Goal: Task Accomplishment & Management: Complete application form

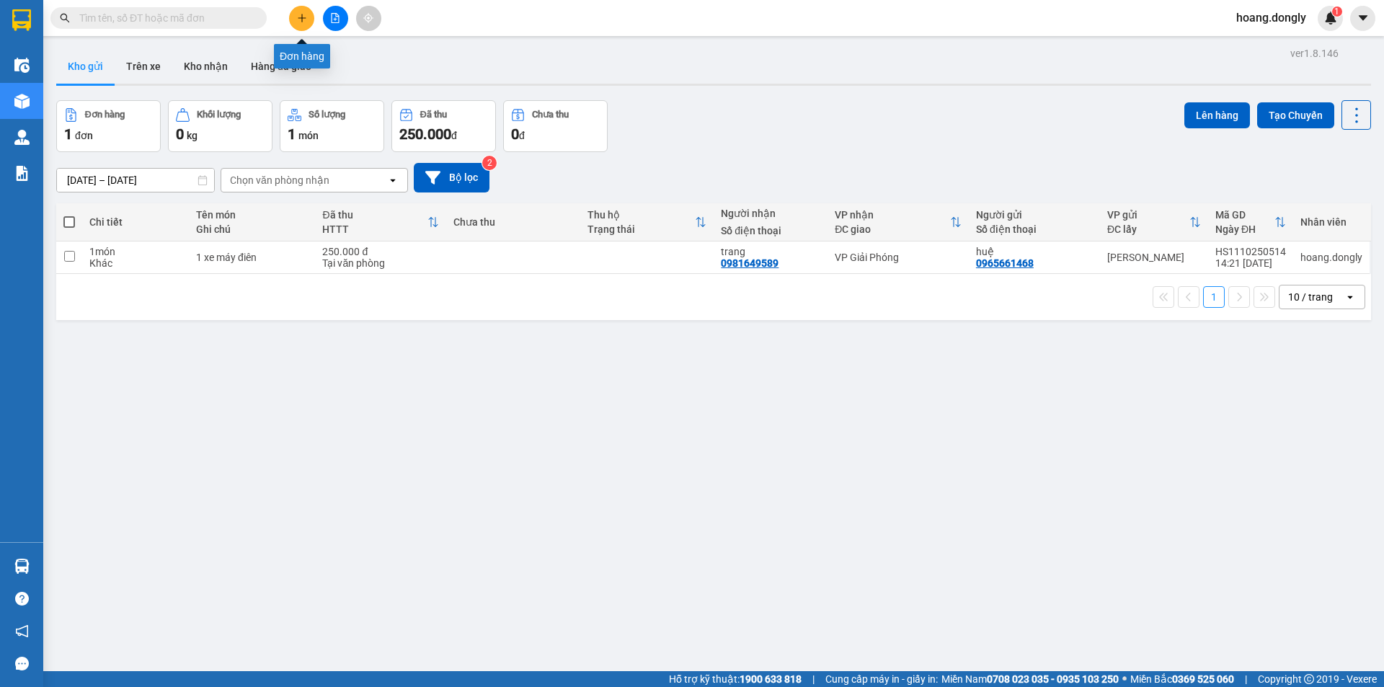
click at [302, 17] on icon "plus" at bounding box center [301, 18] width 1 height 8
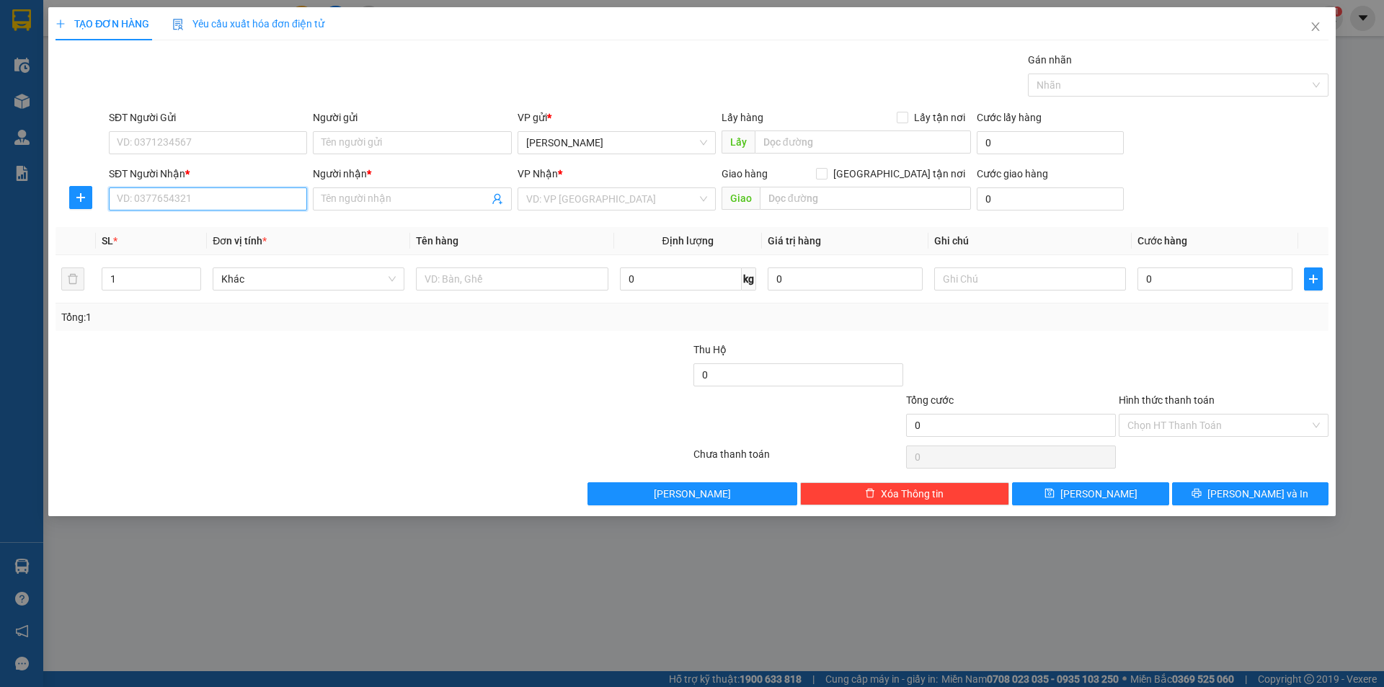
click at [188, 197] on input "SĐT Người Nhận *" at bounding box center [208, 198] width 198 height 23
type input "0362953184"
click at [225, 208] on input "0362953184" at bounding box center [208, 198] width 198 height 23
click at [229, 195] on input "0362953184" at bounding box center [208, 198] width 198 height 23
click at [235, 226] on div "0362953184 - hội" at bounding box center [207, 228] width 181 height 16
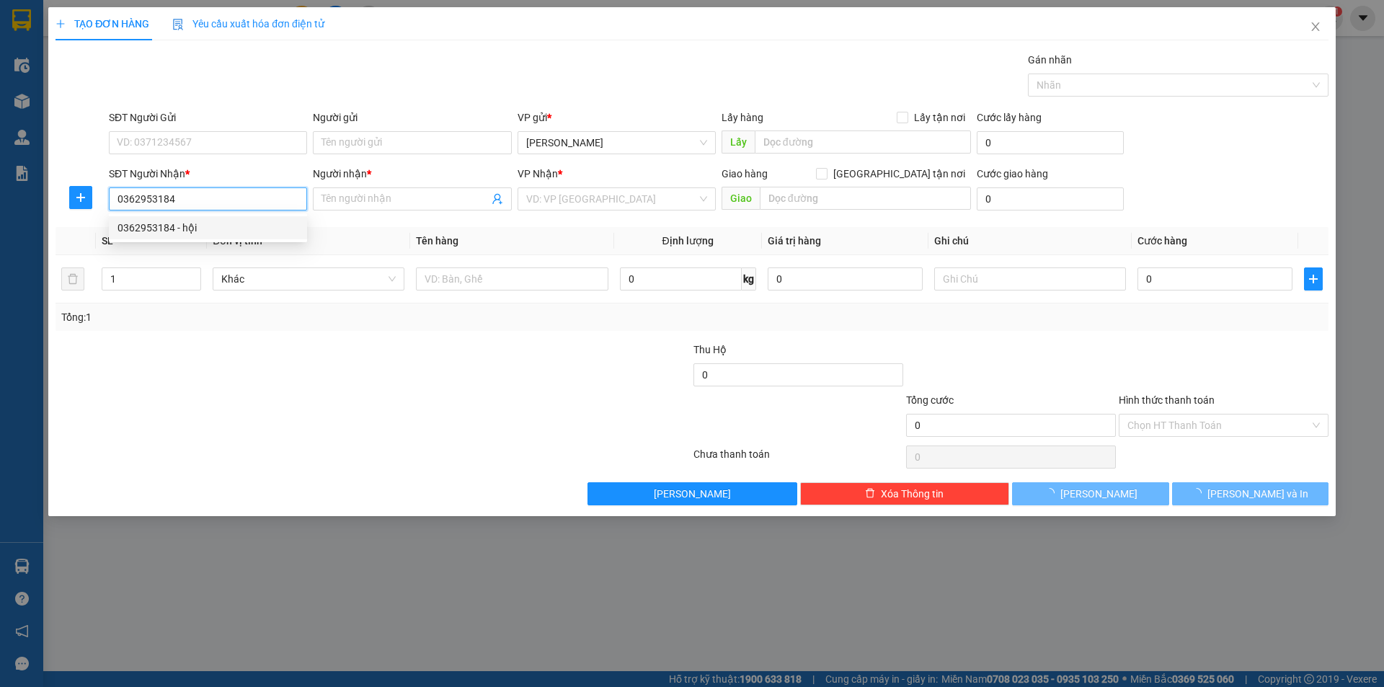
type input "hội"
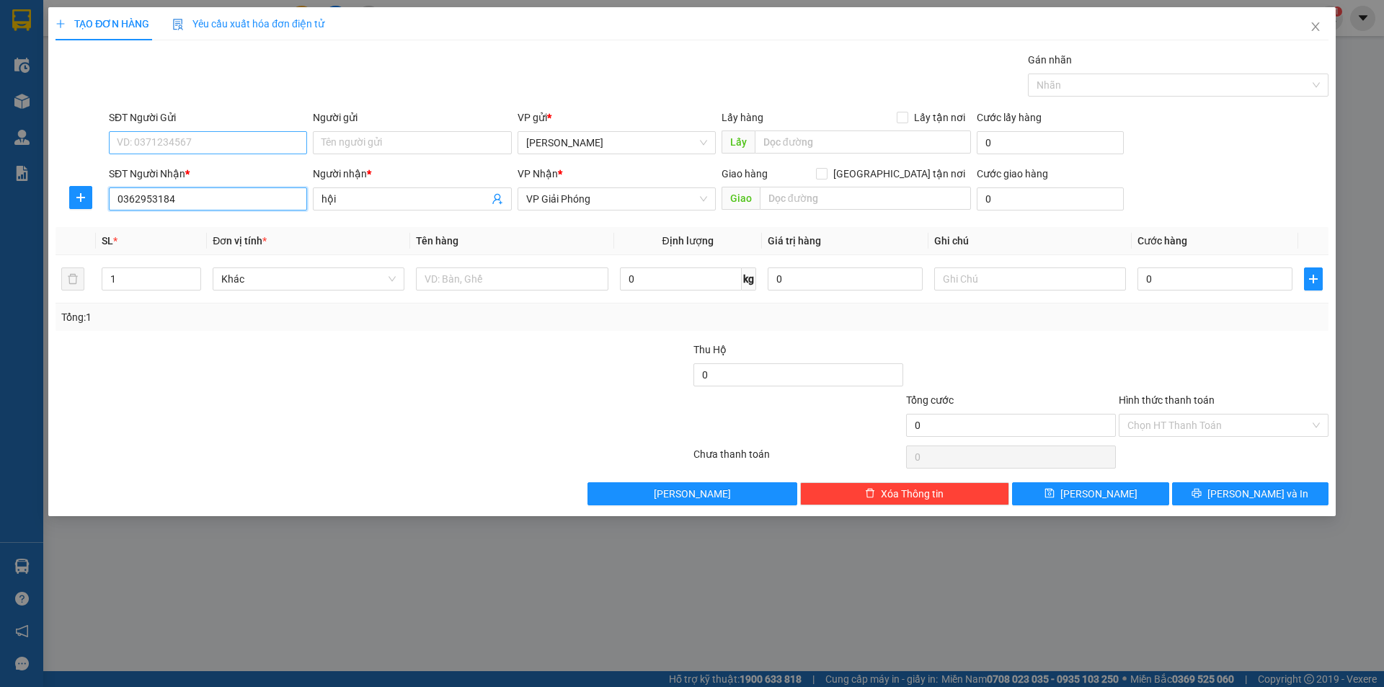
type input "0362953184"
click at [245, 142] on input "SĐT Người Gửi" at bounding box center [208, 142] width 198 height 23
type input "0348856768"
click at [447, 388] on div at bounding box center [266, 367] width 425 height 50
click at [521, 281] on input "text" at bounding box center [512, 278] width 192 height 23
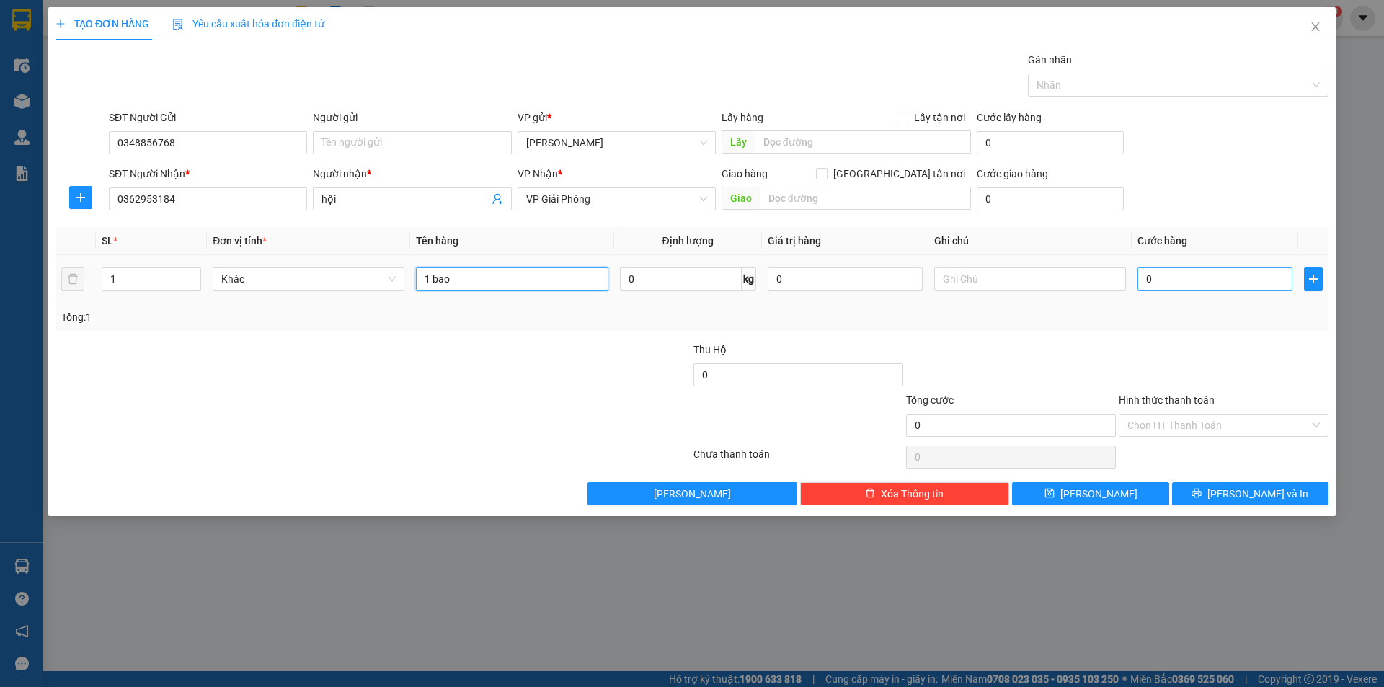
type input "1 bao"
click at [1248, 276] on input "0" at bounding box center [1214, 278] width 155 height 23
click at [1140, 278] on input "0" at bounding box center [1214, 278] width 155 height 23
type input "40"
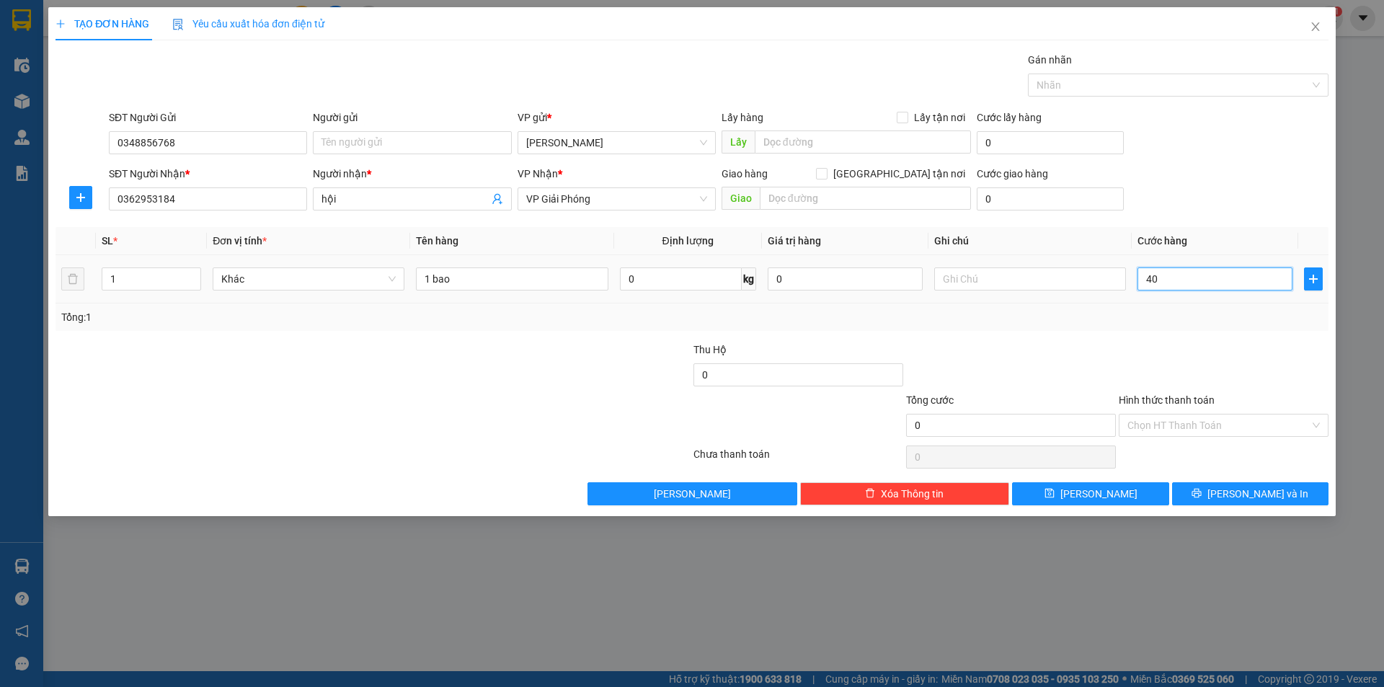
type input "40"
type input "40.000"
click at [1131, 351] on div at bounding box center [1223, 367] width 213 height 50
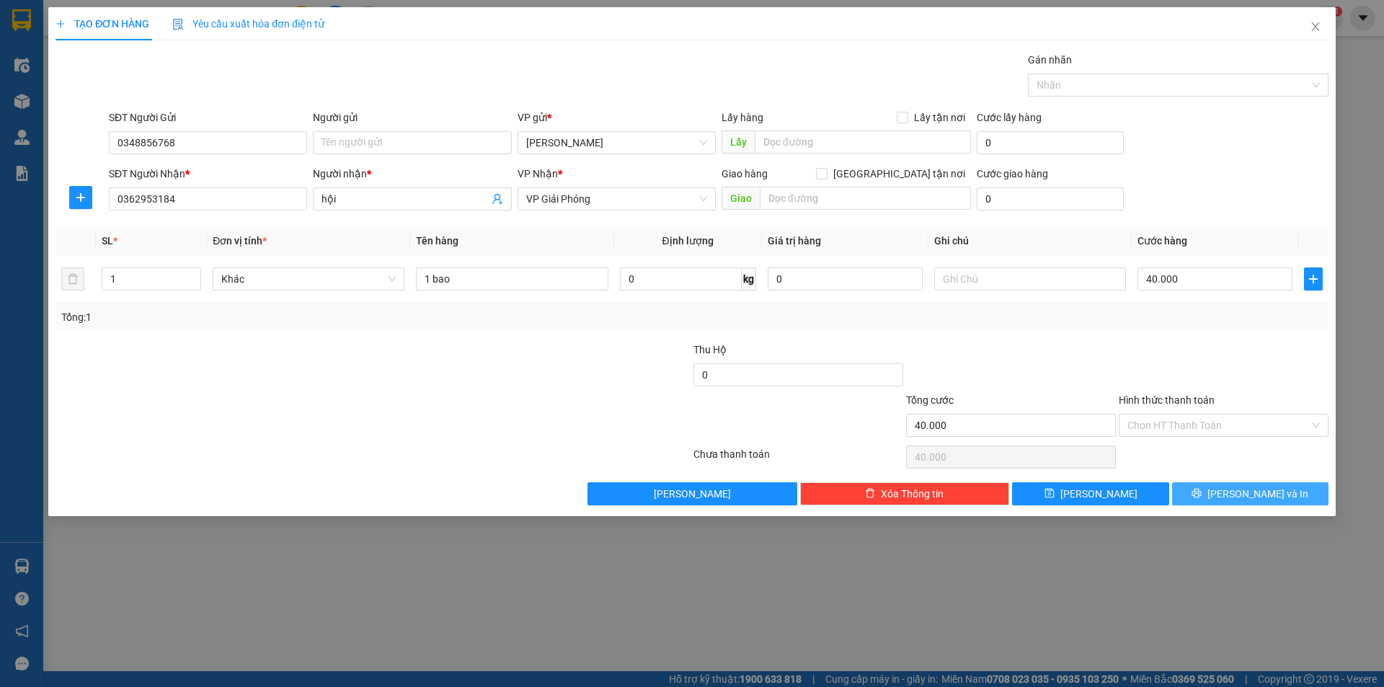
click at [1257, 496] on span "[PERSON_NAME] và In" at bounding box center [1257, 494] width 101 height 16
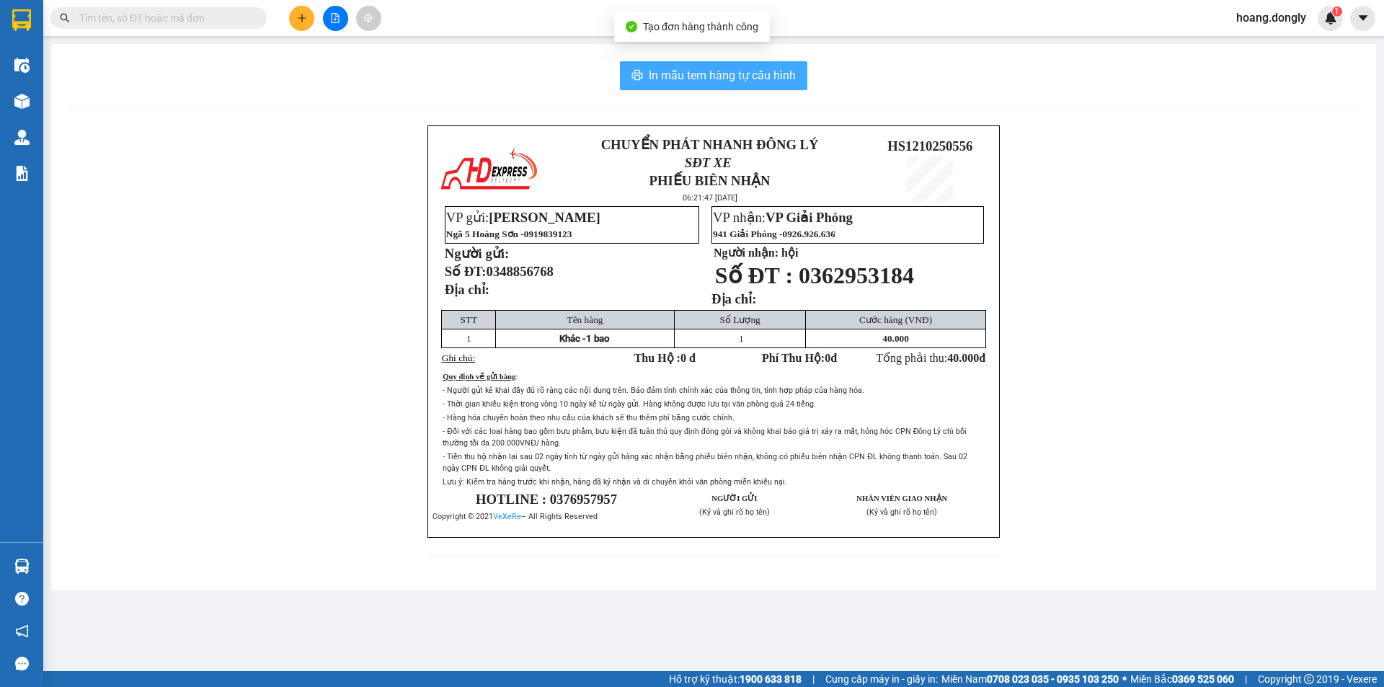
click at [757, 86] on button "In mẫu tem hàng tự cấu hình" at bounding box center [713, 75] width 187 height 29
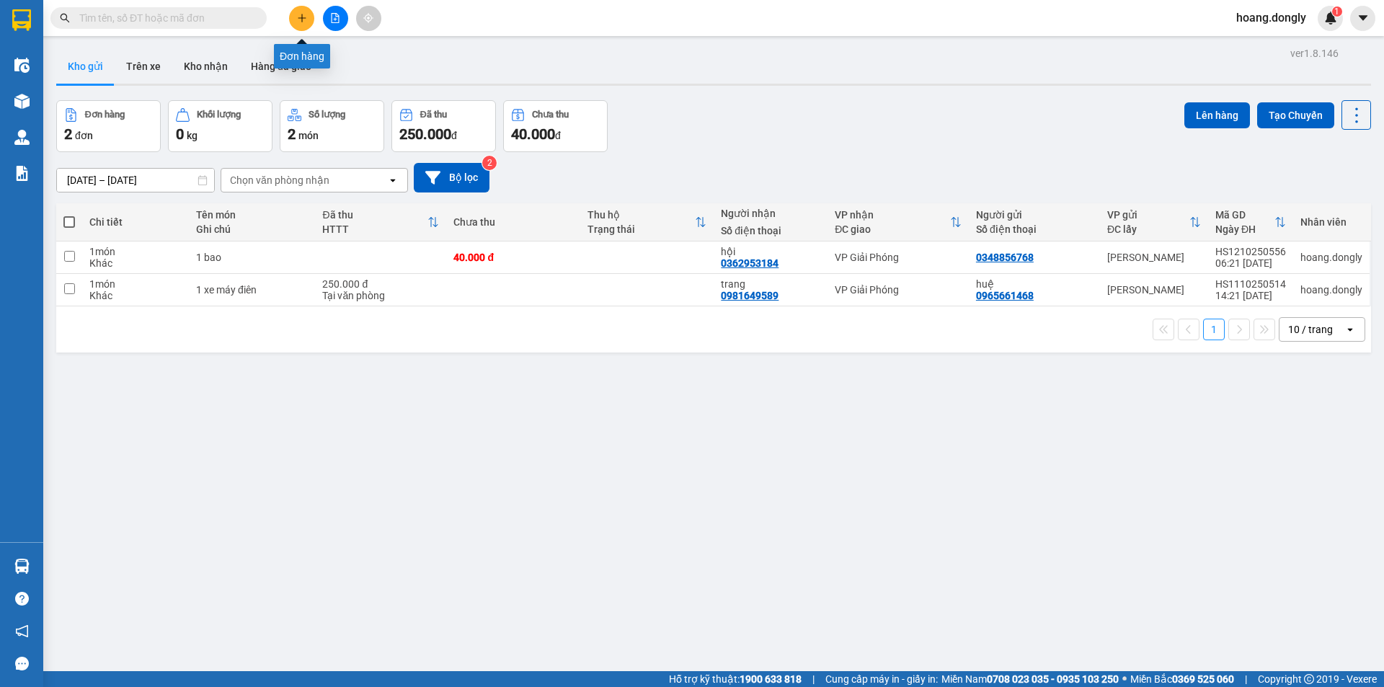
click at [303, 27] on button at bounding box center [301, 18] width 25 height 25
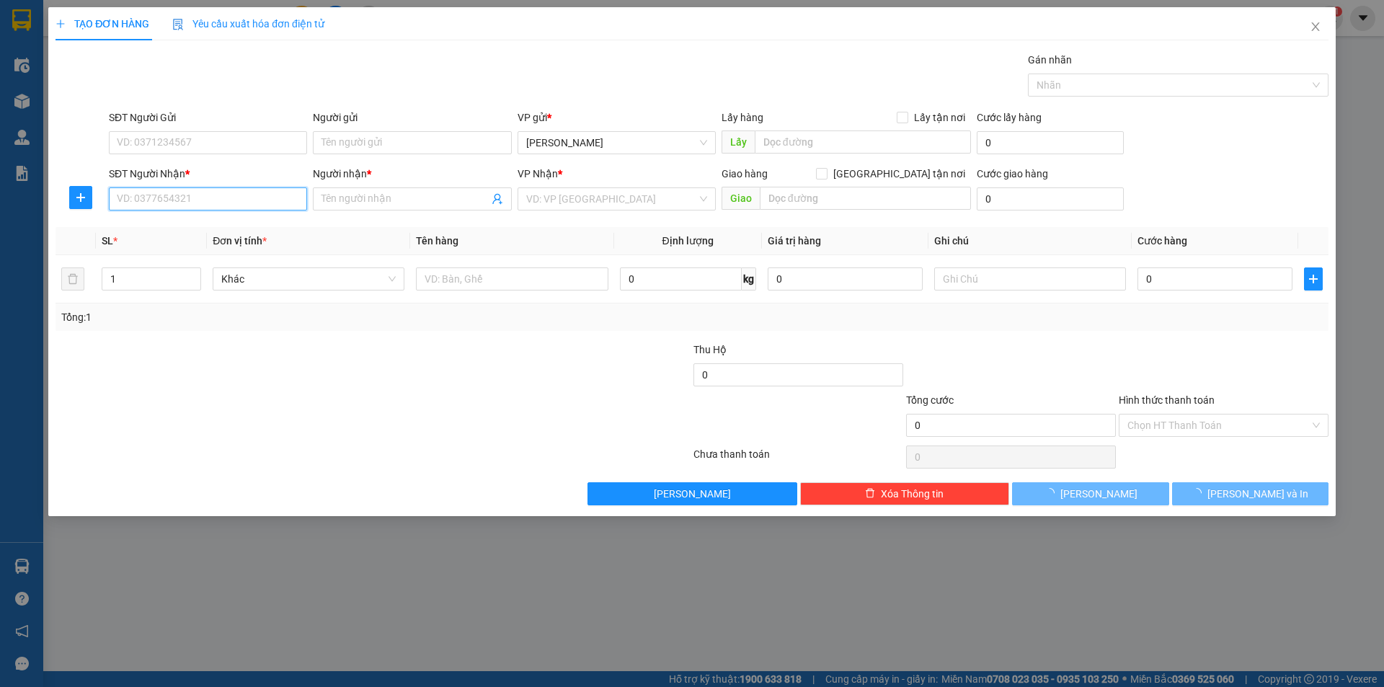
click at [272, 203] on input "SĐT Người Nhận *" at bounding box center [208, 198] width 198 height 23
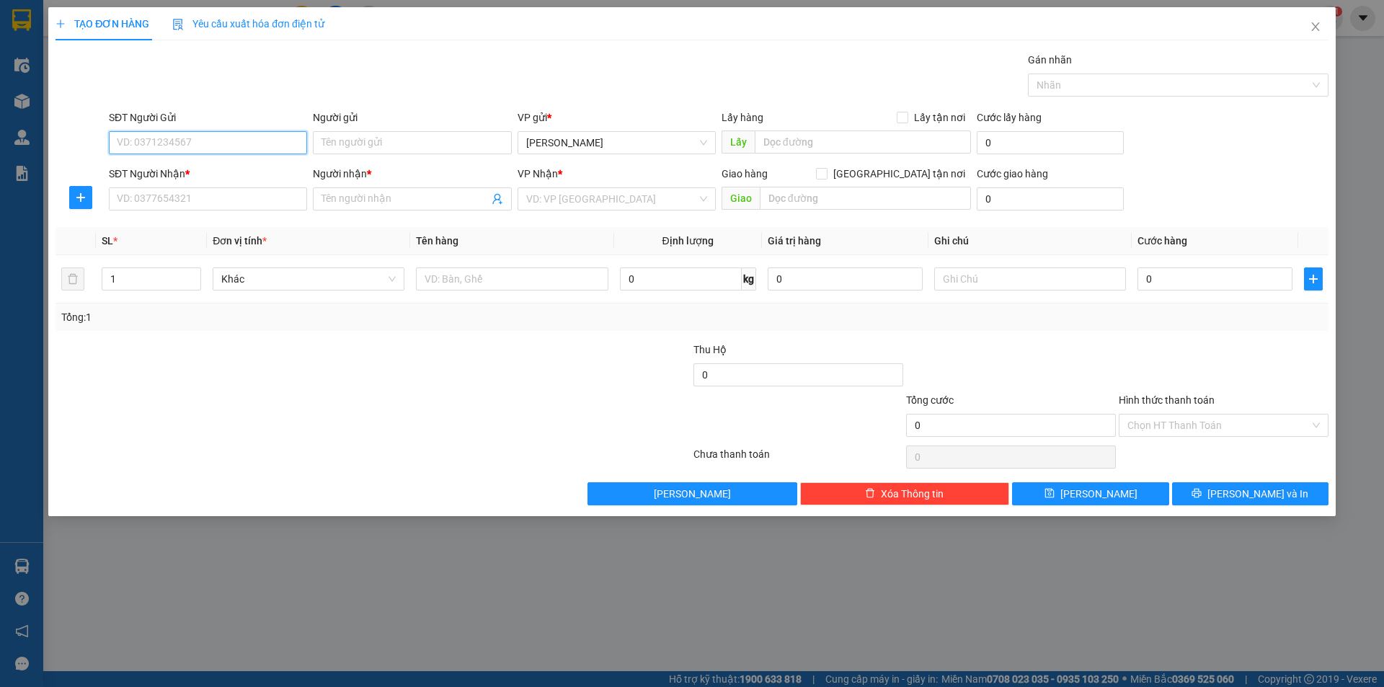
click at [282, 146] on input "SĐT Người Gửi" at bounding box center [208, 142] width 198 height 23
type input "0334878094"
click at [263, 197] on input "SĐT Người Nhận *" at bounding box center [208, 198] width 198 height 23
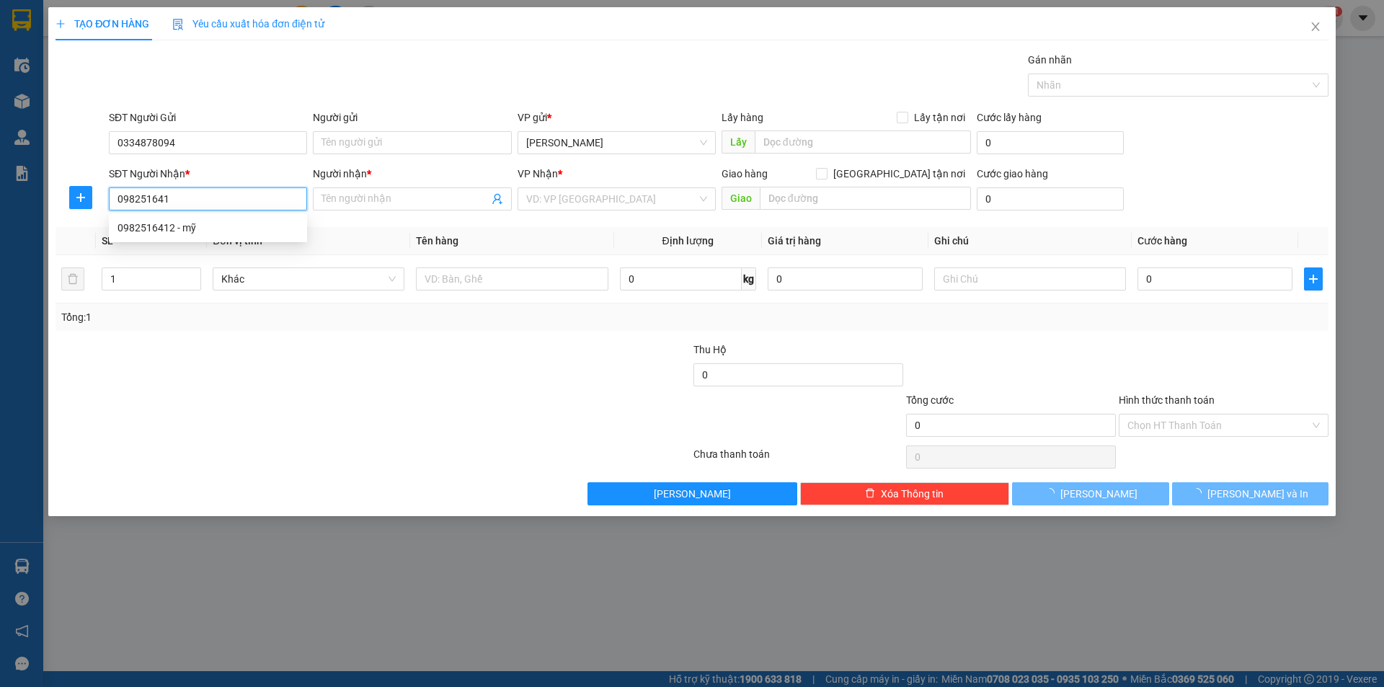
type input "0982516412"
click at [270, 223] on div "0982516412 - mỹ" at bounding box center [207, 228] width 181 height 16
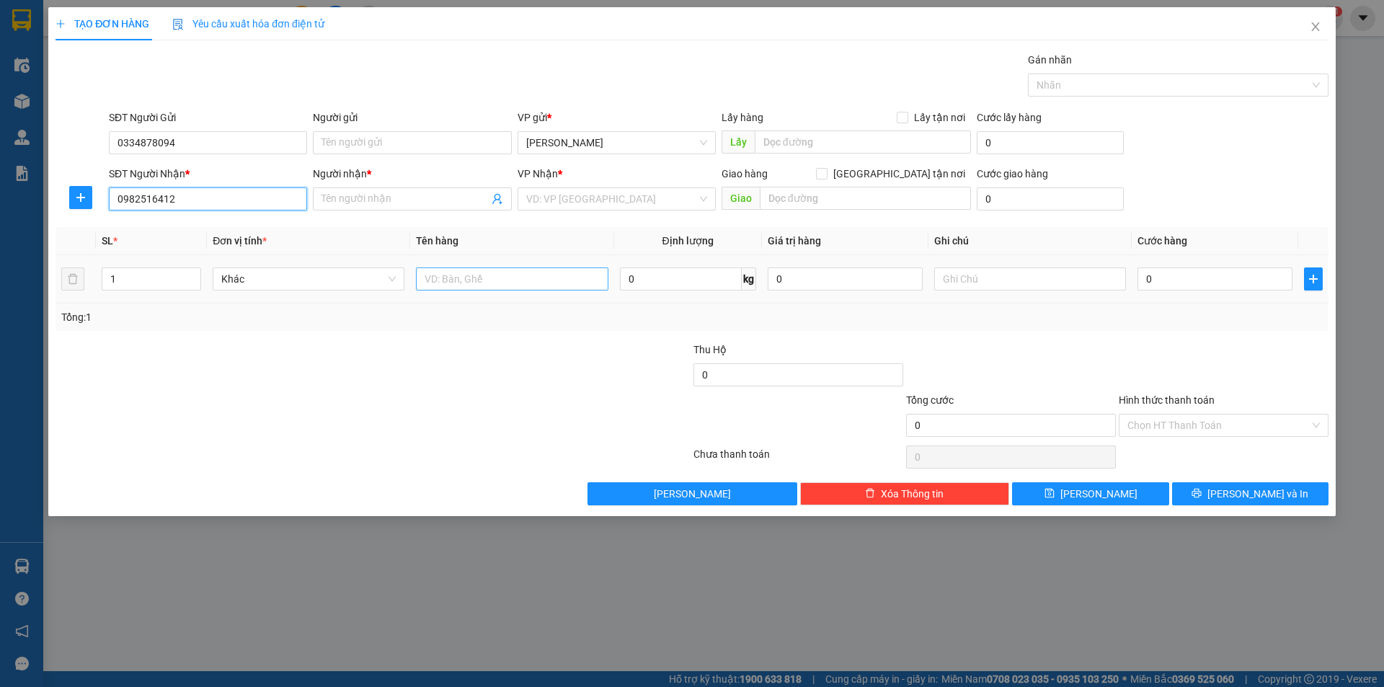
type input "mỹ"
type input "0982516412"
click at [505, 278] on input "text" at bounding box center [512, 278] width 192 height 23
type input "1 bao"
click at [1242, 284] on input "0" at bounding box center [1214, 278] width 155 height 23
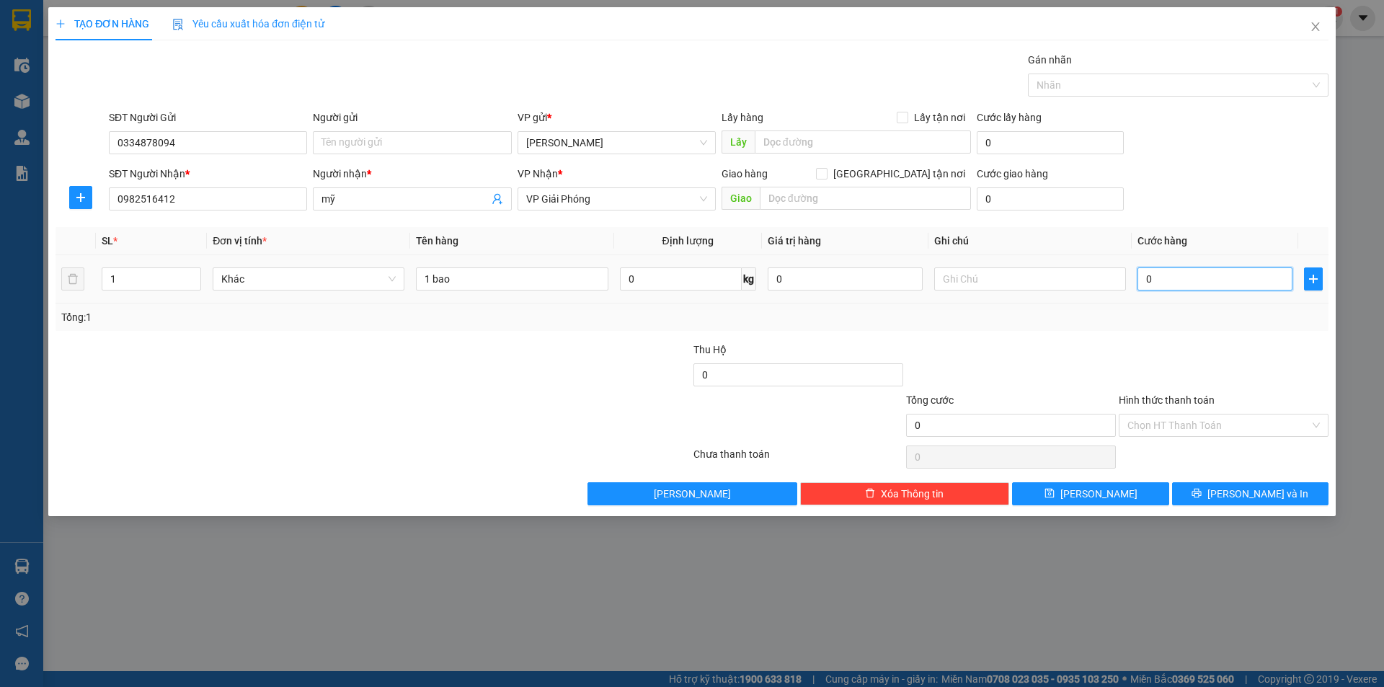
click at [1144, 280] on input "0" at bounding box center [1214, 278] width 155 height 23
type input "40"
click at [1157, 312] on div "Tổng: 1" at bounding box center [691, 317] width 1261 height 16
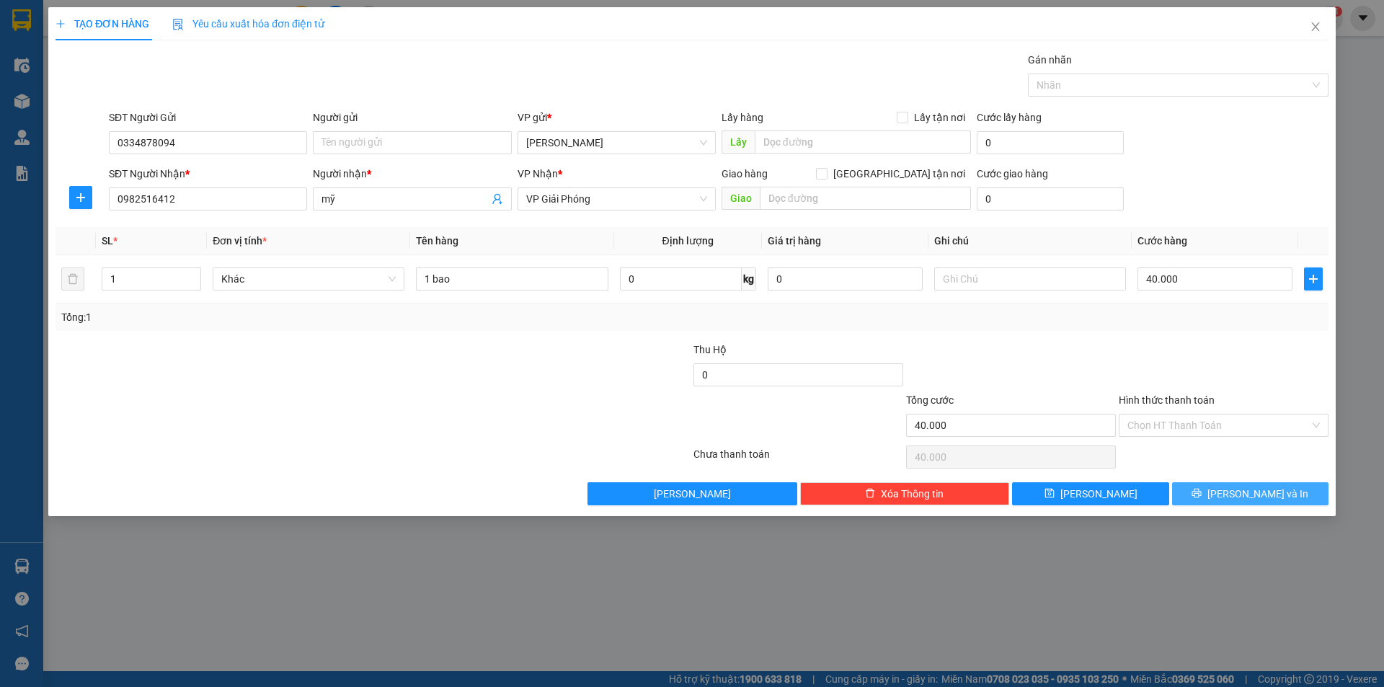
click at [1242, 494] on span "[PERSON_NAME] và In" at bounding box center [1257, 494] width 101 height 16
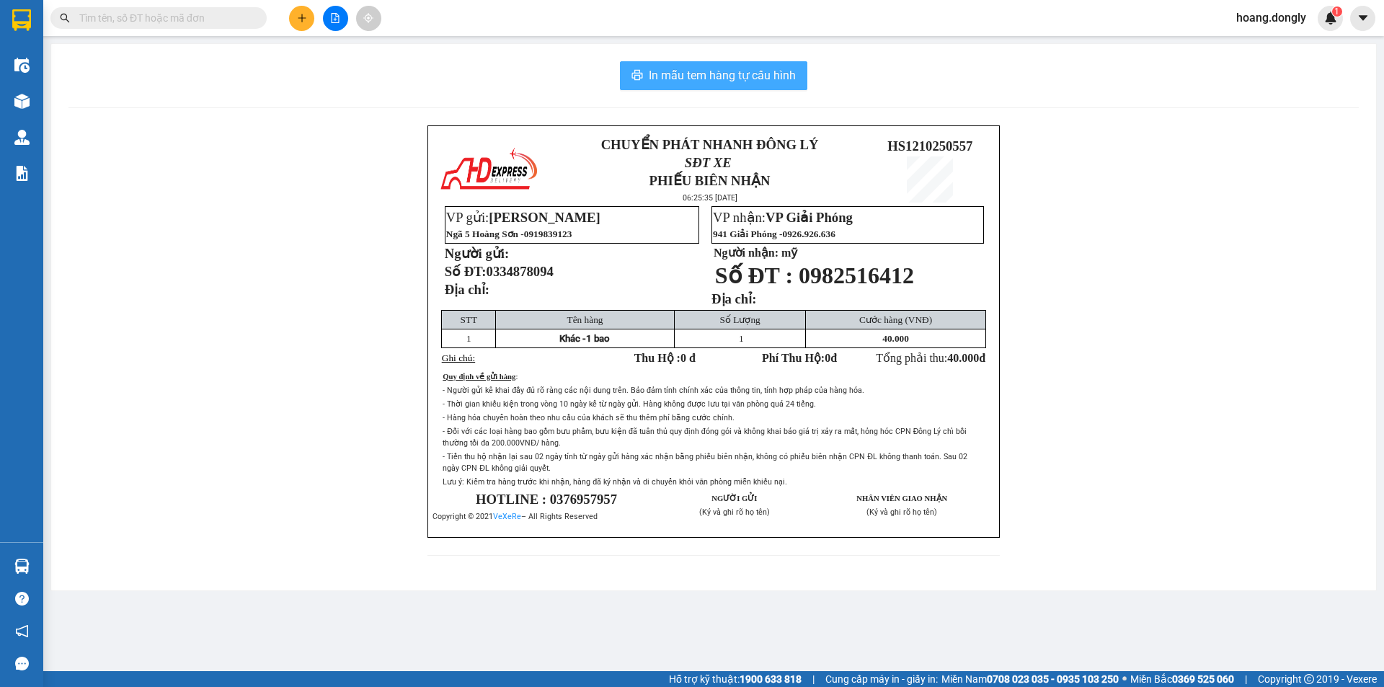
click at [763, 81] on span "In mẫu tem hàng tự cấu hình" at bounding box center [722, 75] width 147 height 18
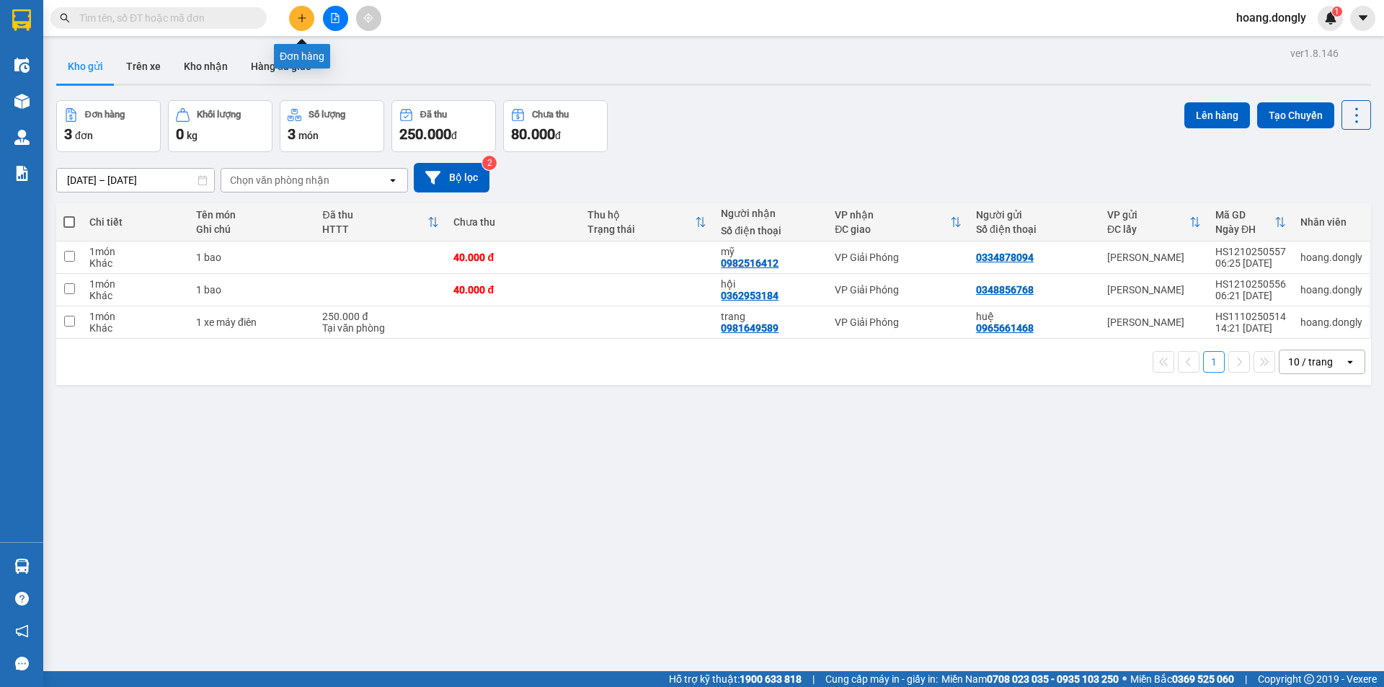
click at [297, 23] on button at bounding box center [301, 18] width 25 height 25
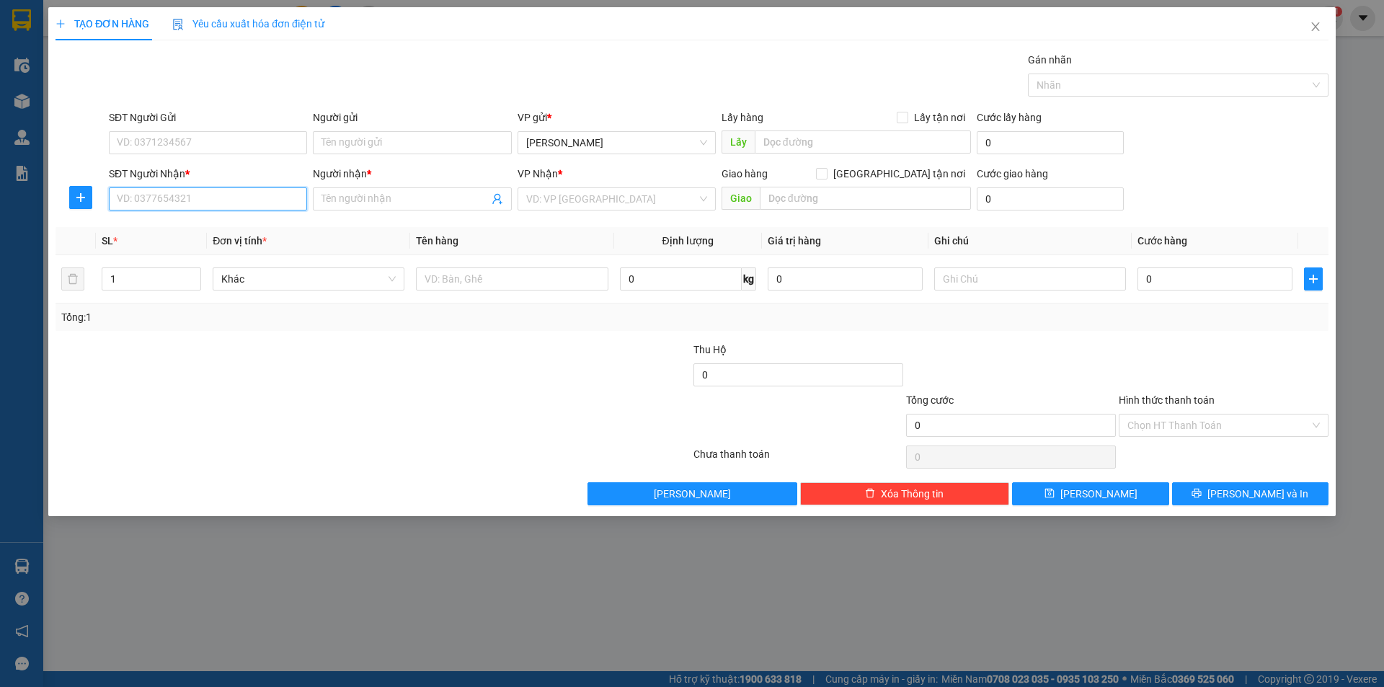
click at [241, 201] on input "SĐT Người Nhận *" at bounding box center [208, 198] width 198 height 23
click at [203, 233] on div "0982516412 - mỹ" at bounding box center [207, 228] width 181 height 16
type input "0982516412"
type input "mỹ"
type input "0982516412"
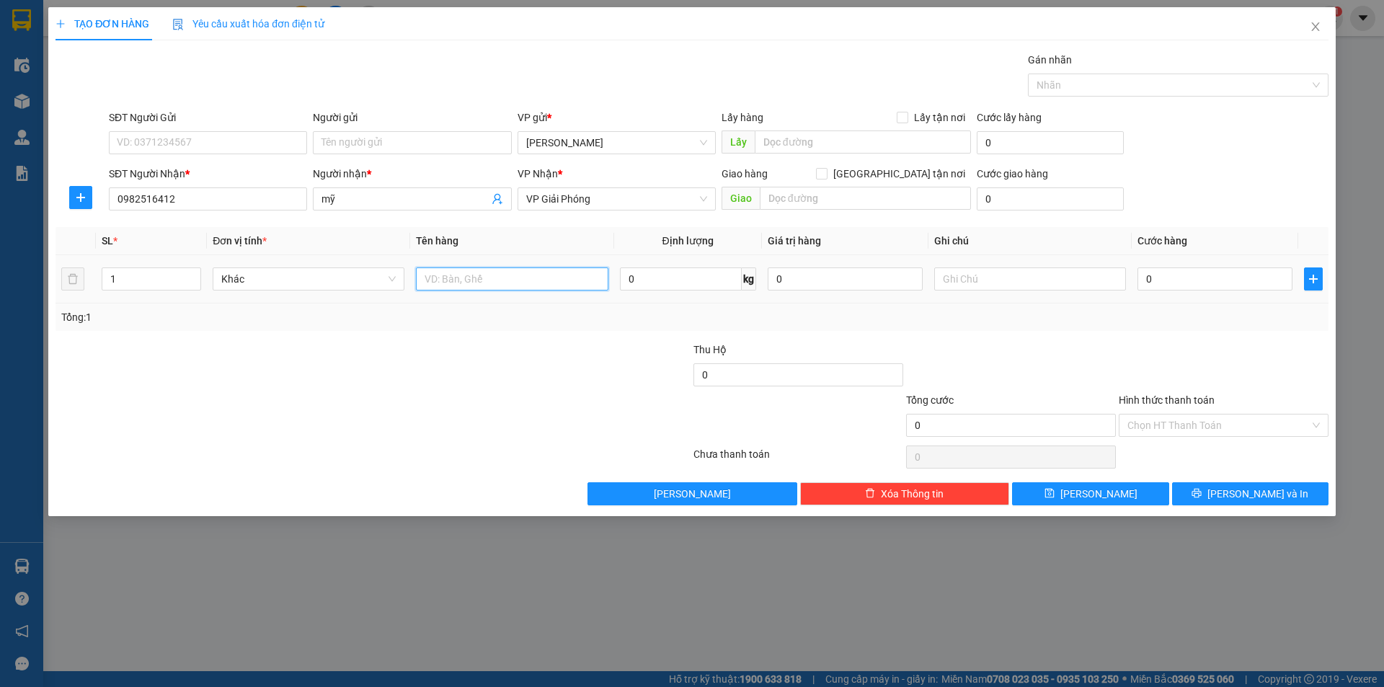
click at [547, 281] on input "text" at bounding box center [512, 278] width 192 height 23
type input "1 bao"
drag, startPoint x: 542, startPoint y: 413, endPoint x: 576, endPoint y: 364, distance: 60.0
click at [548, 394] on div at bounding box center [585, 417] width 213 height 50
click at [1171, 276] on input "0" at bounding box center [1214, 278] width 155 height 23
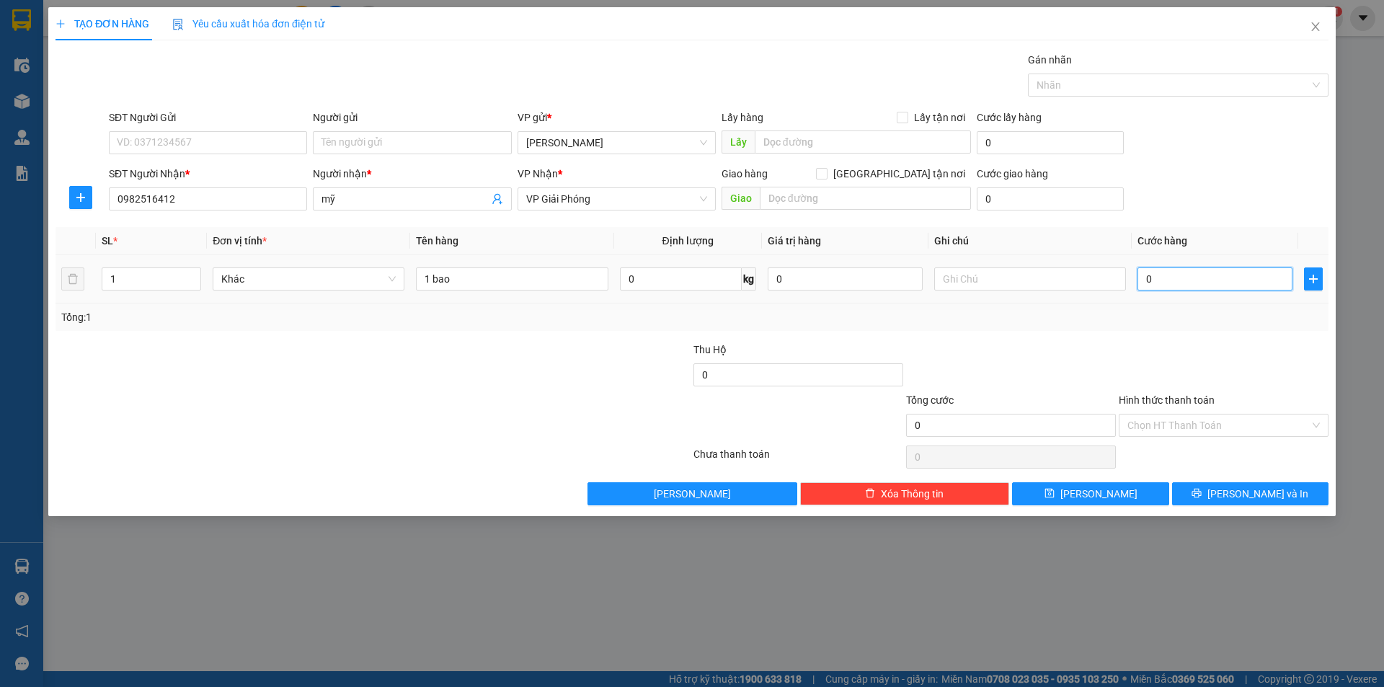
click at [1141, 280] on input "0" at bounding box center [1214, 278] width 155 height 23
type input "40"
type input "40.000"
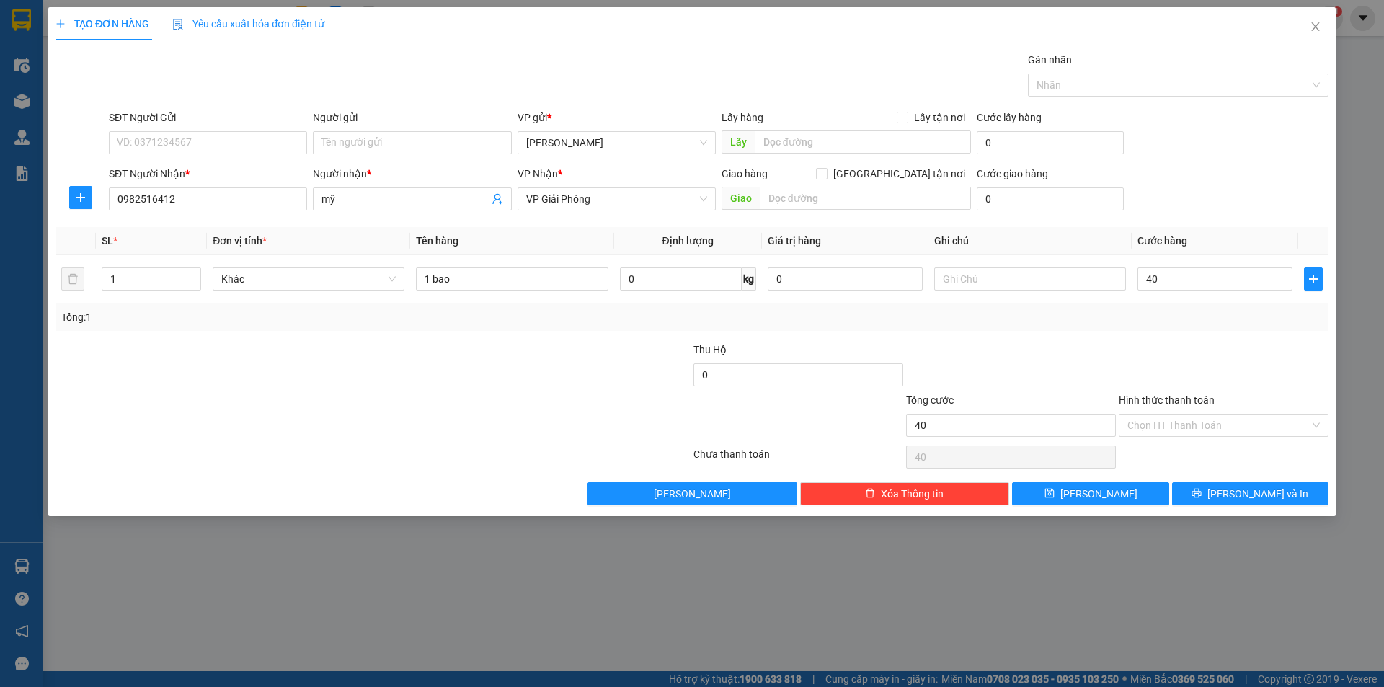
type input "40.000"
drag, startPoint x: 1086, startPoint y: 370, endPoint x: 1159, endPoint y: 411, distance: 84.6
click at [1088, 372] on div at bounding box center [1010, 367] width 213 height 50
click at [1257, 487] on span "[PERSON_NAME] và In" at bounding box center [1257, 494] width 101 height 16
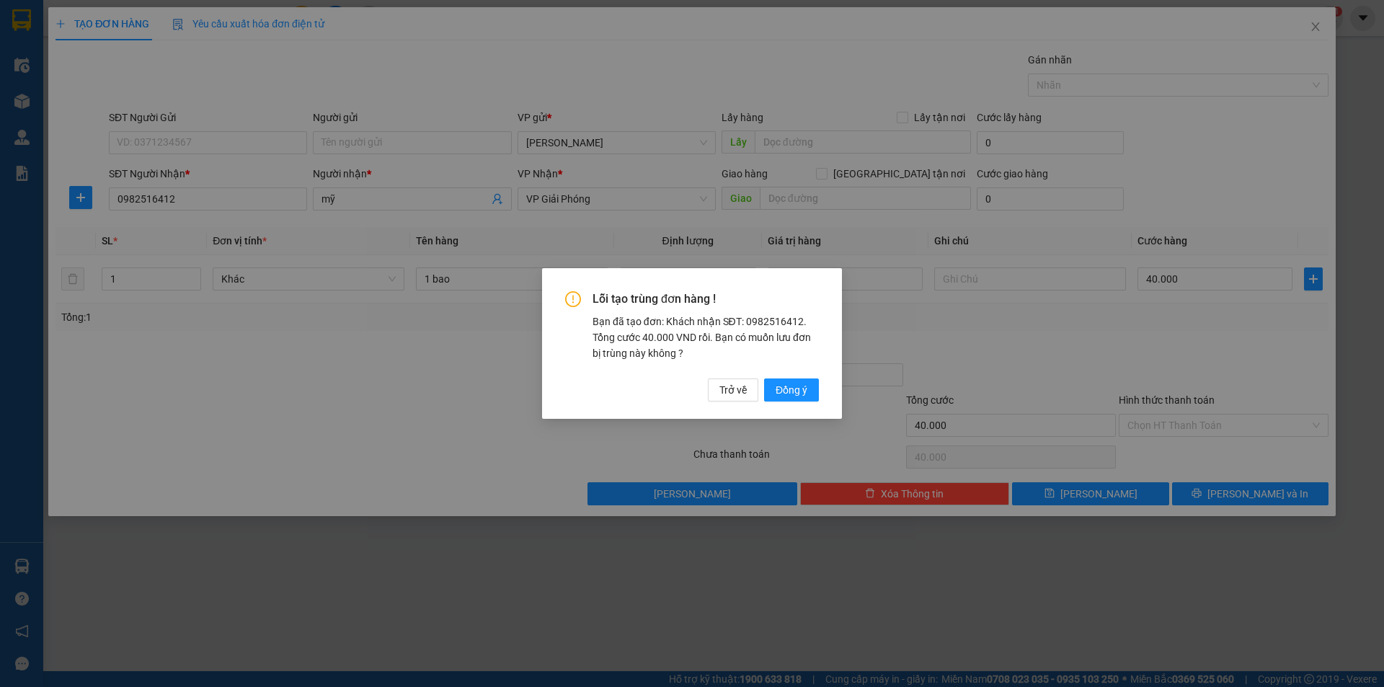
click at [1069, 342] on div "Lỗi tạo trùng đơn hàng ! Bạn đã tạo đơn: Khách nhận SĐT: 0982516412. Tổng cước …" at bounding box center [692, 343] width 1384 height 687
click at [749, 384] on button "Trở về" at bounding box center [733, 389] width 50 height 23
type input "0"
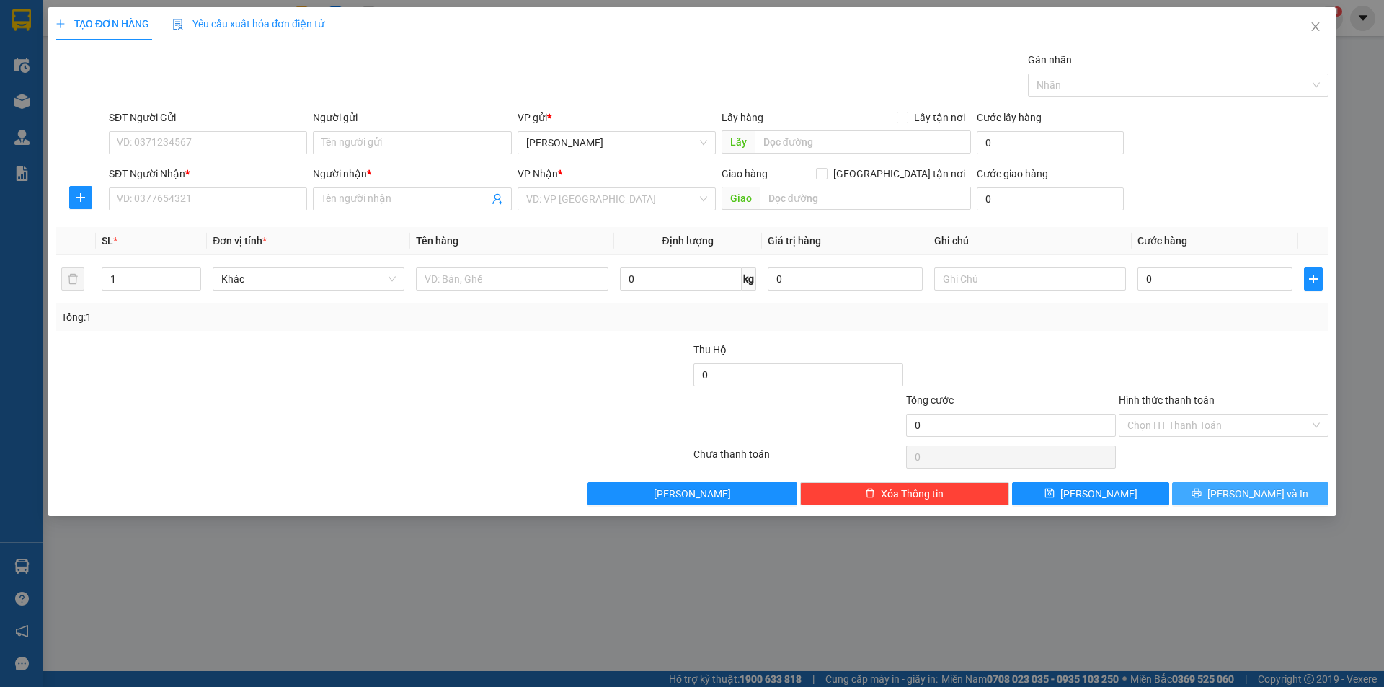
click at [1260, 491] on span "[PERSON_NAME] và In" at bounding box center [1257, 494] width 101 height 16
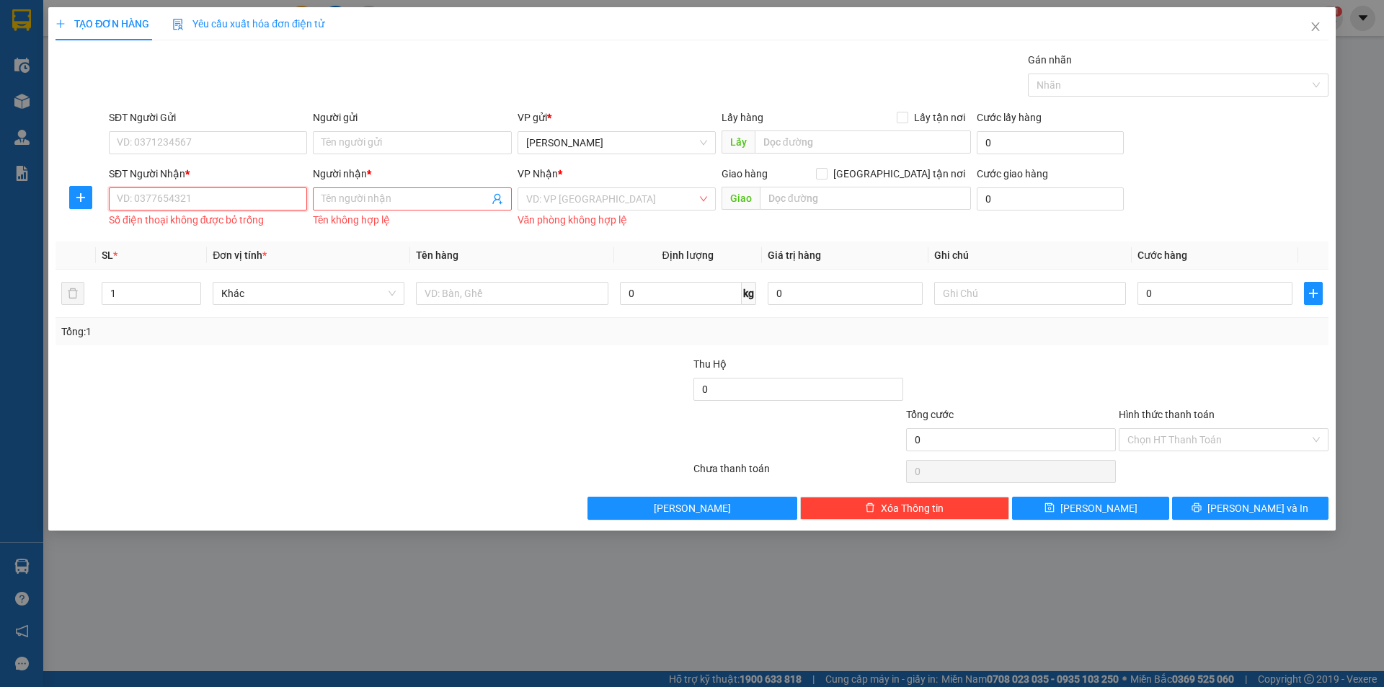
click at [280, 200] on input "SĐT Người Nhận *" at bounding box center [208, 198] width 198 height 23
click at [252, 231] on div "0982516412 - mỹ" at bounding box center [207, 228] width 181 height 16
type input "0982516412"
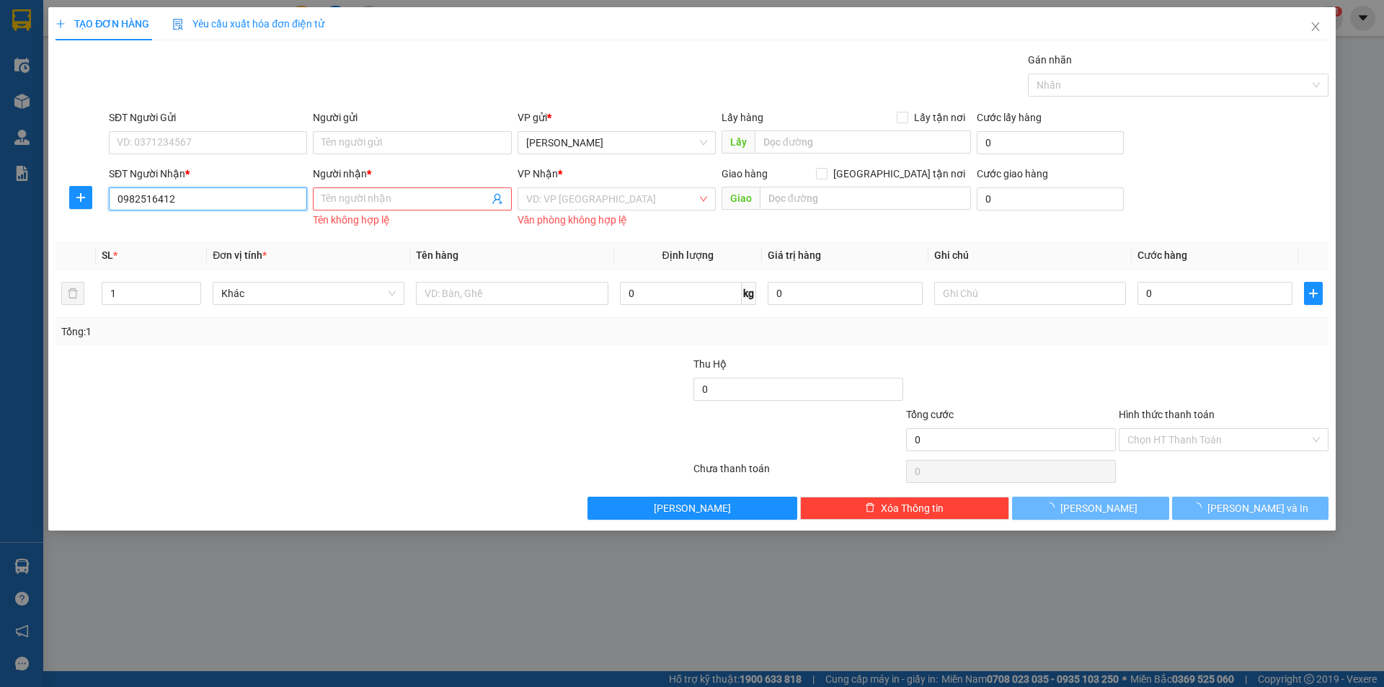
type input "mỹ"
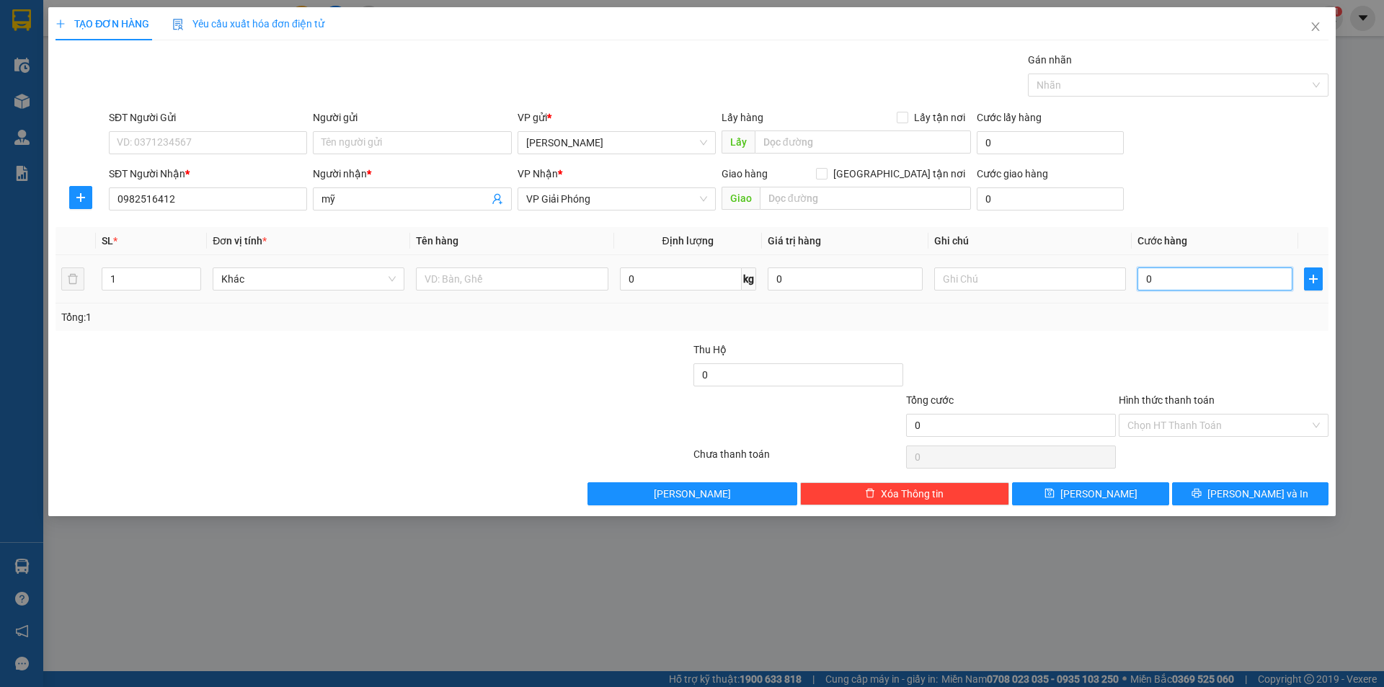
click at [1171, 280] on input "0" at bounding box center [1214, 278] width 155 height 23
click at [1139, 279] on input "0" at bounding box center [1214, 278] width 155 height 23
type input "40"
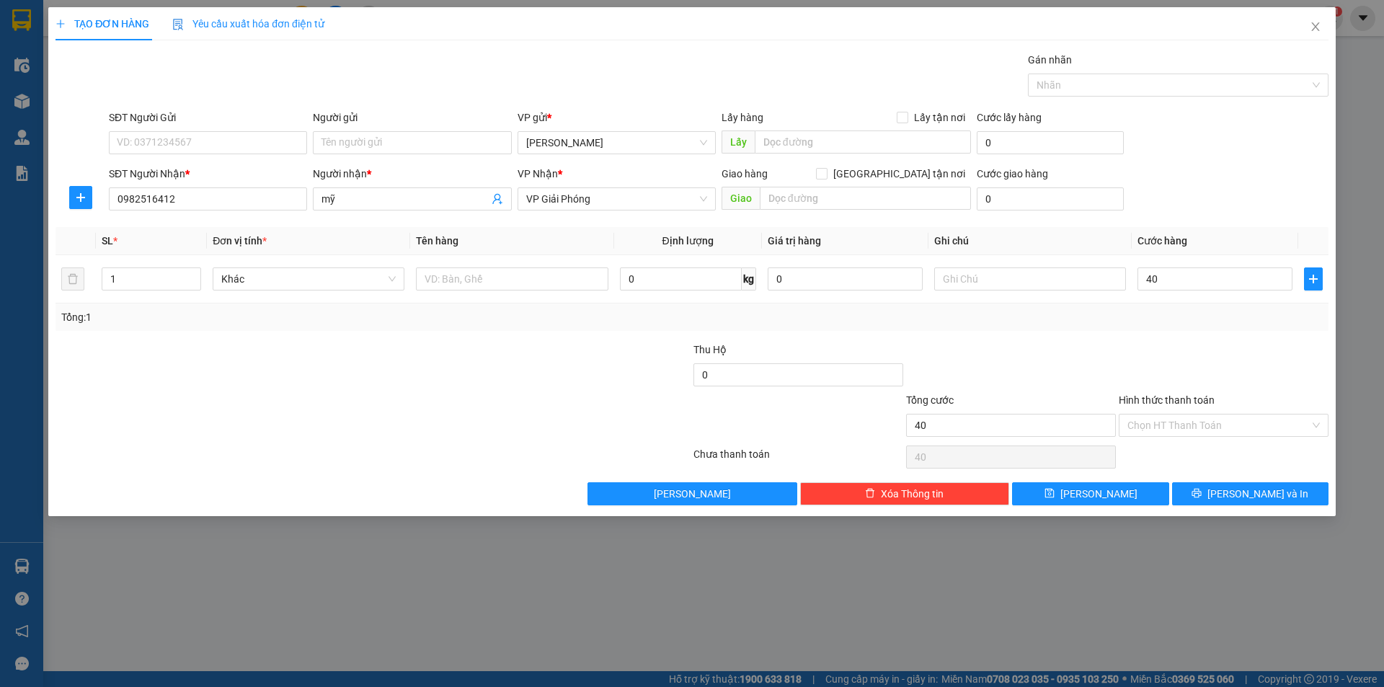
click at [1169, 328] on div "Tổng: 1" at bounding box center [691, 316] width 1273 height 27
type input "40.000"
click at [1224, 500] on button "[PERSON_NAME] và In" at bounding box center [1250, 493] width 156 height 23
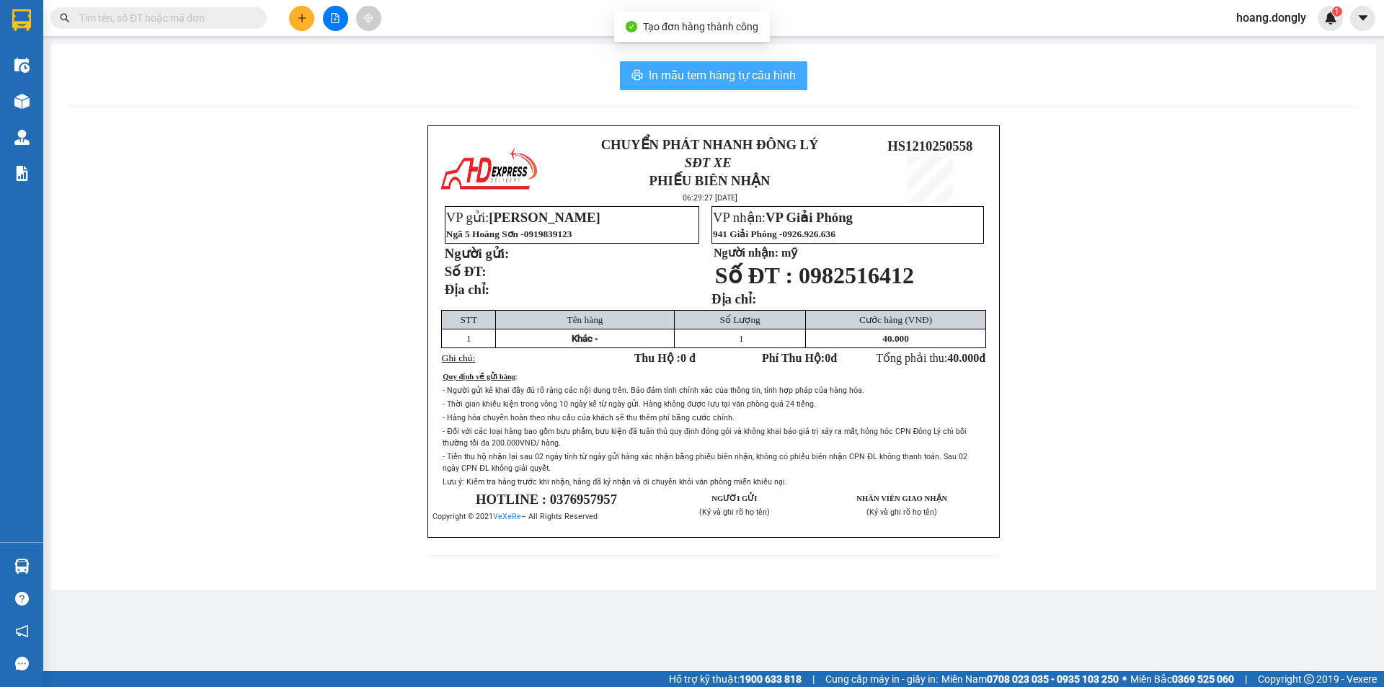
click at [717, 83] on span "In mẫu tem hàng tự cấu hình" at bounding box center [722, 75] width 147 height 18
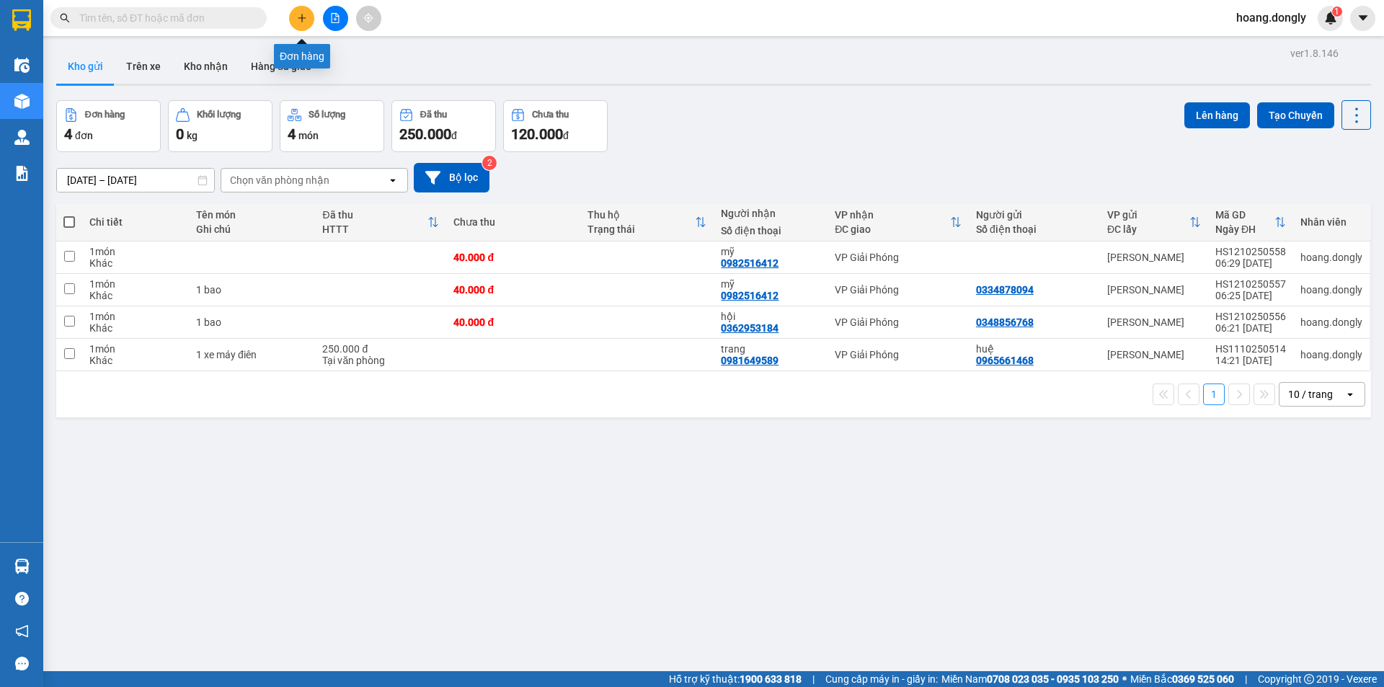
click at [300, 12] on button at bounding box center [301, 18] width 25 height 25
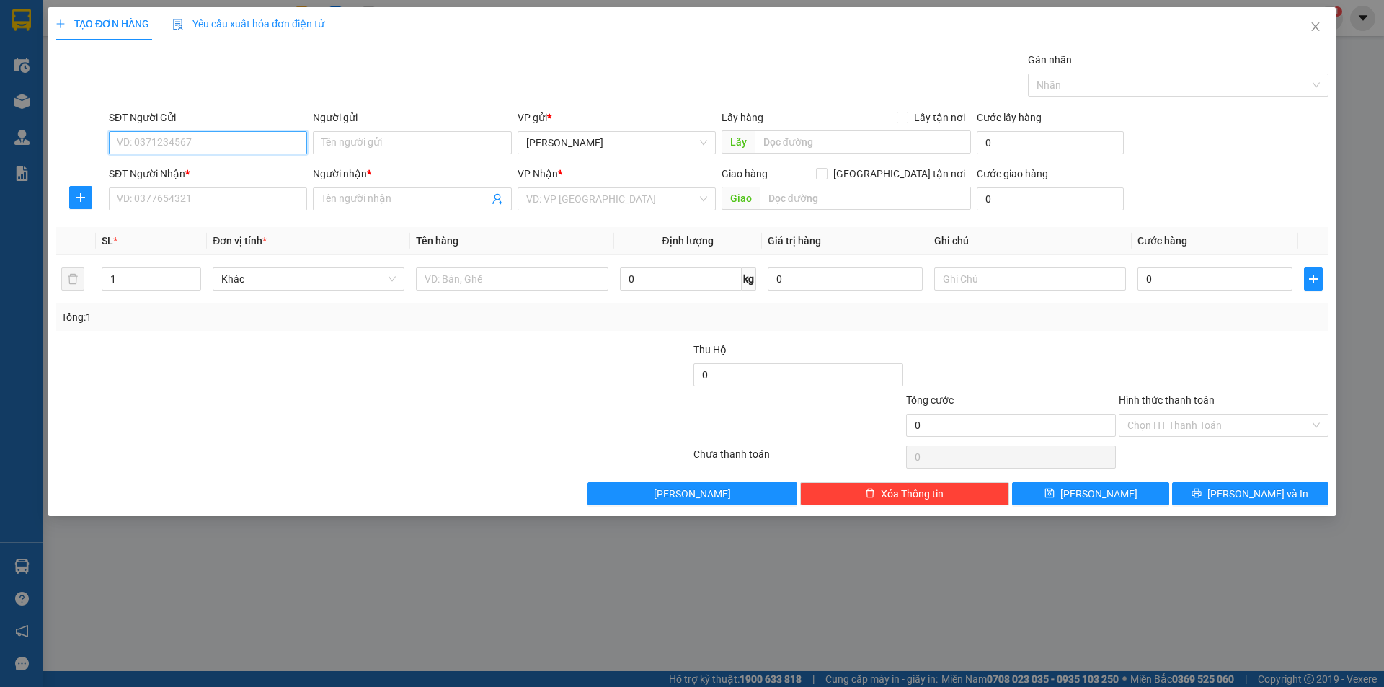
click at [210, 144] on input "SĐT Người Gửi" at bounding box center [208, 142] width 198 height 23
type input "03348786"
drag, startPoint x: 435, startPoint y: 186, endPoint x: 448, endPoint y: 190, distance: 13.0
click at [437, 186] on div "Người nhận *" at bounding box center [412, 177] width 198 height 22
click at [448, 190] on span at bounding box center [412, 198] width 198 height 23
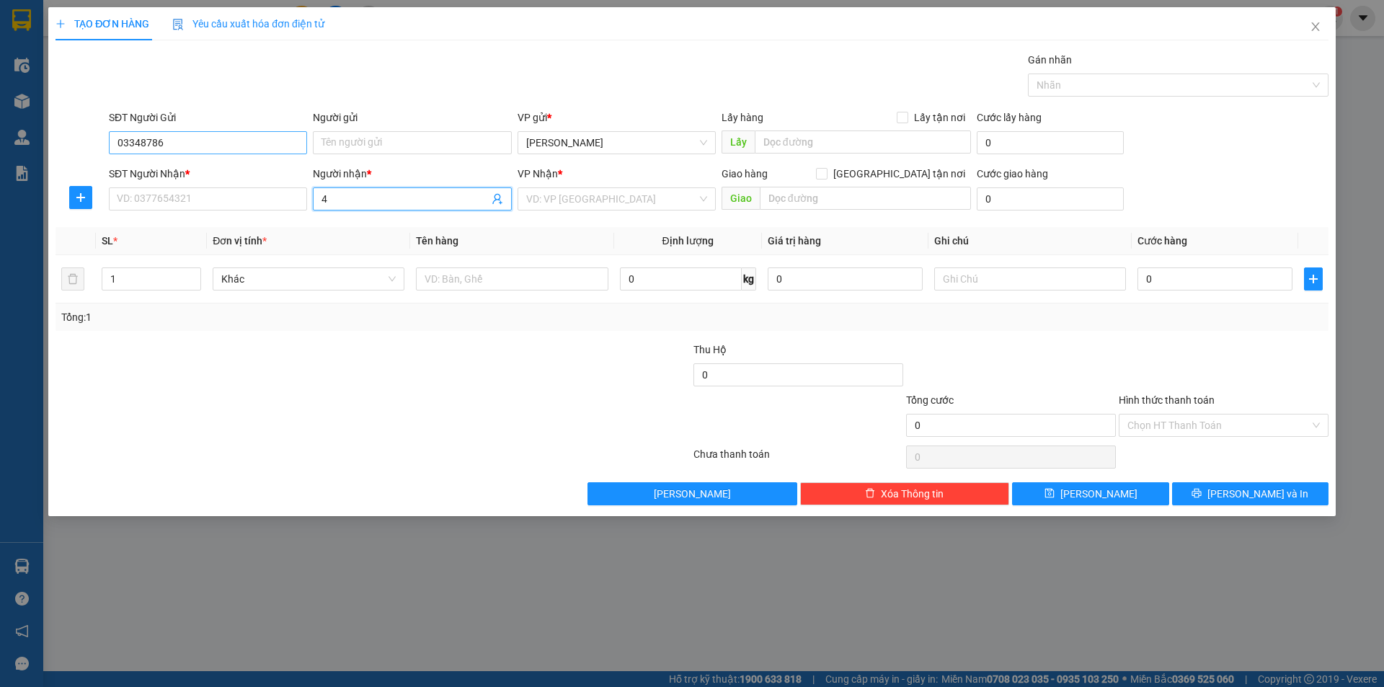
type input "4"
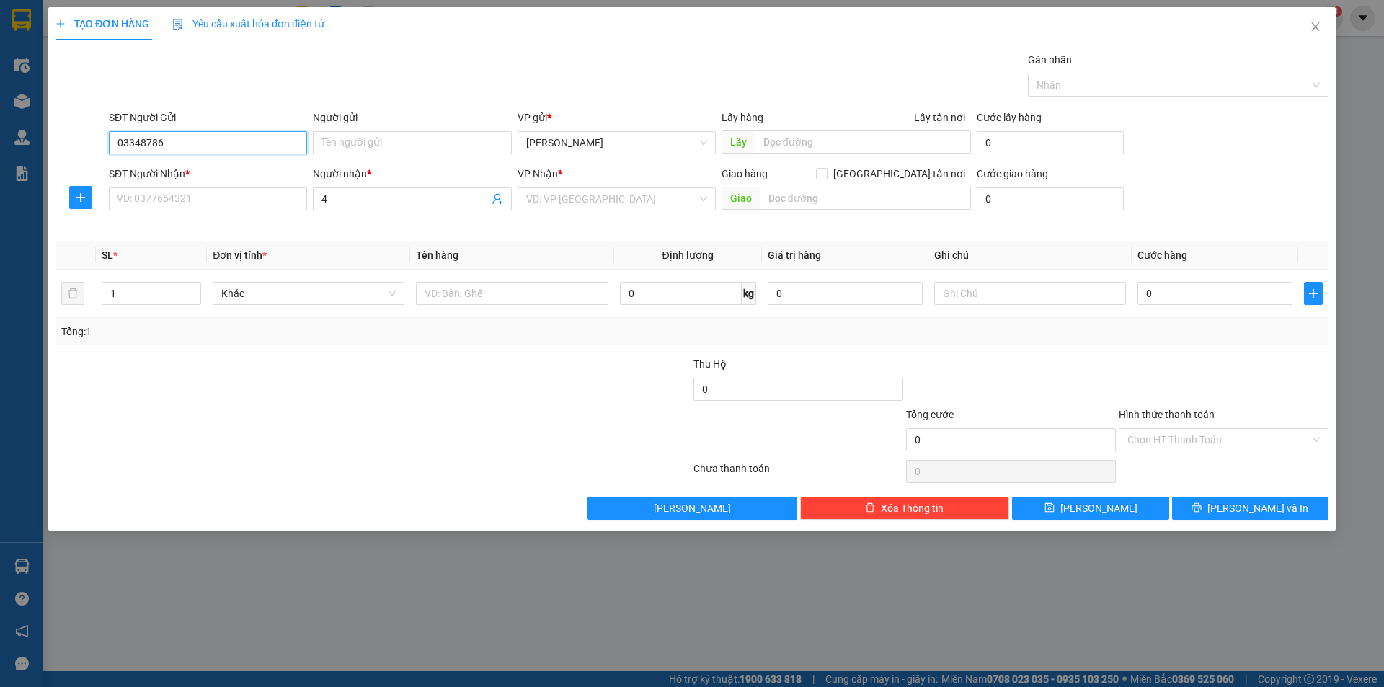
click at [178, 145] on input "03348786" at bounding box center [208, 142] width 198 height 23
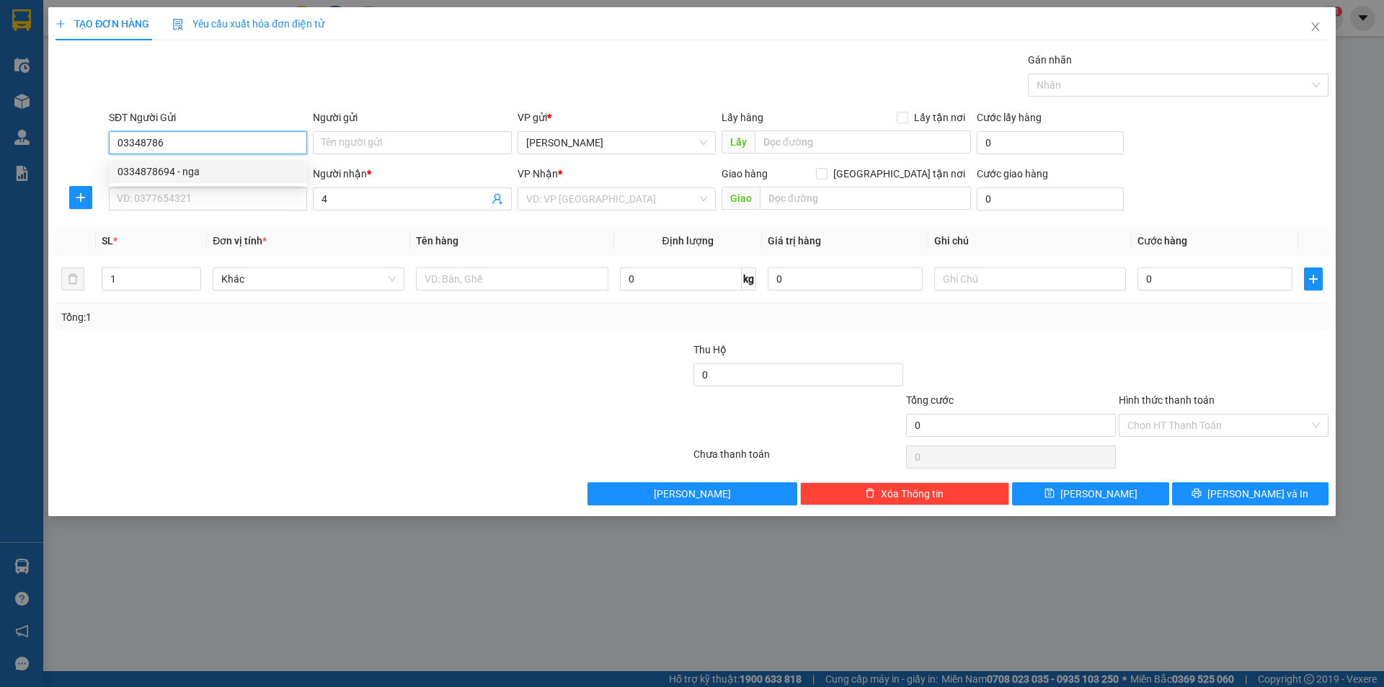
click at [149, 174] on div "0334878694 - nga" at bounding box center [207, 172] width 181 height 16
type input "0334878694"
type input "nga"
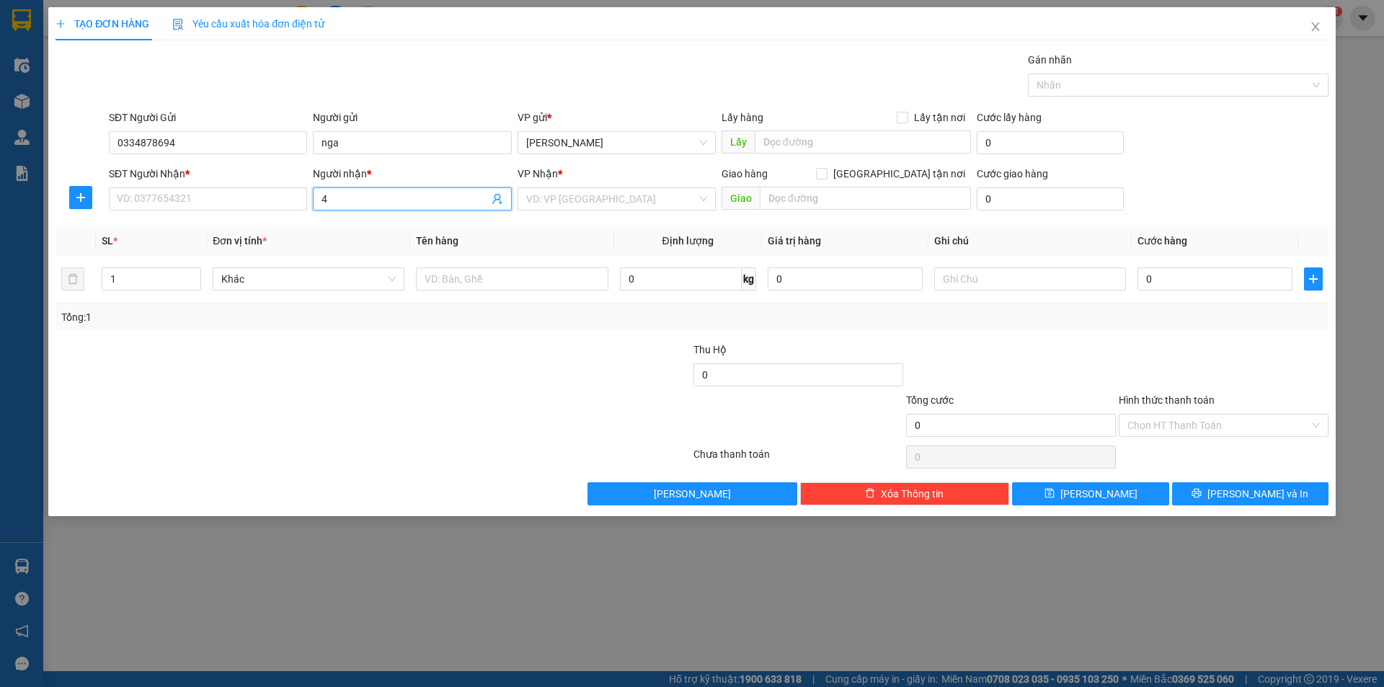
click at [362, 202] on input "4" at bounding box center [404, 199] width 166 height 16
click at [184, 197] on input "SĐT Người Nhận *" at bounding box center [208, 198] width 198 height 23
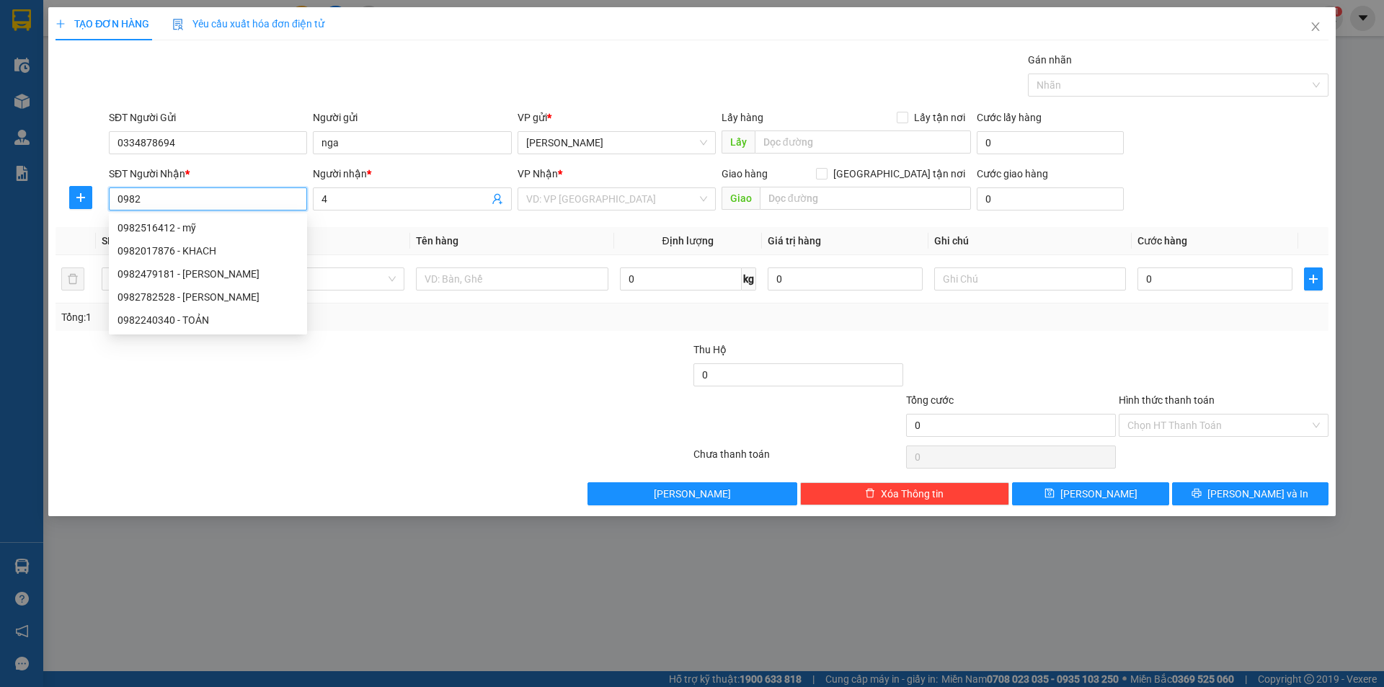
click at [135, 223] on div "0982516412 - mỹ" at bounding box center [207, 228] width 181 height 16
type input "0982516412"
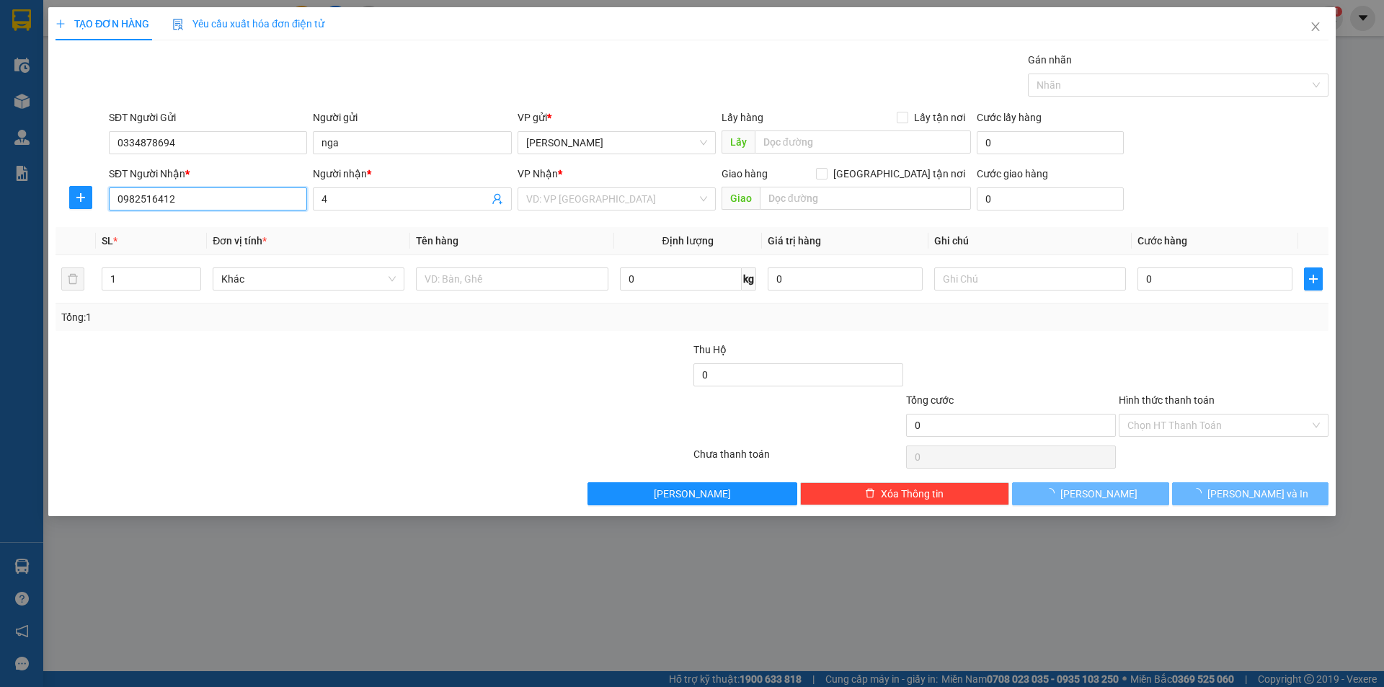
type input "mỹ"
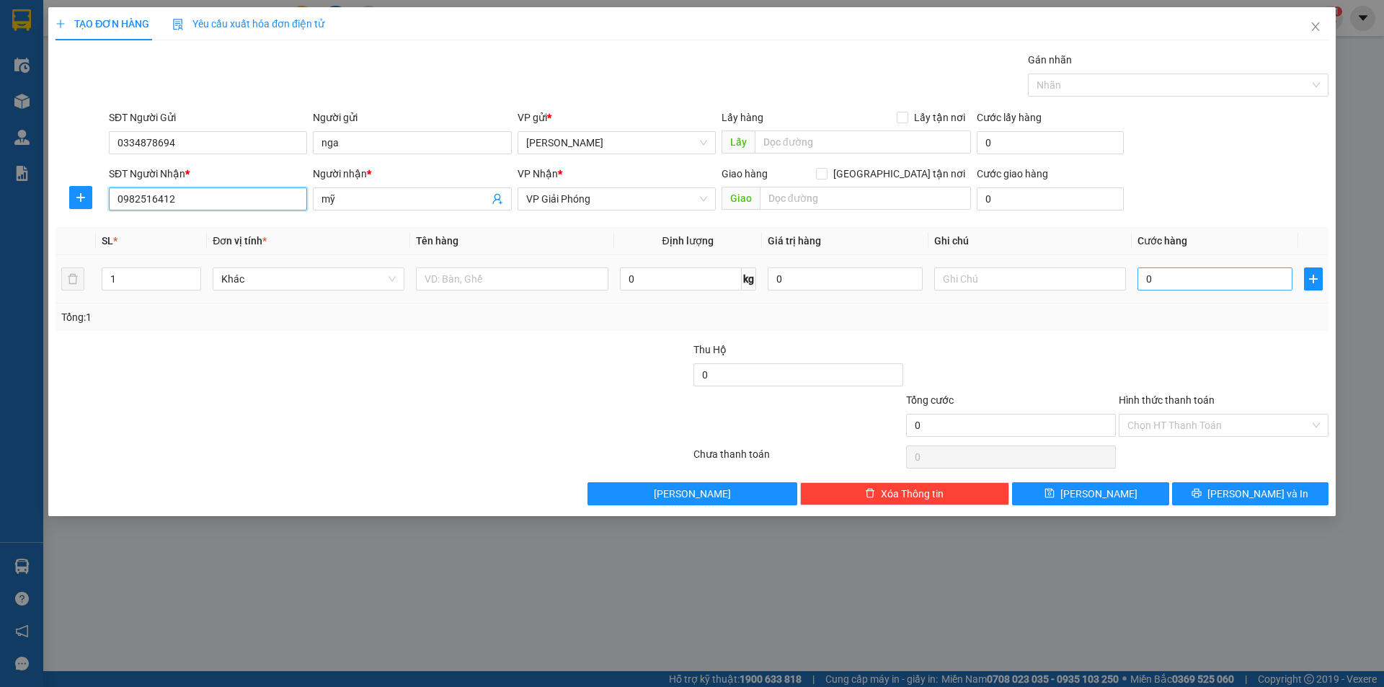
type input "0982516412"
click at [1175, 279] on input "0" at bounding box center [1214, 278] width 155 height 23
click at [1148, 279] on input "0" at bounding box center [1214, 278] width 155 height 23
click at [1149, 280] on input "0" at bounding box center [1214, 278] width 155 height 23
click at [1142, 280] on input "0" at bounding box center [1214, 278] width 155 height 23
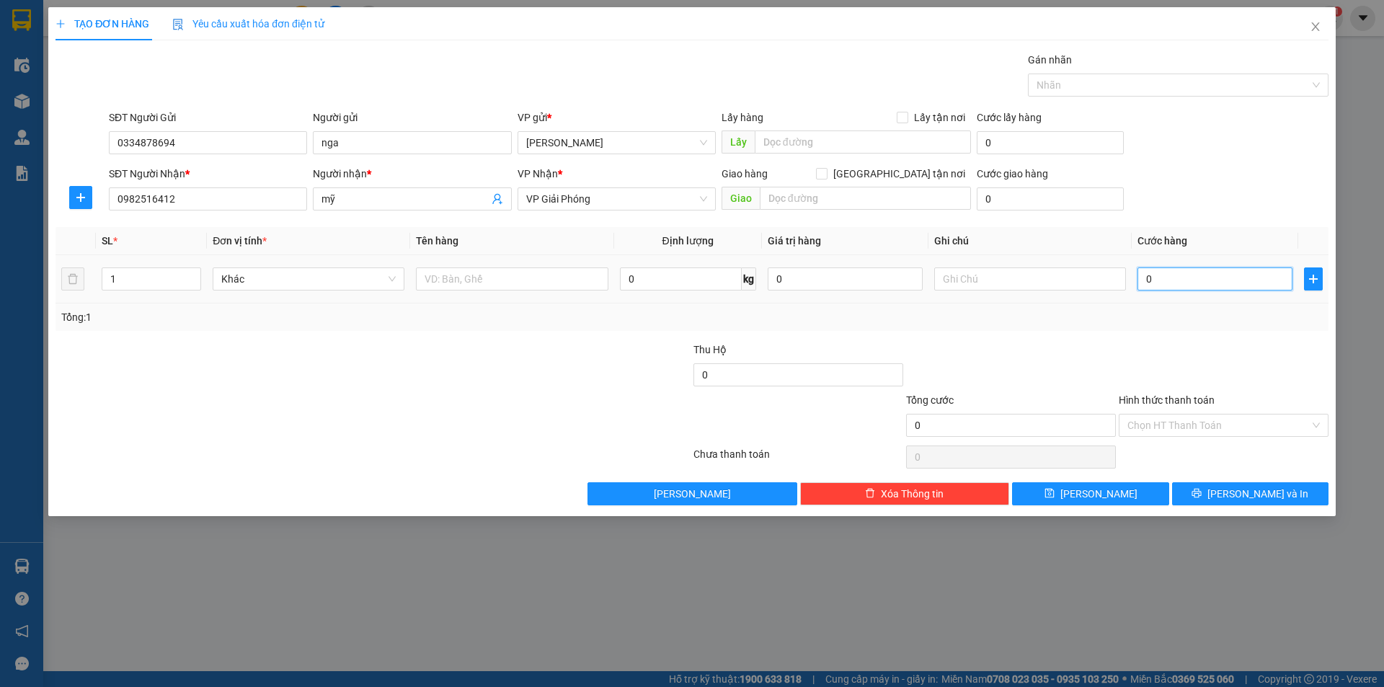
click at [1139, 280] on input "0" at bounding box center [1214, 278] width 155 height 23
type input "50"
type input "50.000"
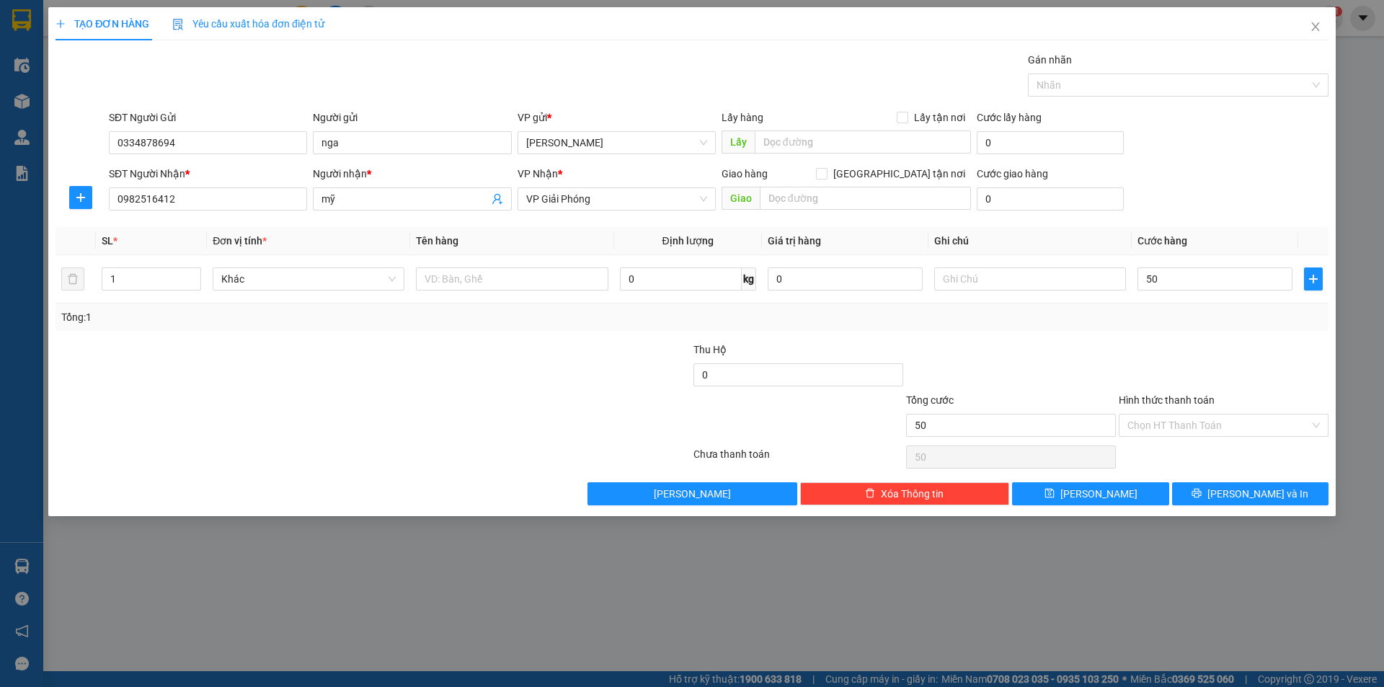
type input "50.000"
click at [1244, 198] on div "SĐT Người Nhận * 0982516412 Người nhận * mỹ VP Nhận * VP Giải Phóng Giao hàng G…" at bounding box center [718, 191] width 1225 height 50
click at [1239, 492] on span "[PERSON_NAME] và In" at bounding box center [1257, 494] width 101 height 16
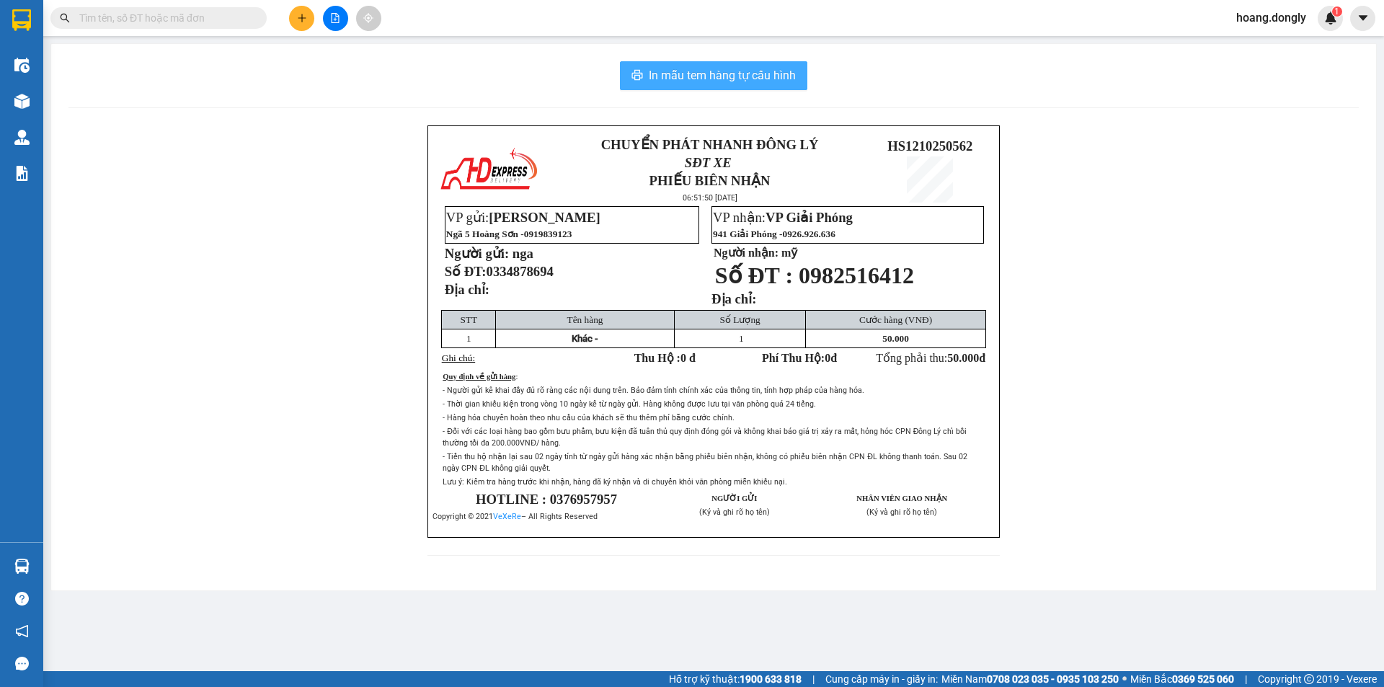
click at [698, 76] on span "In mẫu tem hàng tự cấu hình" at bounding box center [722, 75] width 147 height 18
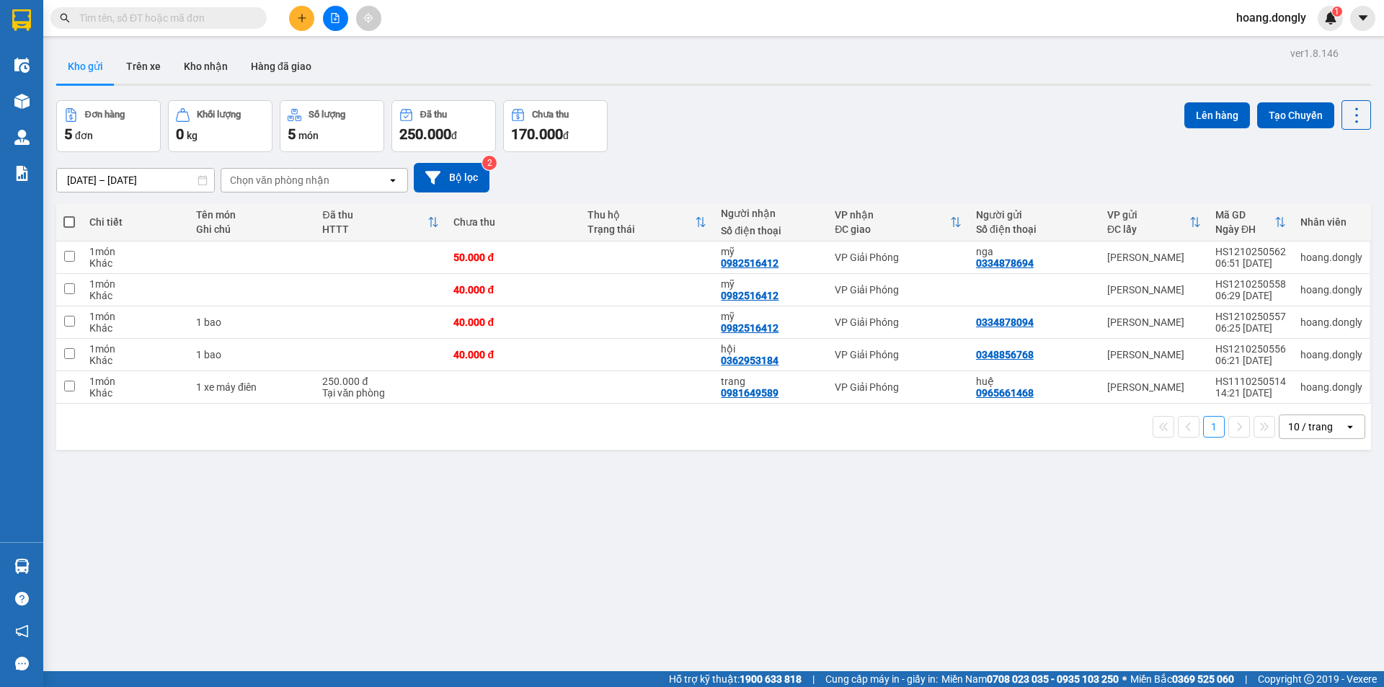
click at [1087, 636] on div "ver 1.8.146 Kho gửi Trên xe Kho nhận Hàng đã giao Đơn hàng 5 đơn Khối lượng 0 k…" at bounding box center [713, 386] width 1326 height 687
drag, startPoint x: 1087, startPoint y: 636, endPoint x: 1319, endPoint y: 266, distance: 437.5
click at [1319, 266] on tr "1 món Khác 50.000 đ mỹ 0982516412 VP Giải Phóng nga 0334878694 [GEOGRAPHIC_DATA…" at bounding box center [713, 257] width 1314 height 32
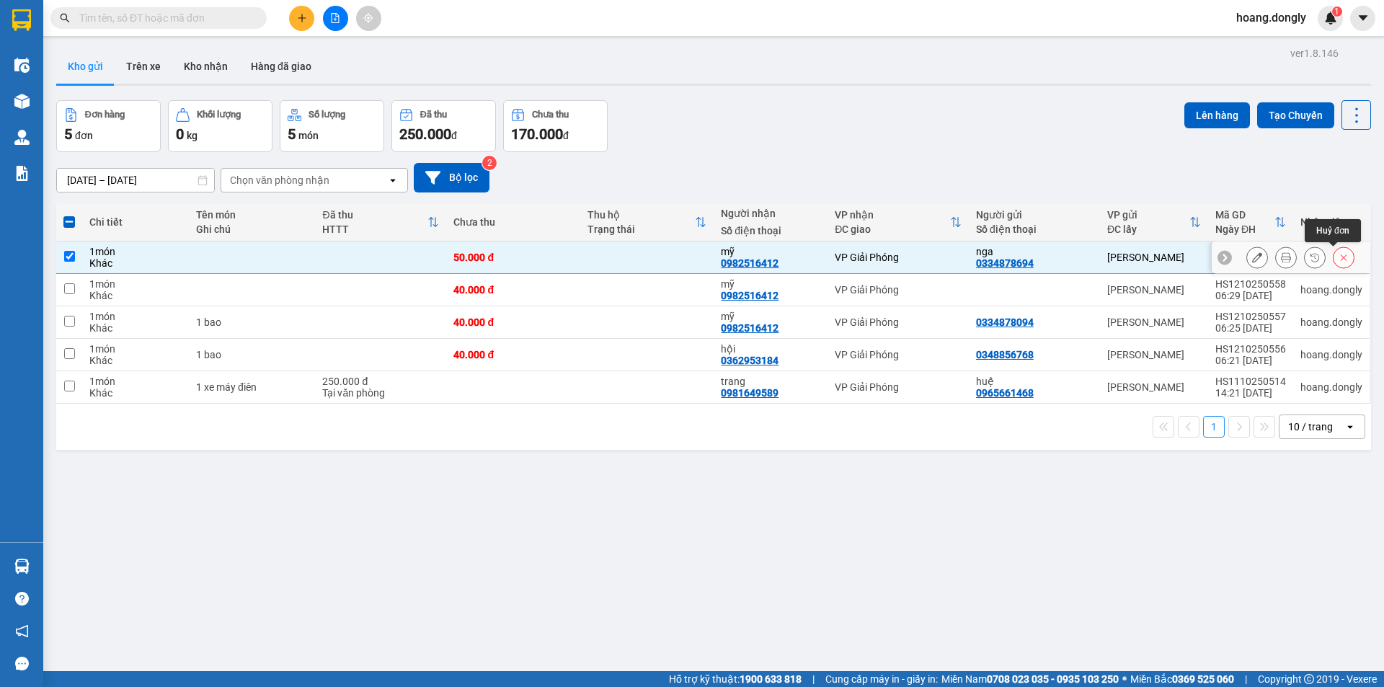
click at [1338, 253] on icon at bounding box center [1343, 257] width 10 height 10
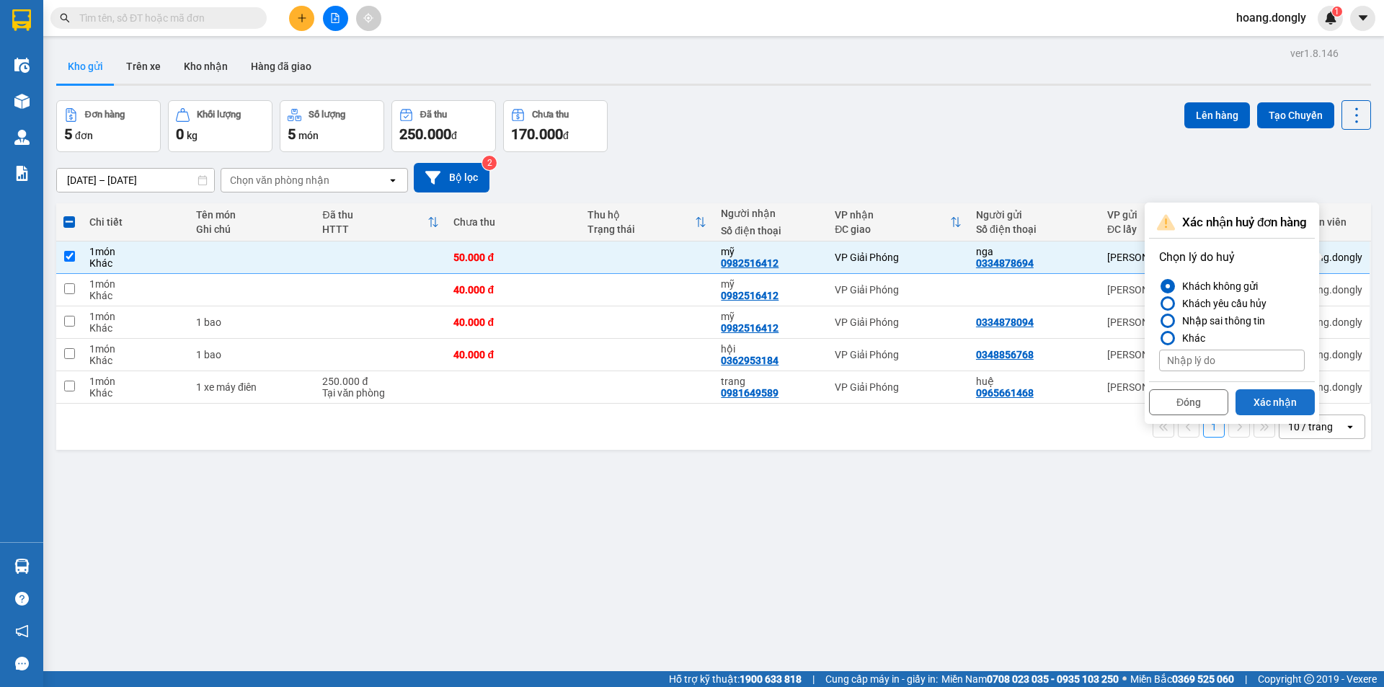
click at [1281, 401] on button "Xác nhận" at bounding box center [1274, 402] width 79 height 26
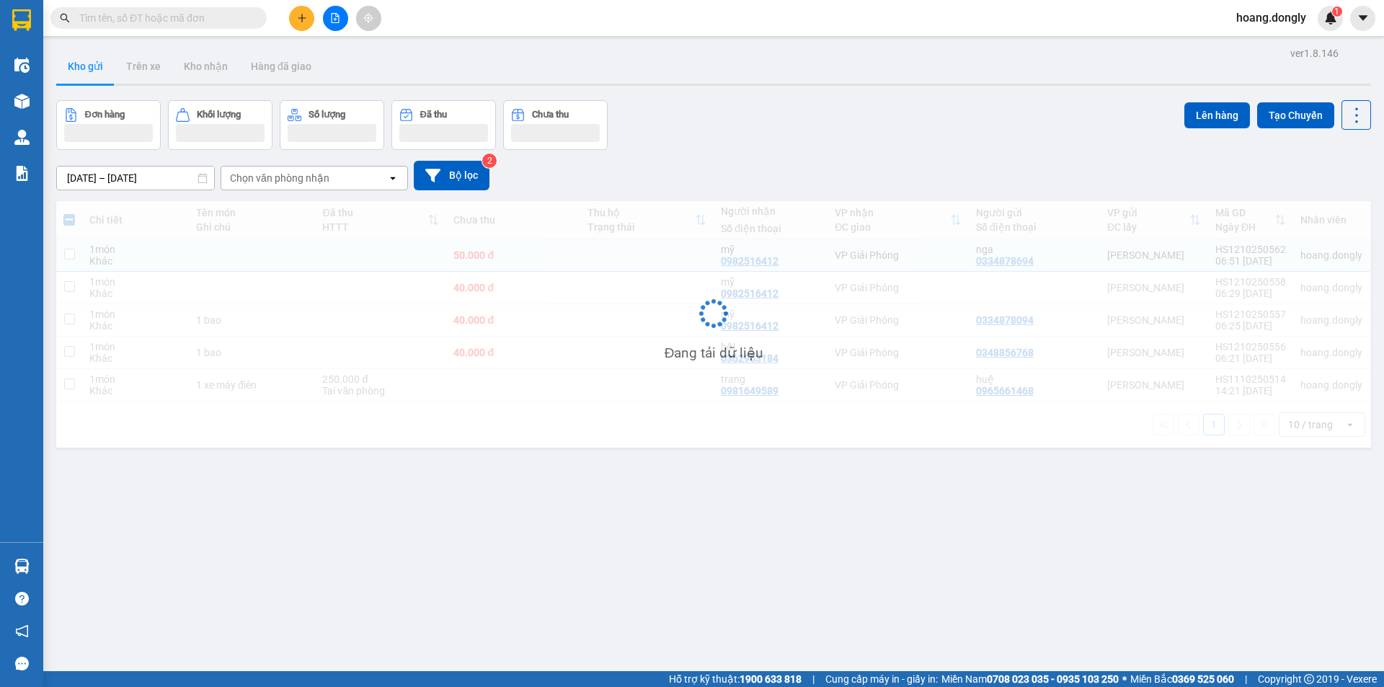
click at [1328, 321] on div "Đang tải dữ liệu" at bounding box center [713, 324] width 1314 height 246
checkbox input "false"
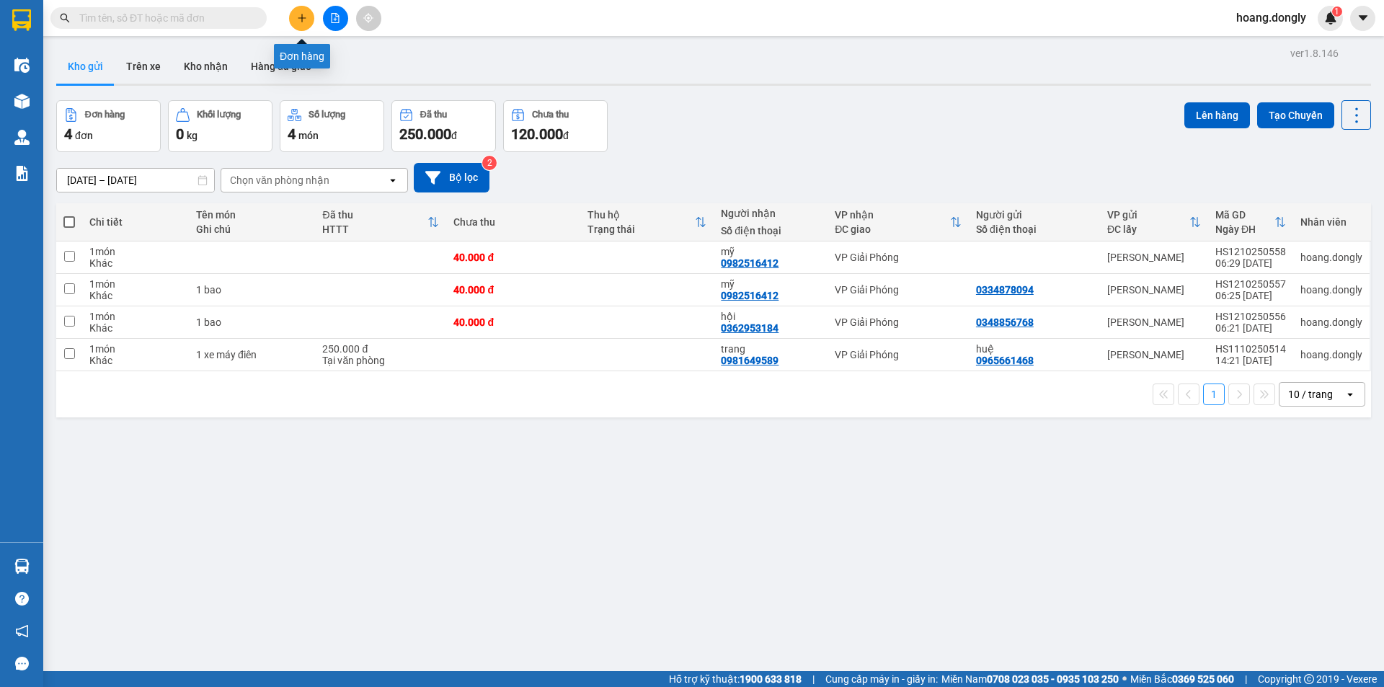
click at [295, 17] on button at bounding box center [301, 18] width 25 height 25
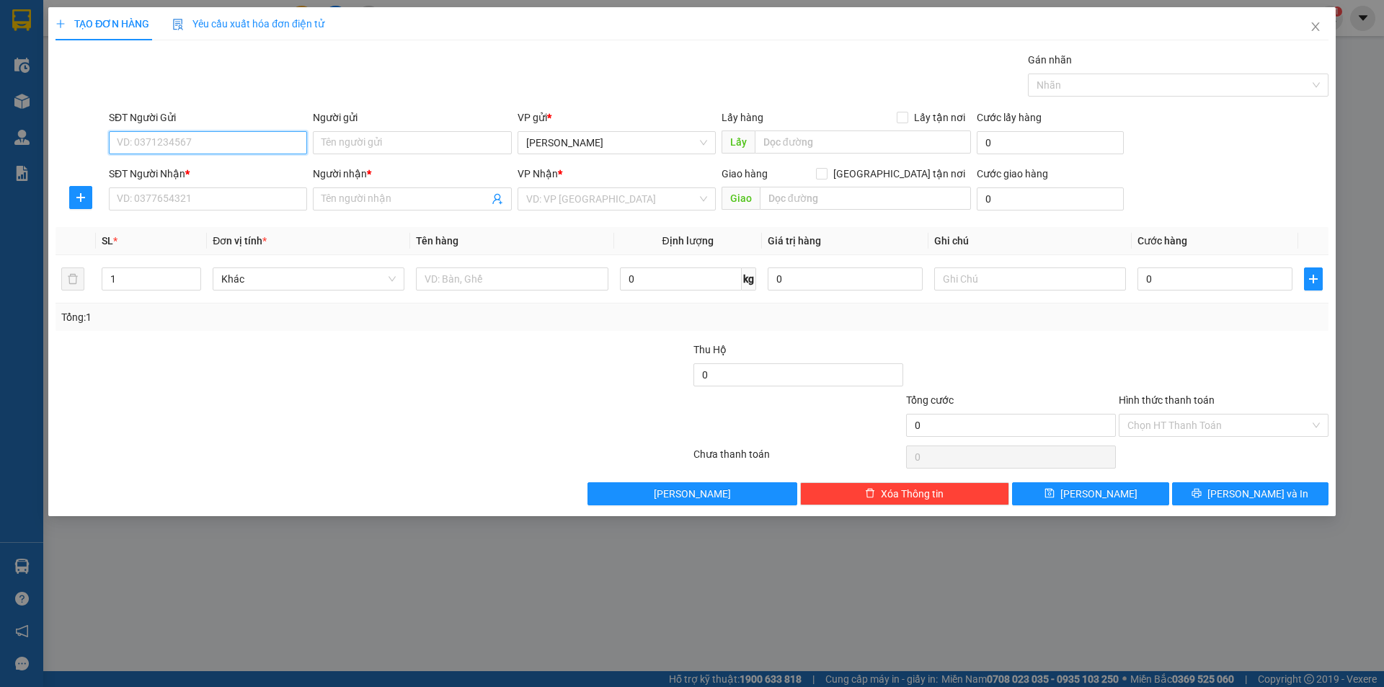
click at [207, 141] on input "SĐT Người Gửi" at bounding box center [208, 142] width 198 height 23
click at [191, 193] on input "SĐT Người Nhận *" at bounding box center [208, 198] width 198 height 23
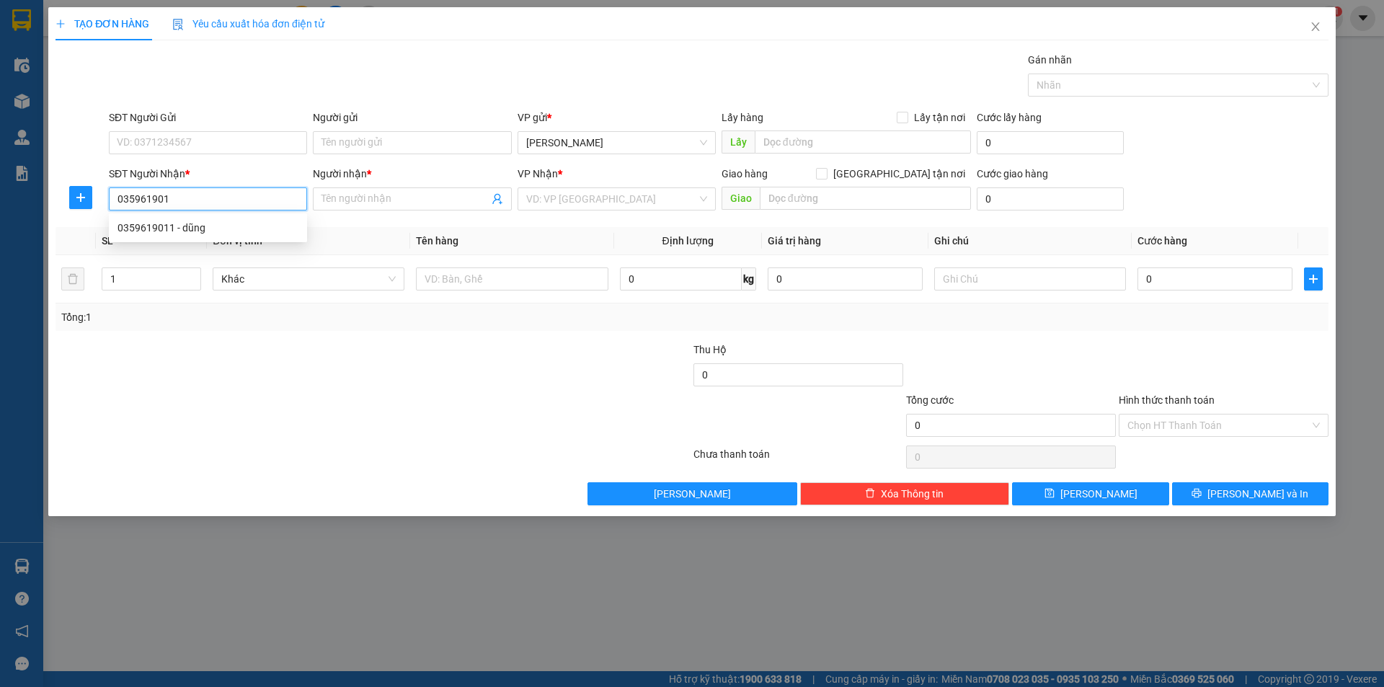
type input "0359619011"
click at [138, 228] on div "0359619011 - dũng" at bounding box center [207, 228] width 181 height 16
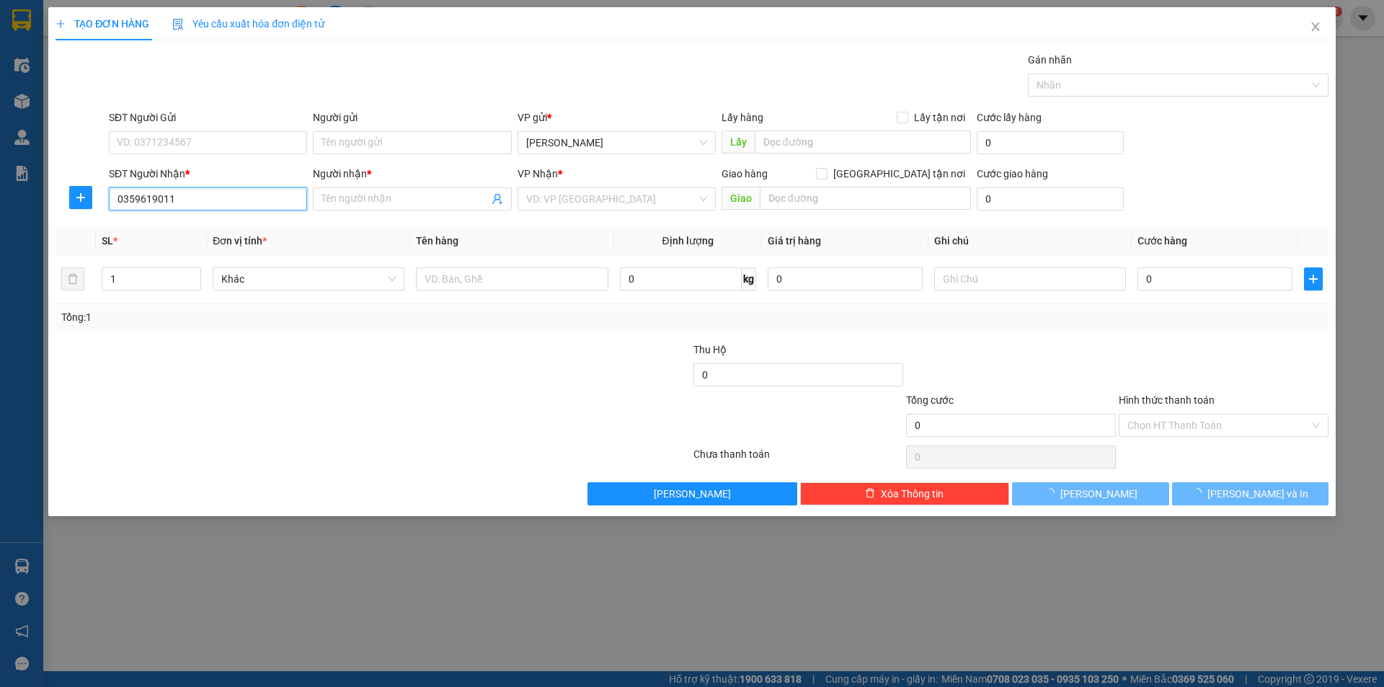
type input "dũng"
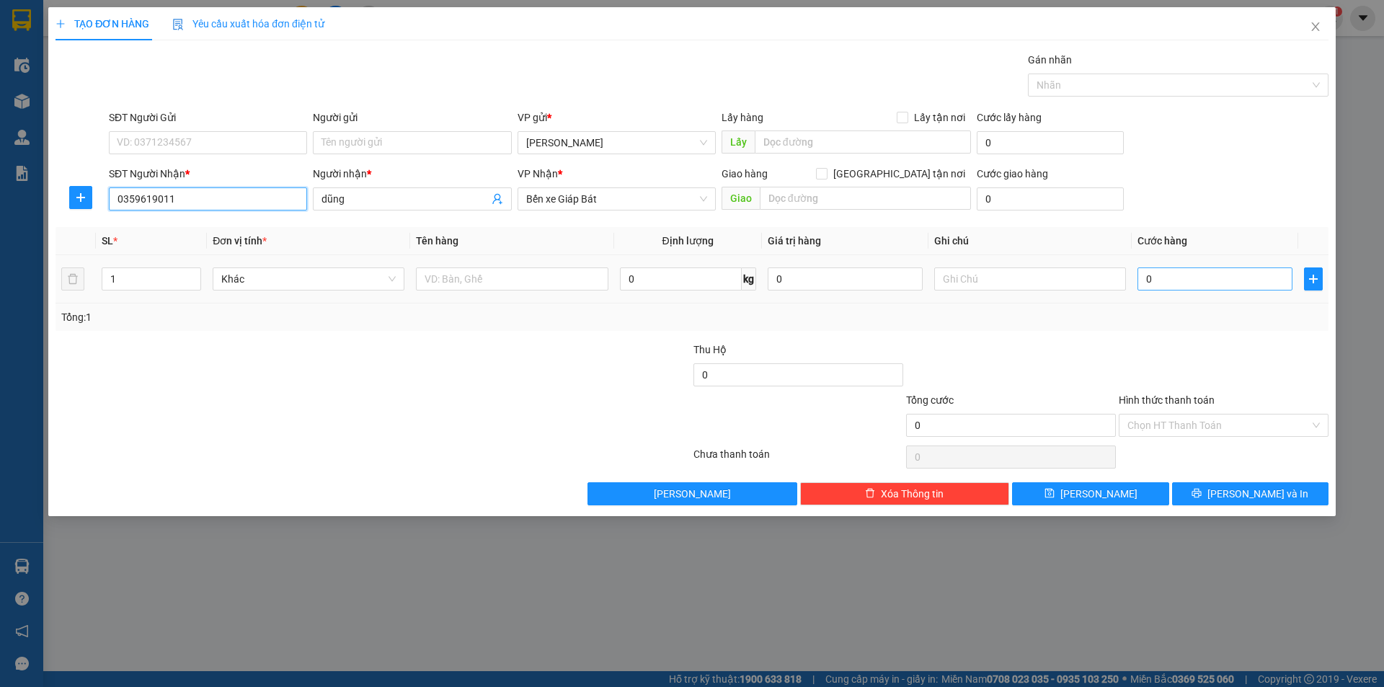
type input "0359619011"
click at [1145, 281] on input "0" at bounding box center [1214, 278] width 155 height 23
click at [1144, 280] on input "0" at bounding box center [1214, 278] width 155 height 23
type input "40"
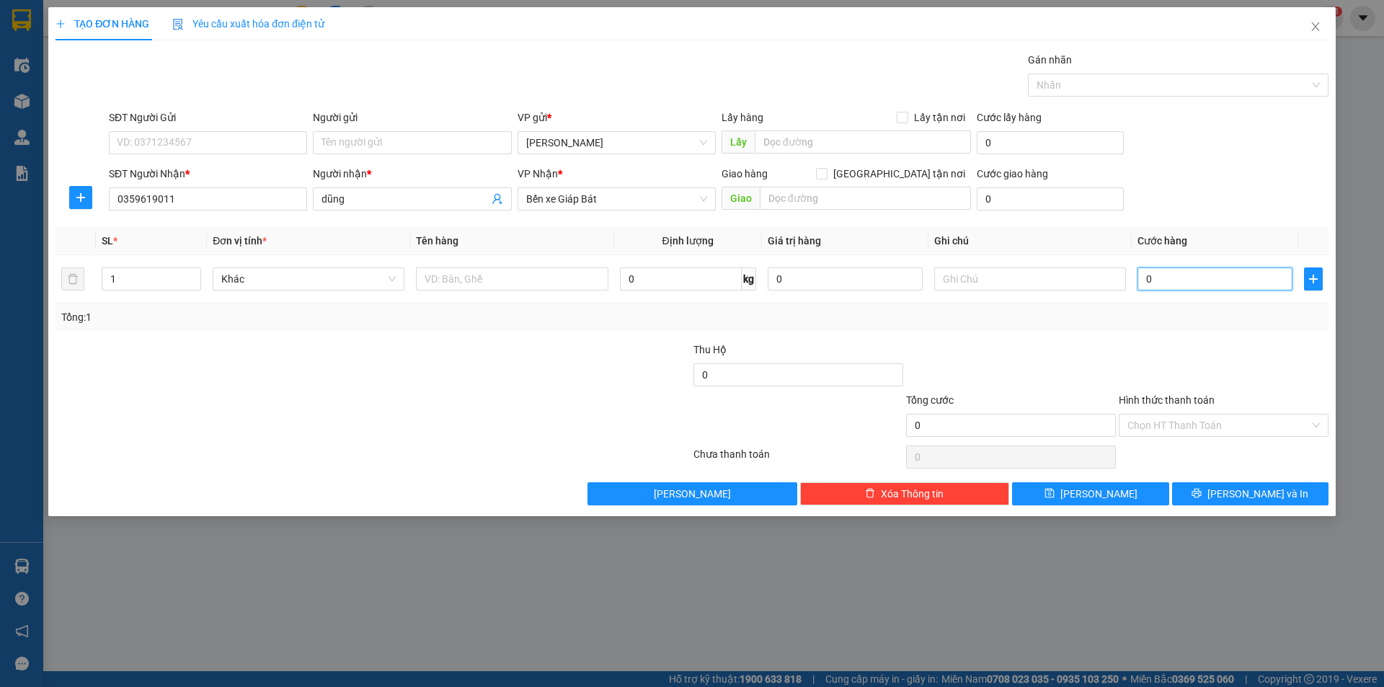
type input "40"
click at [1181, 278] on input "40" at bounding box center [1214, 278] width 155 height 23
type input "40.000"
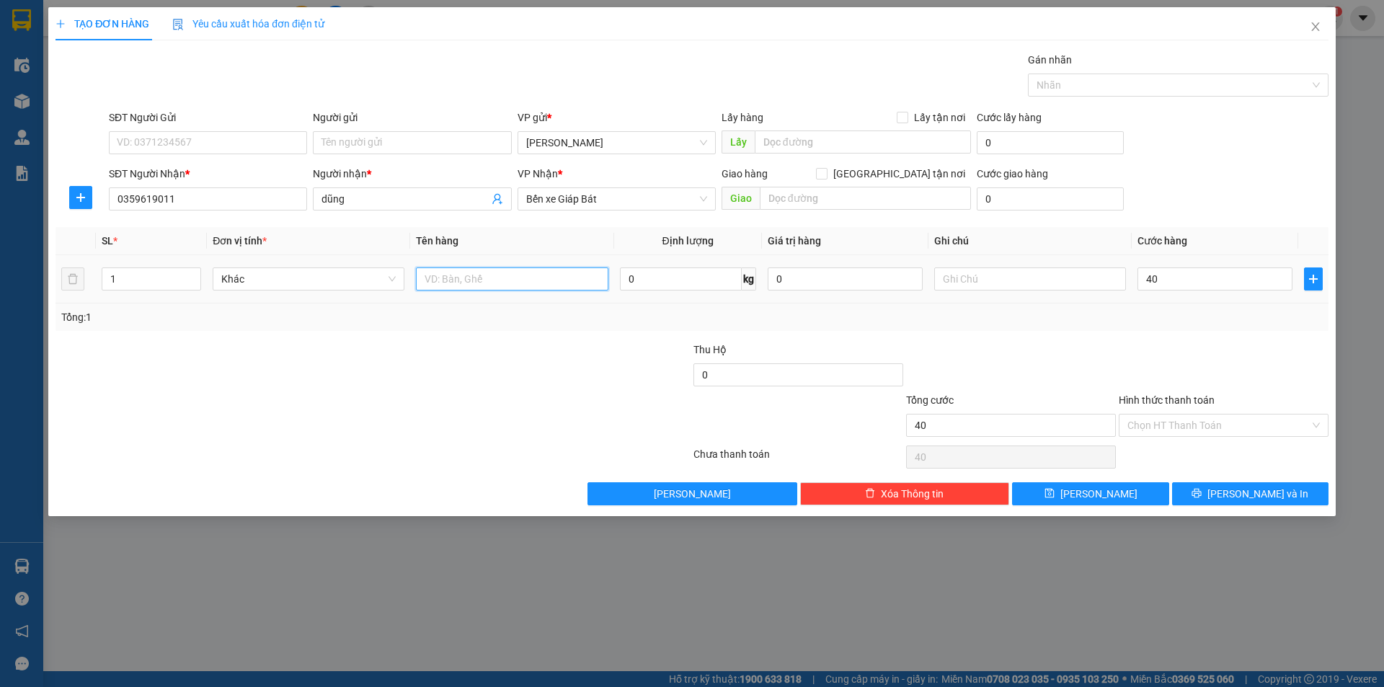
type input "40.000"
click at [476, 278] on input "text" at bounding box center [512, 278] width 192 height 23
type input "1bao nho"
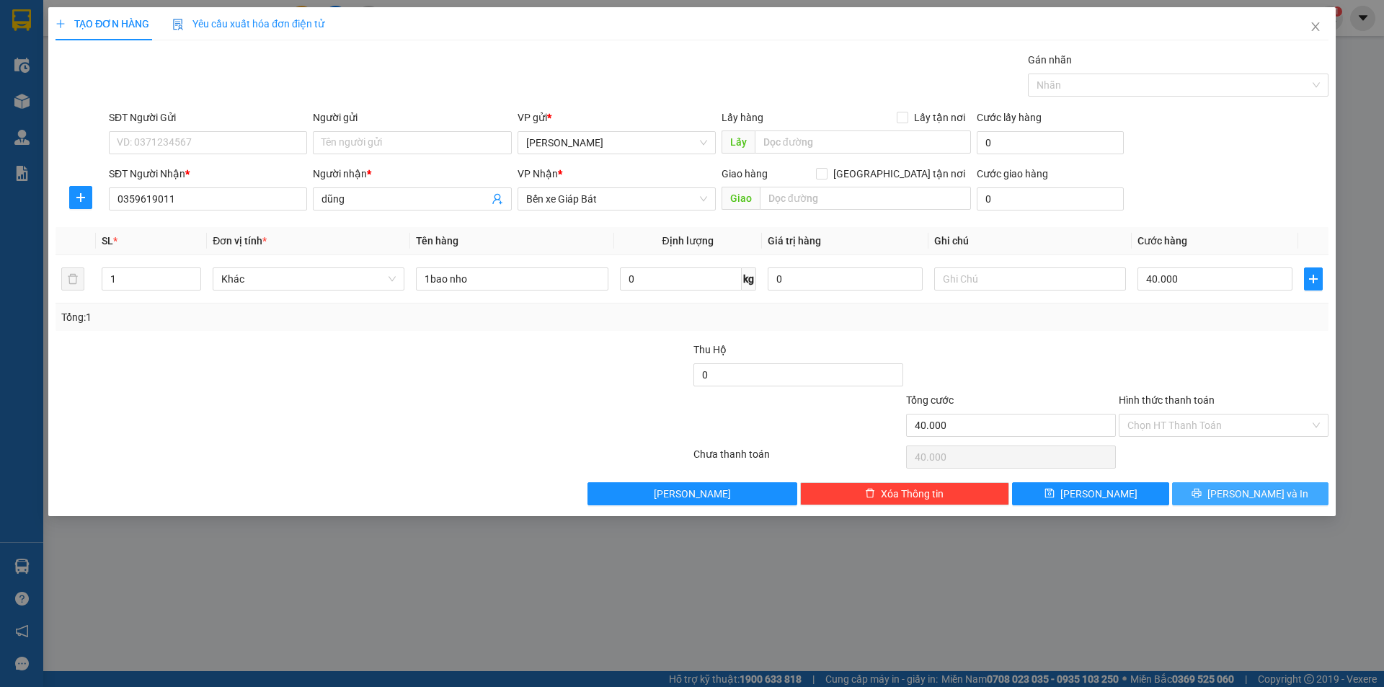
click at [1234, 491] on button "[PERSON_NAME] và In" at bounding box center [1250, 493] width 156 height 23
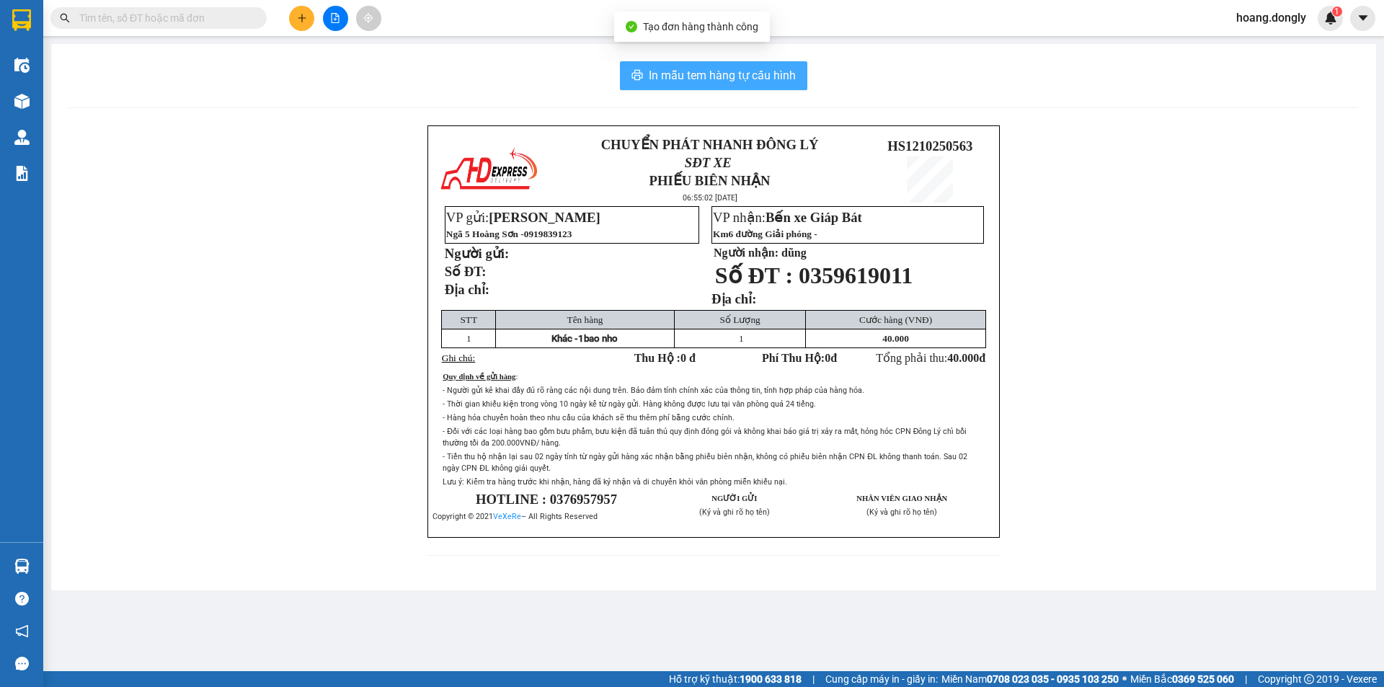
click at [675, 69] on span "In mẫu tem hàng tự cấu hình" at bounding box center [722, 75] width 147 height 18
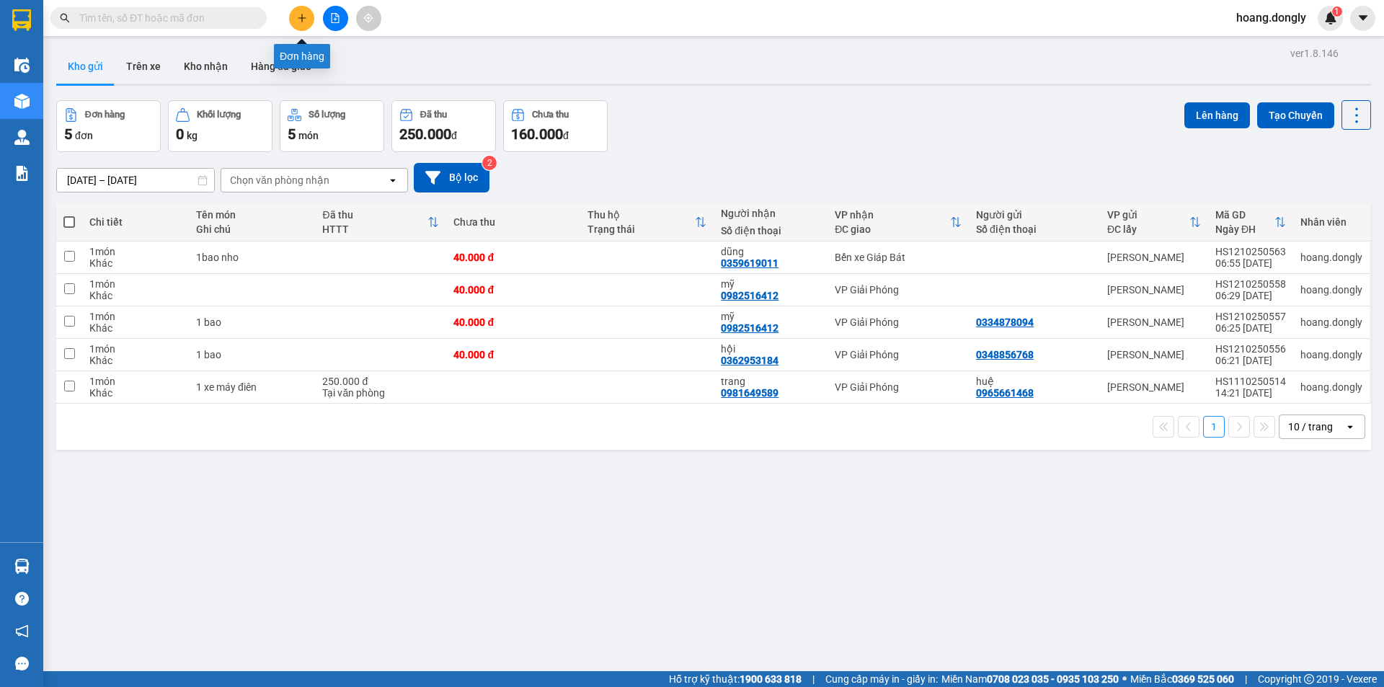
click at [303, 25] on button at bounding box center [301, 18] width 25 height 25
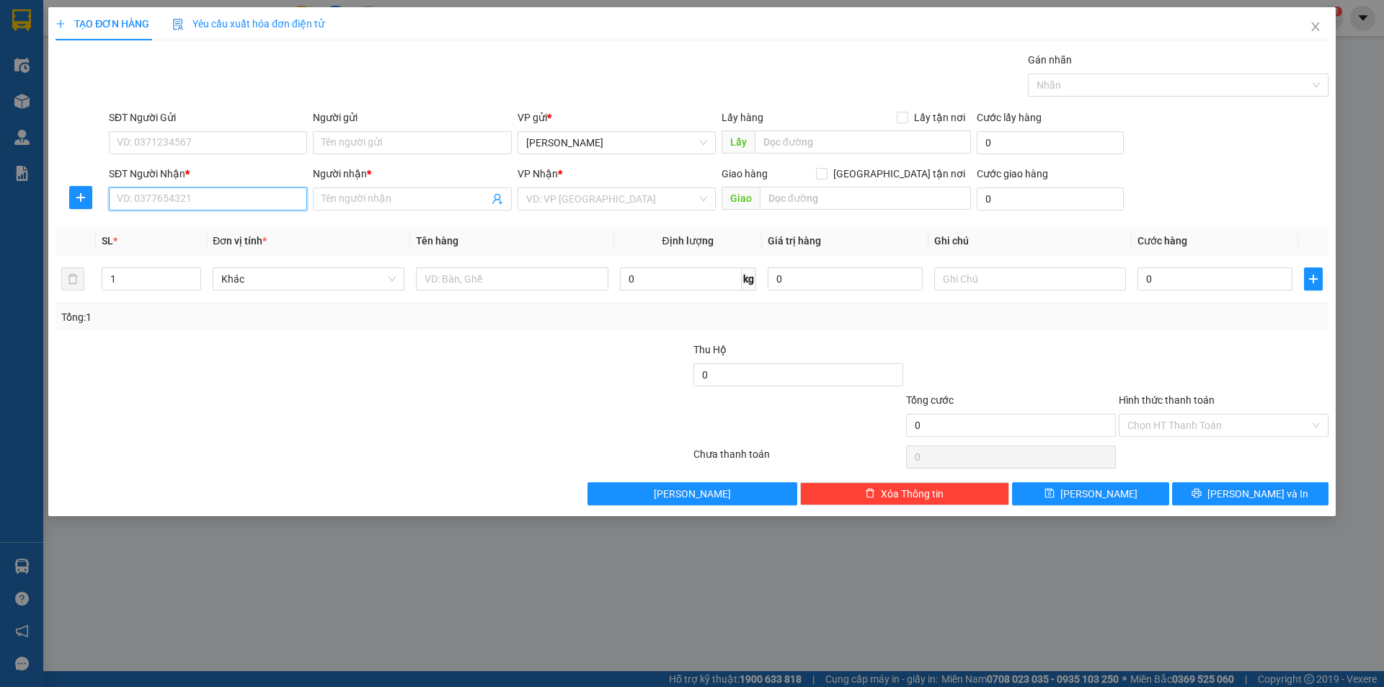
click at [198, 202] on input "SĐT Người Nhận *" at bounding box center [208, 198] width 198 height 23
type input "0836719993"
click at [371, 208] on span at bounding box center [412, 198] width 198 height 23
click at [210, 145] on input "SĐT Người Gửi" at bounding box center [208, 142] width 198 height 23
type input "0916258665"
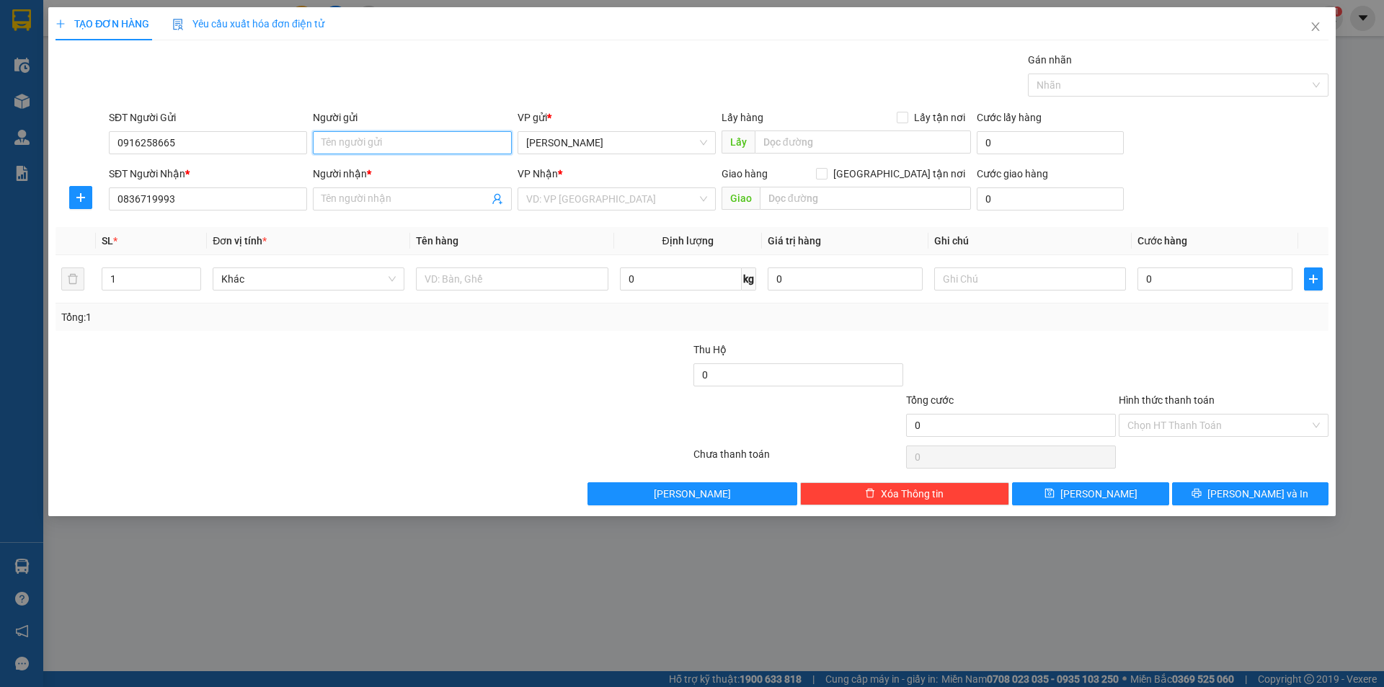
click at [404, 145] on input "Người gửi" at bounding box center [412, 142] width 198 height 23
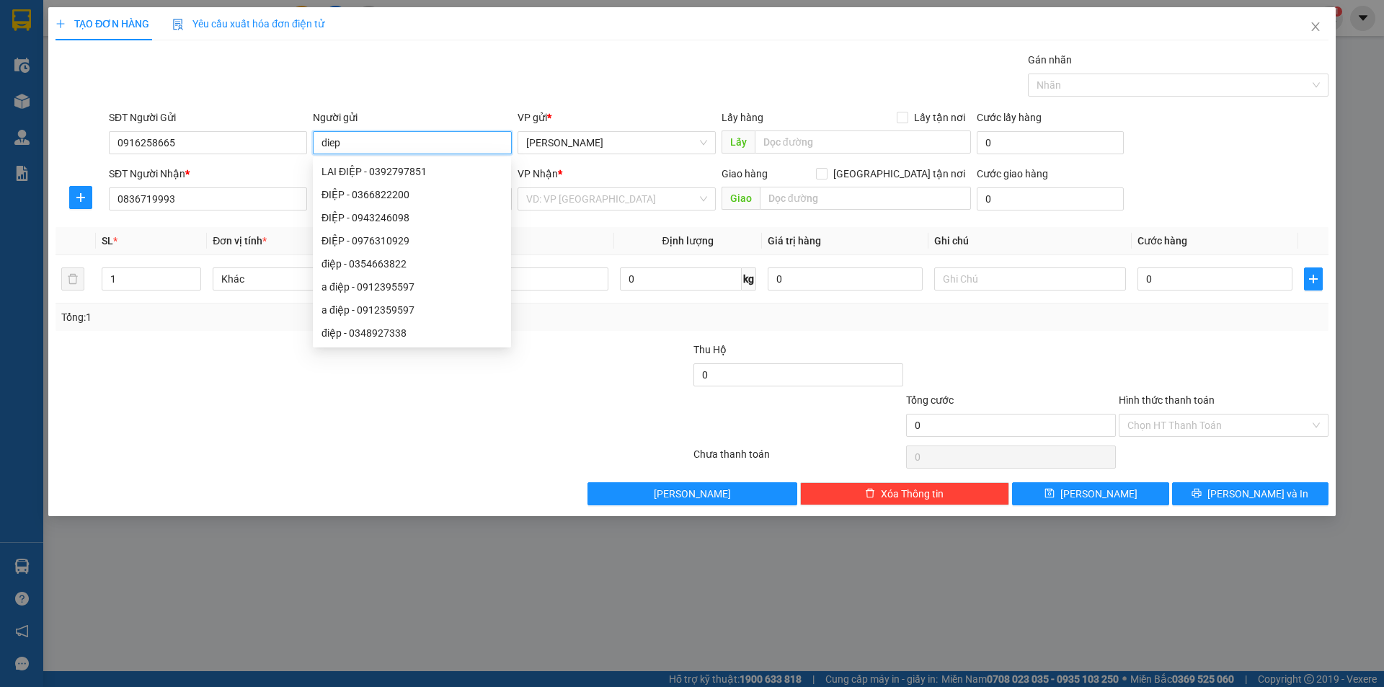
type input "diep"
click at [250, 223] on div "Transit Pickup Surcharge Ids Transit Deliver Surcharge Ids Transit Deliver Surc…" at bounding box center [691, 278] width 1273 height 453
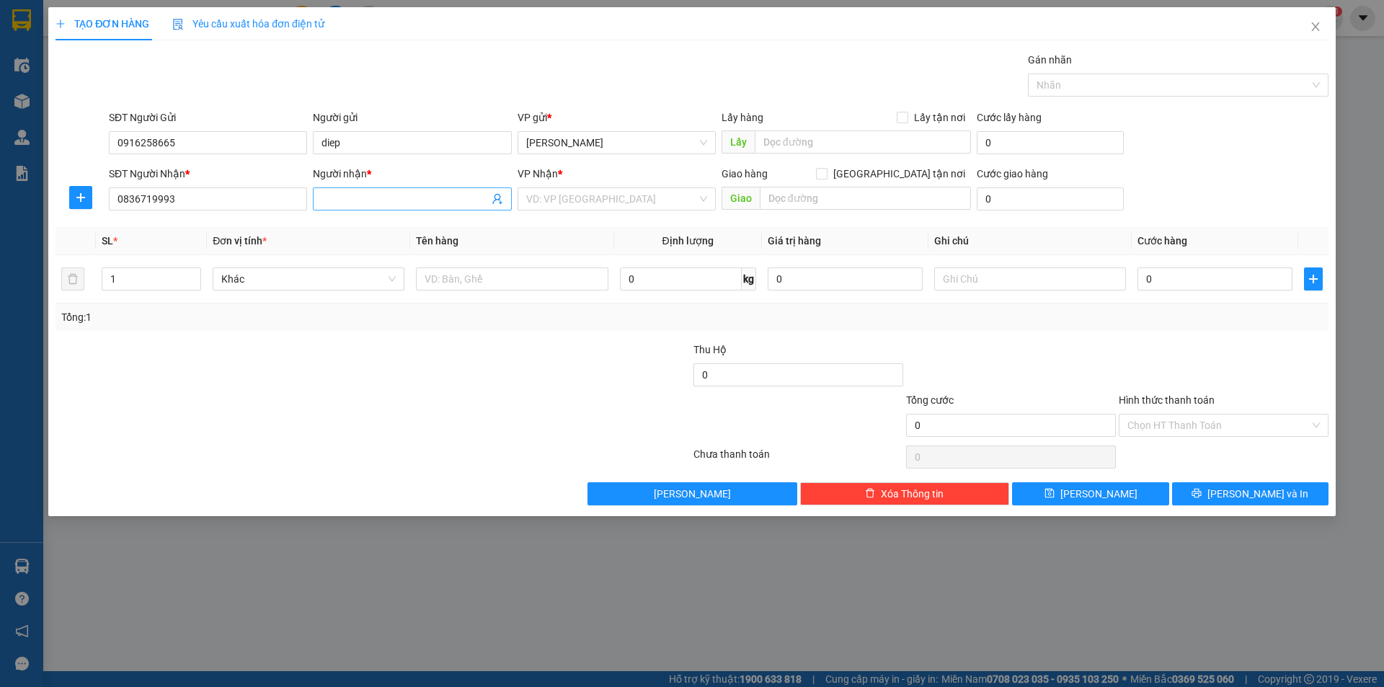
click at [459, 197] on input "Người nhận *" at bounding box center [404, 199] width 166 height 16
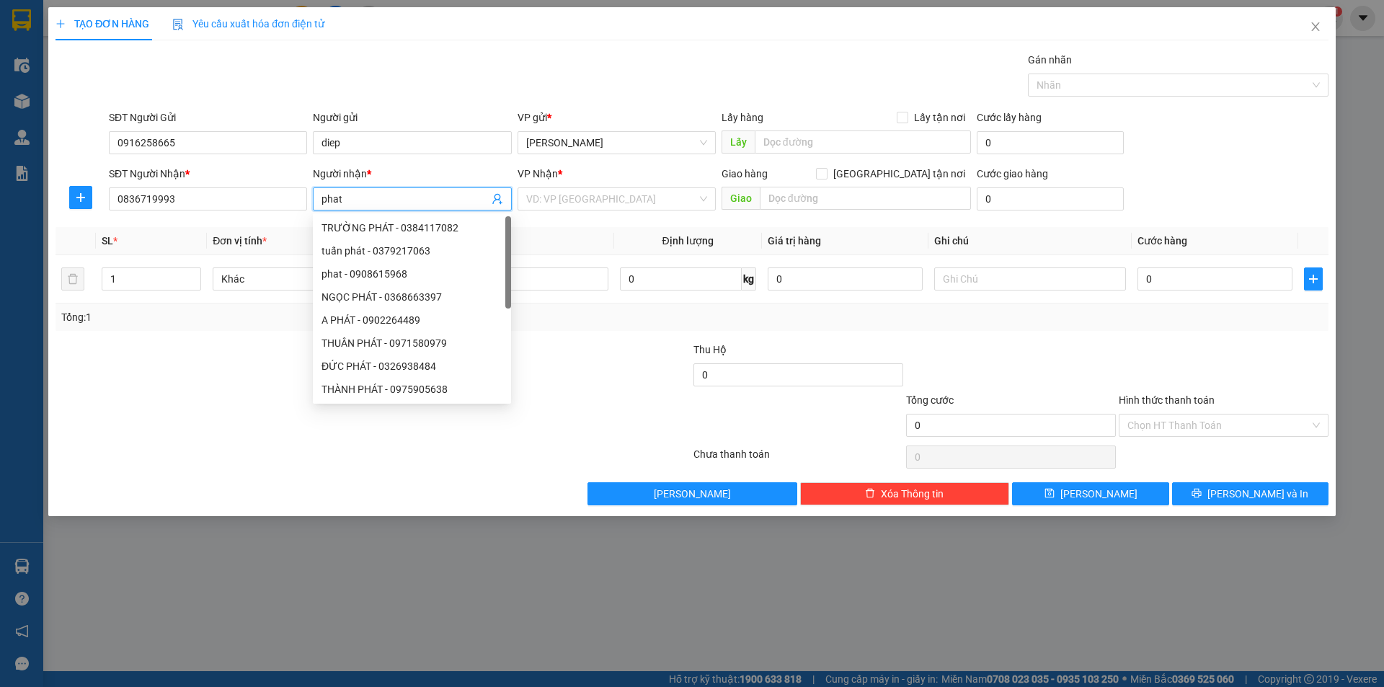
type input "phat"
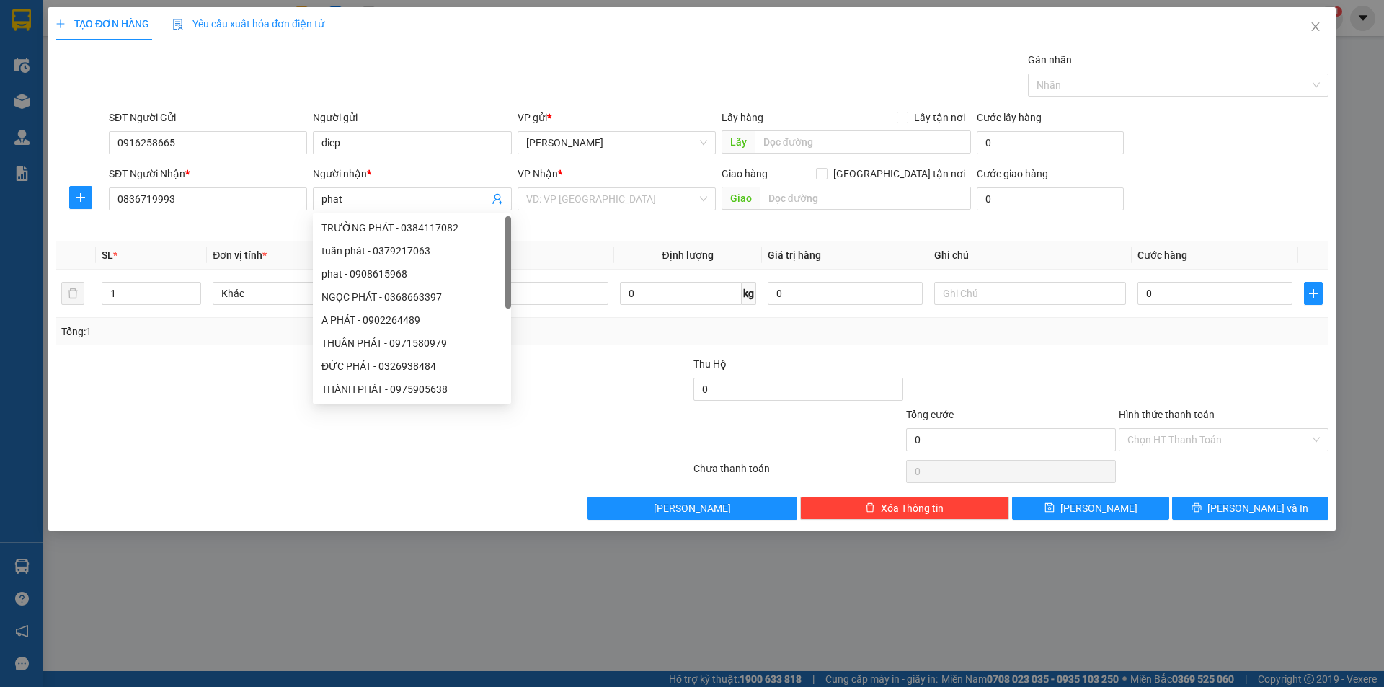
click at [603, 101] on div "Gói vận chuyển * Tiêu chuẩn Gán nhãn Nhãn" at bounding box center [718, 77] width 1225 height 50
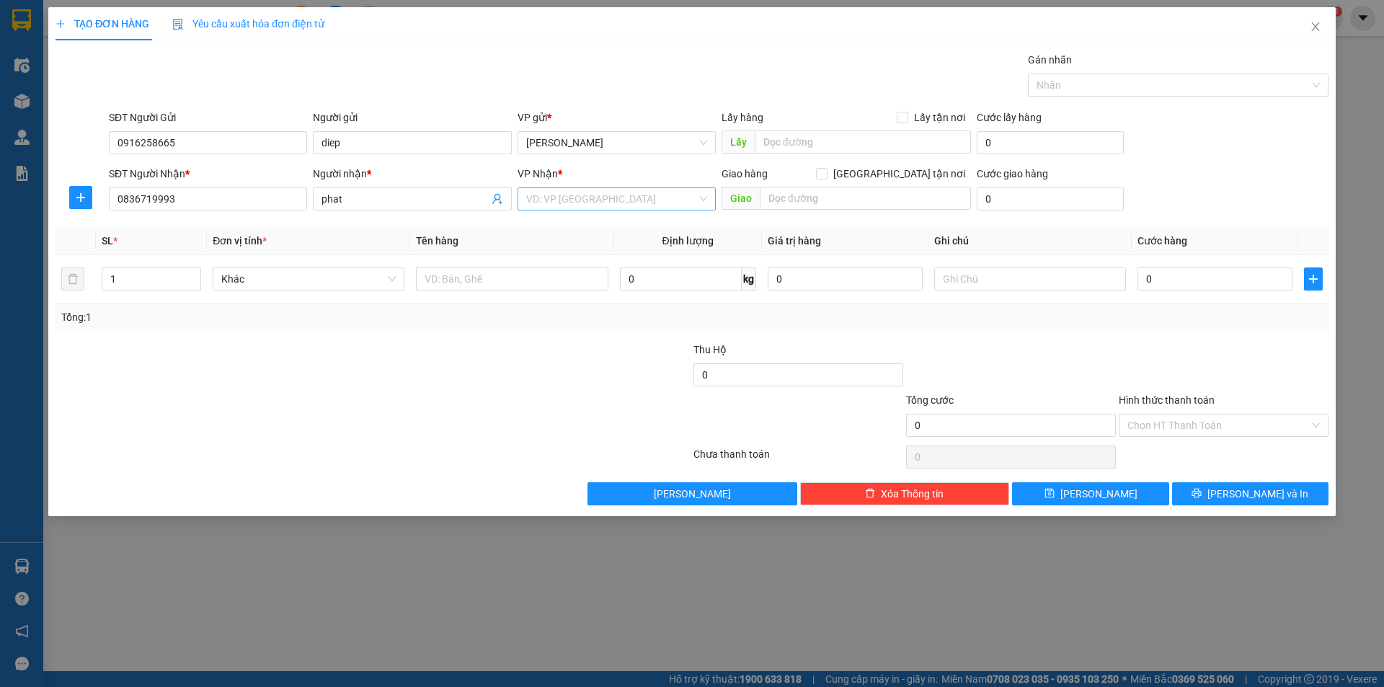
click at [633, 187] on div "VD: VP [GEOGRAPHIC_DATA]" at bounding box center [616, 198] width 198 height 23
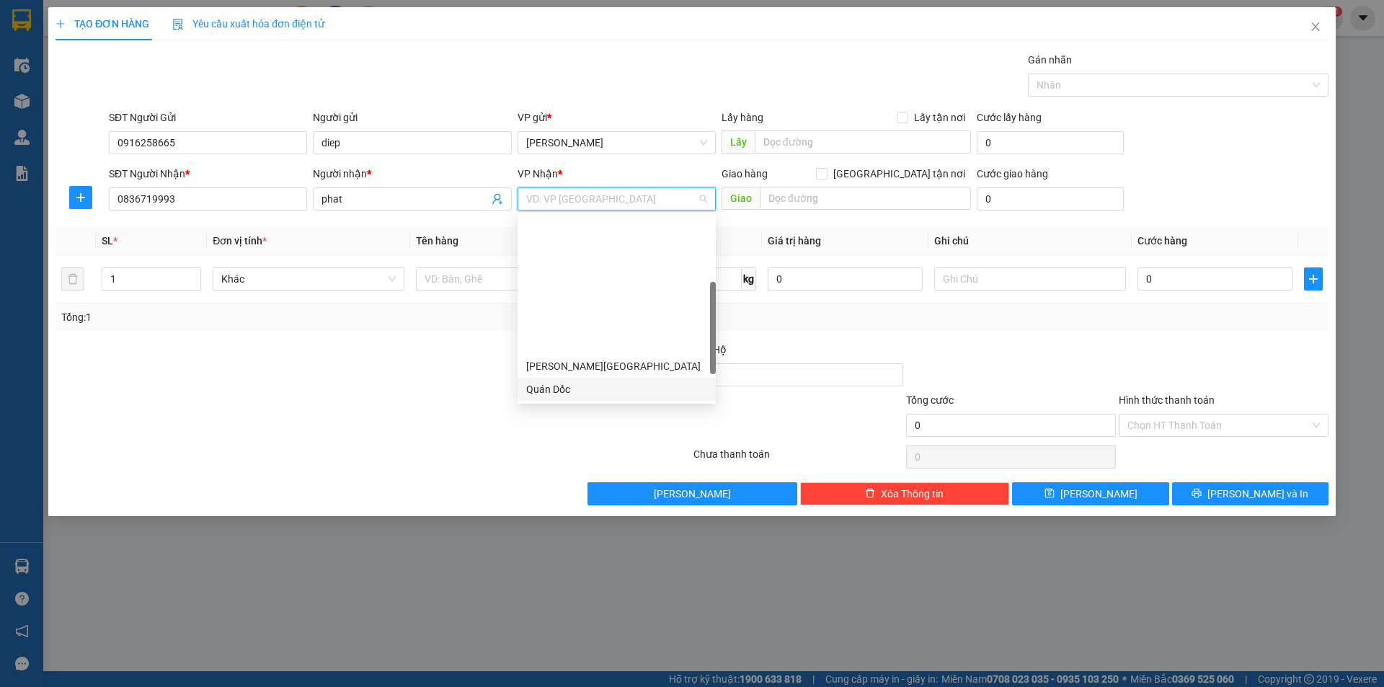
scroll to position [202, 0]
click at [595, 365] on div "VP Giải Phóng" at bounding box center [616, 372] width 181 height 16
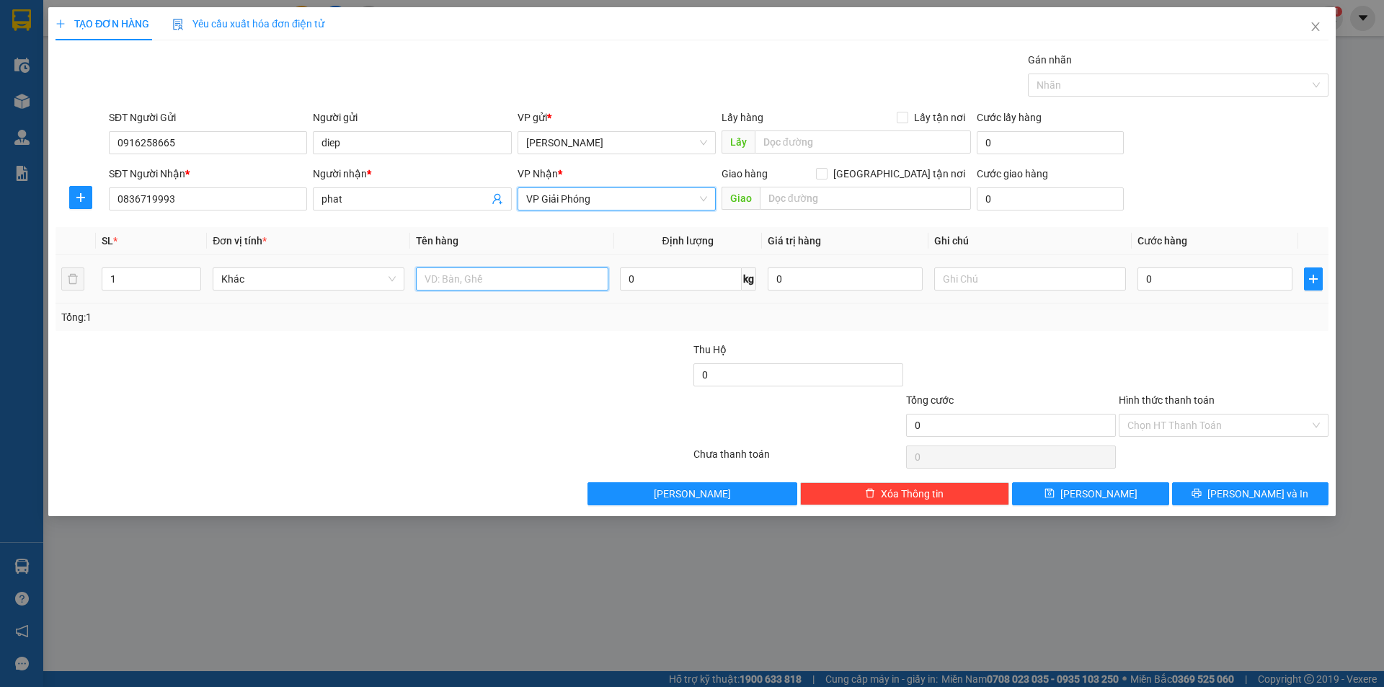
click at [541, 271] on input "text" at bounding box center [512, 278] width 192 height 23
type input "1 bao"
click at [524, 391] on form "Thu Hộ 0 Tổng cước 0 Hình thức thanh toán Chọn HT Thanh Toán" at bounding box center [691, 392] width 1273 height 101
click at [1139, 347] on div at bounding box center [1223, 367] width 213 height 50
click at [1202, 277] on input "0" at bounding box center [1214, 278] width 155 height 23
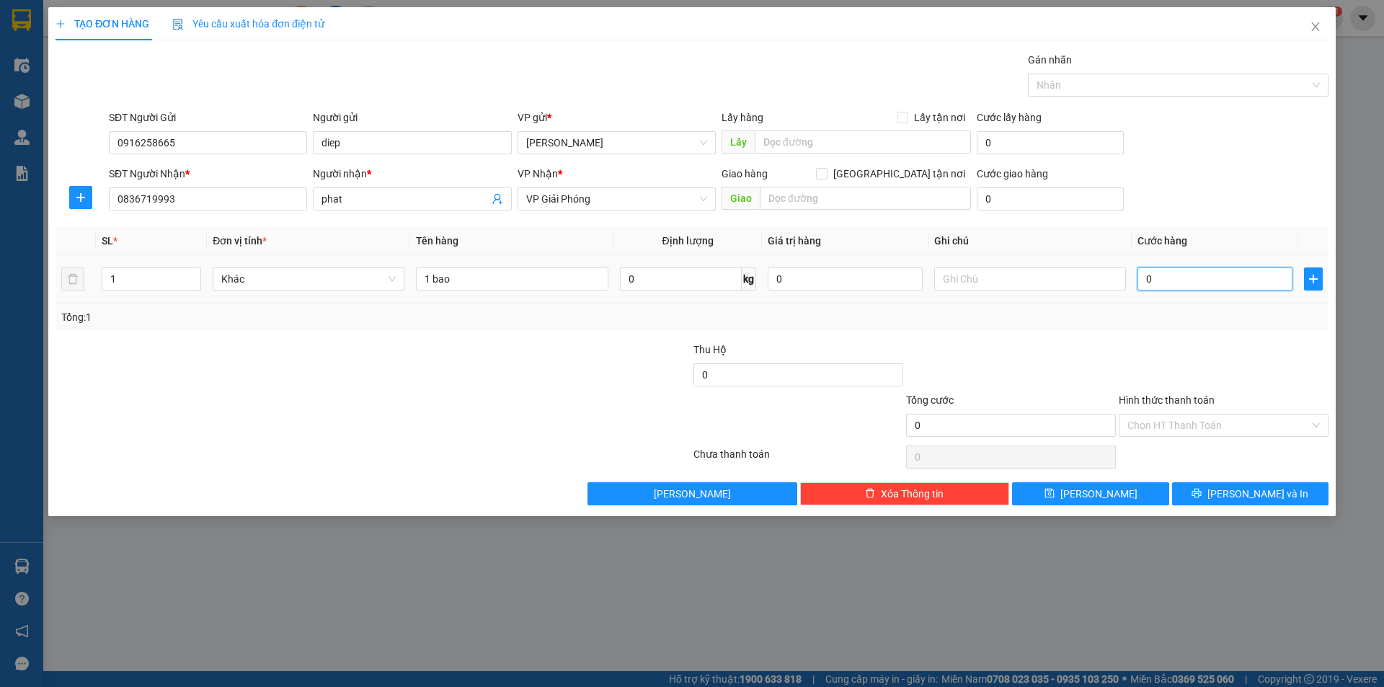
click at [1142, 280] on input "0" at bounding box center [1214, 278] width 155 height 23
type input "50"
type input "50.000"
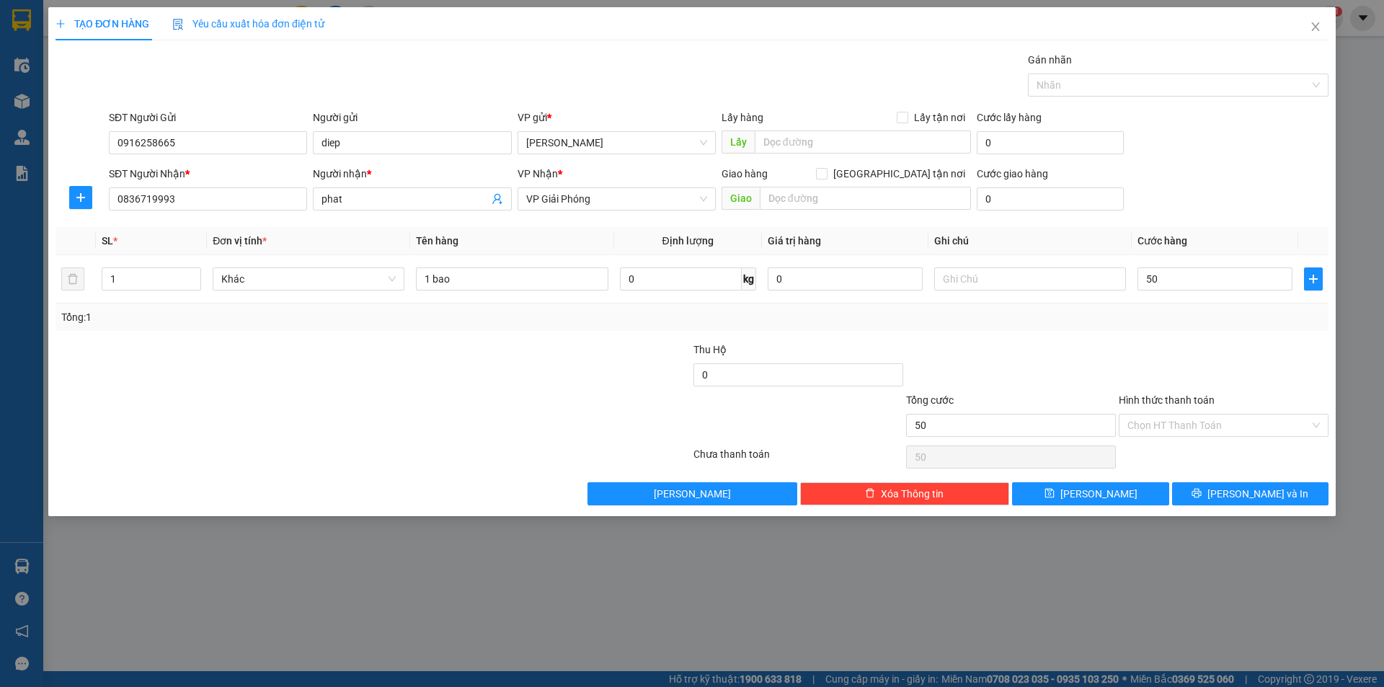
type input "50.000"
click at [1138, 326] on div "Tổng: 1" at bounding box center [691, 316] width 1273 height 27
click at [1184, 429] on input "Hình thức thanh toán" at bounding box center [1218, 425] width 182 height 22
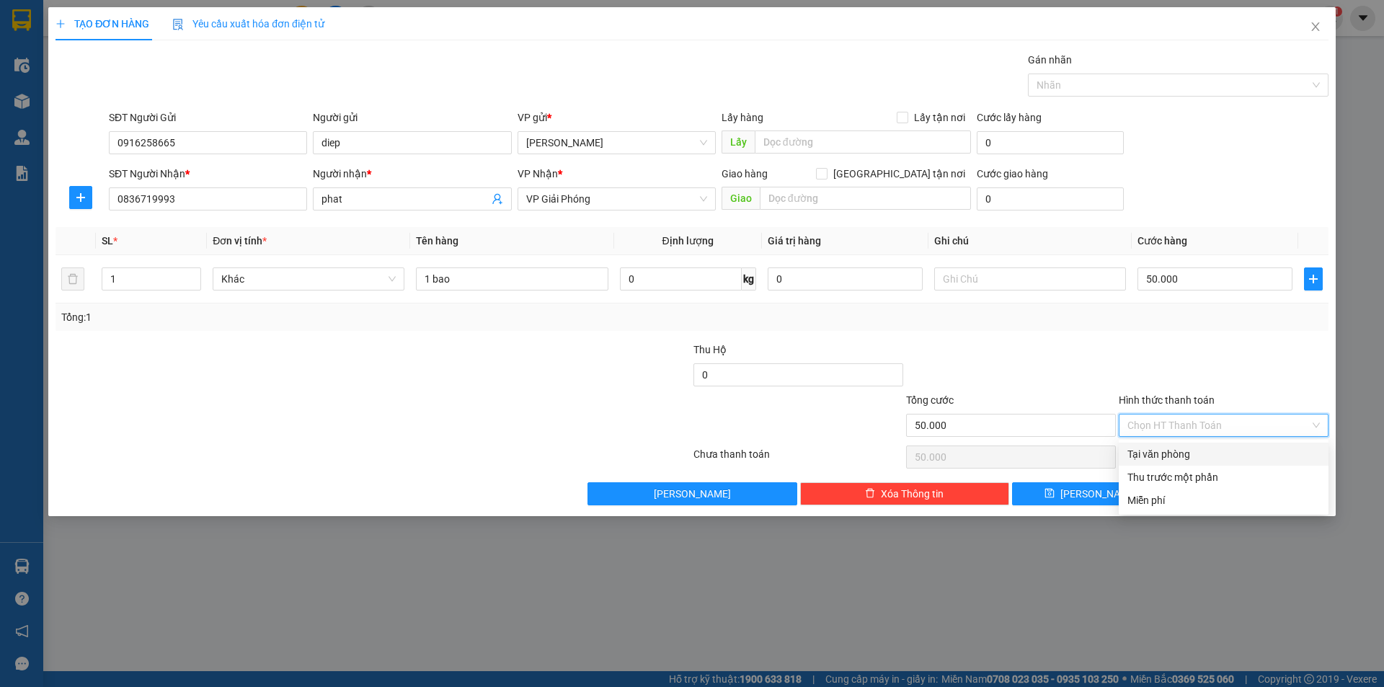
click at [1196, 451] on div "Tại văn phòng" at bounding box center [1223, 454] width 192 height 16
type input "0"
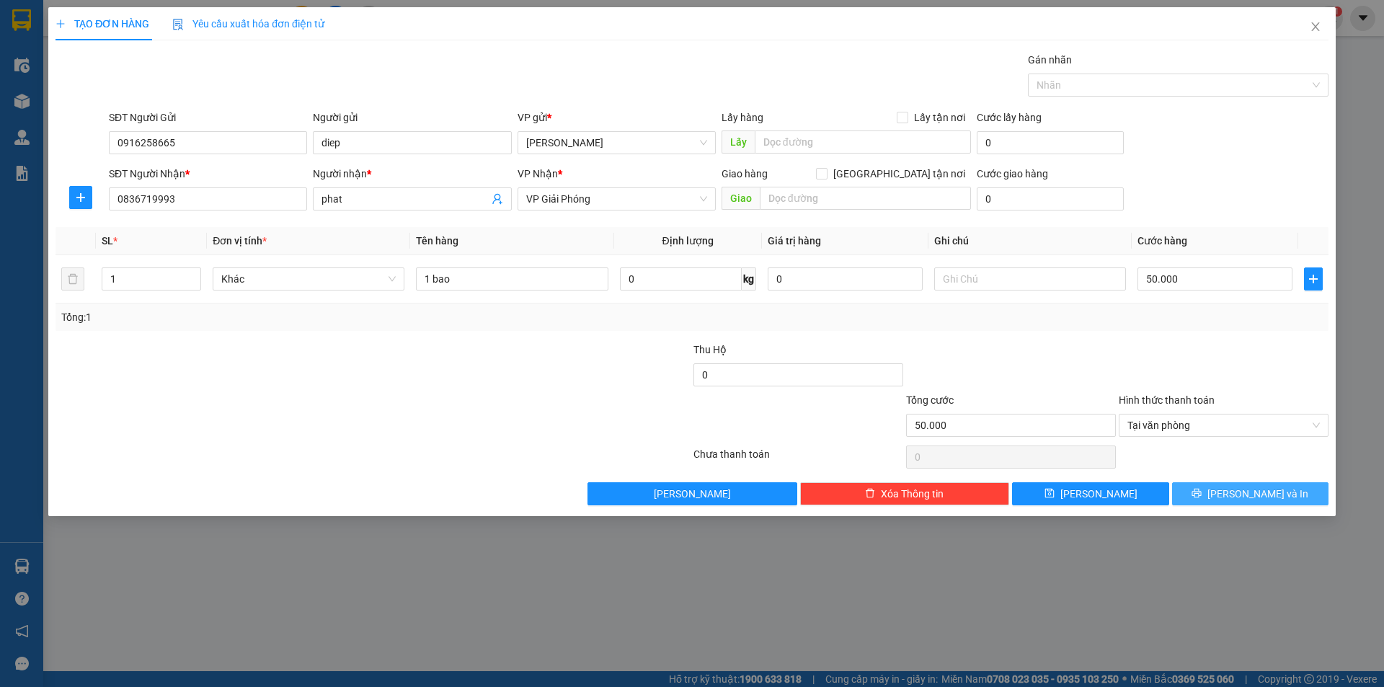
click at [1219, 499] on button "[PERSON_NAME] và In" at bounding box center [1250, 493] width 156 height 23
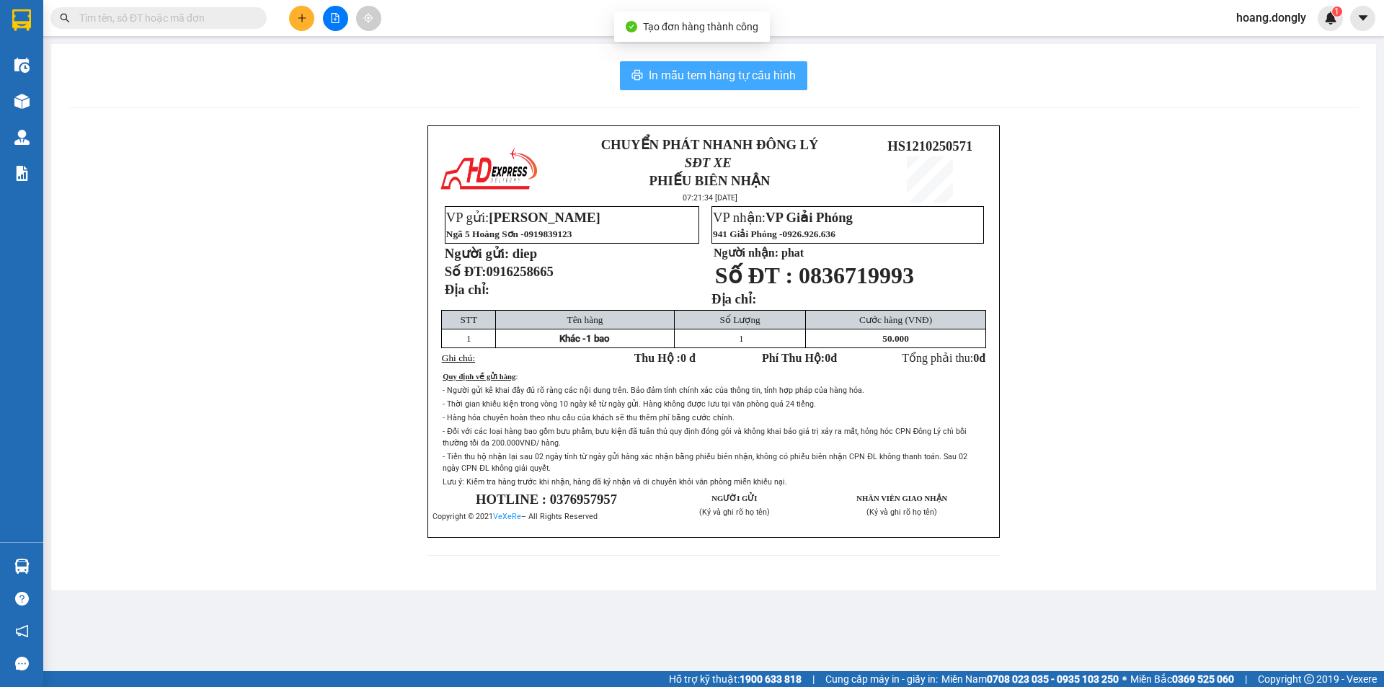
click at [752, 81] on span "In mẫu tem hàng tự cấu hình" at bounding box center [722, 75] width 147 height 18
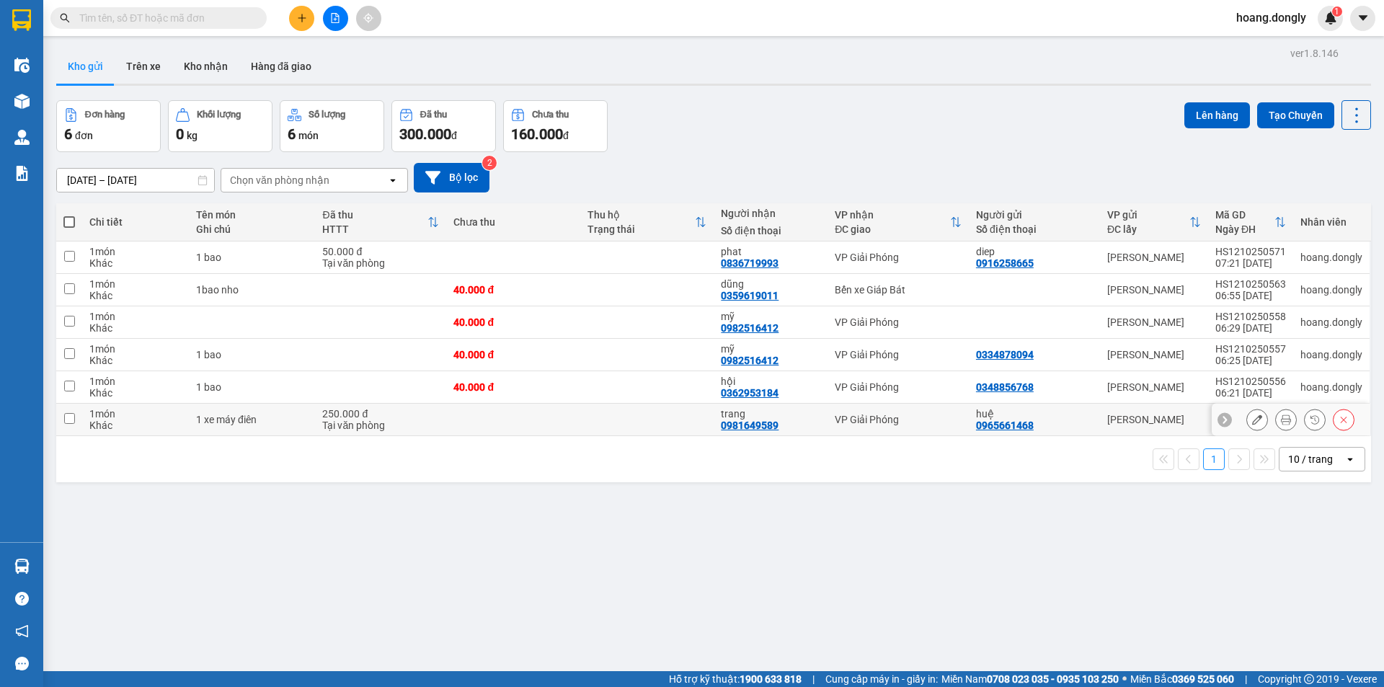
click at [597, 414] on td at bounding box center [646, 420] width 133 height 32
checkbox input "true"
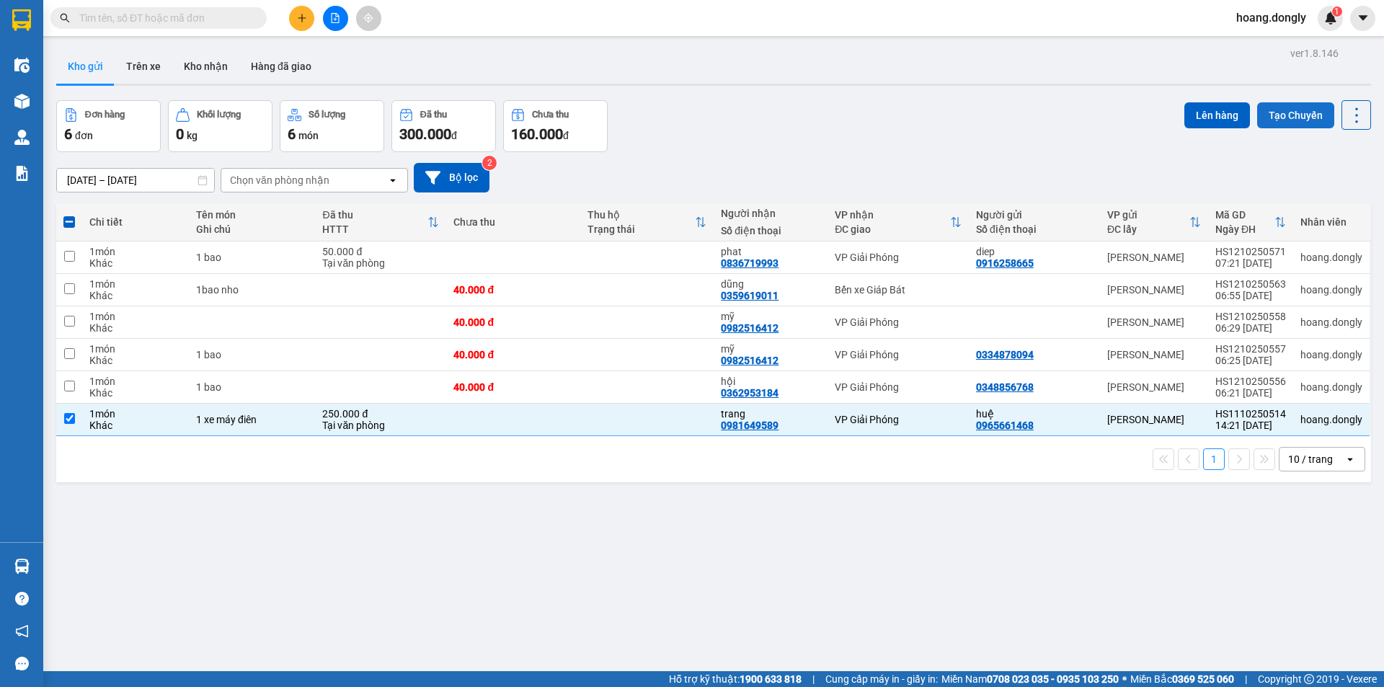
click at [1284, 119] on button "Tạo Chuyến" at bounding box center [1295, 115] width 77 height 26
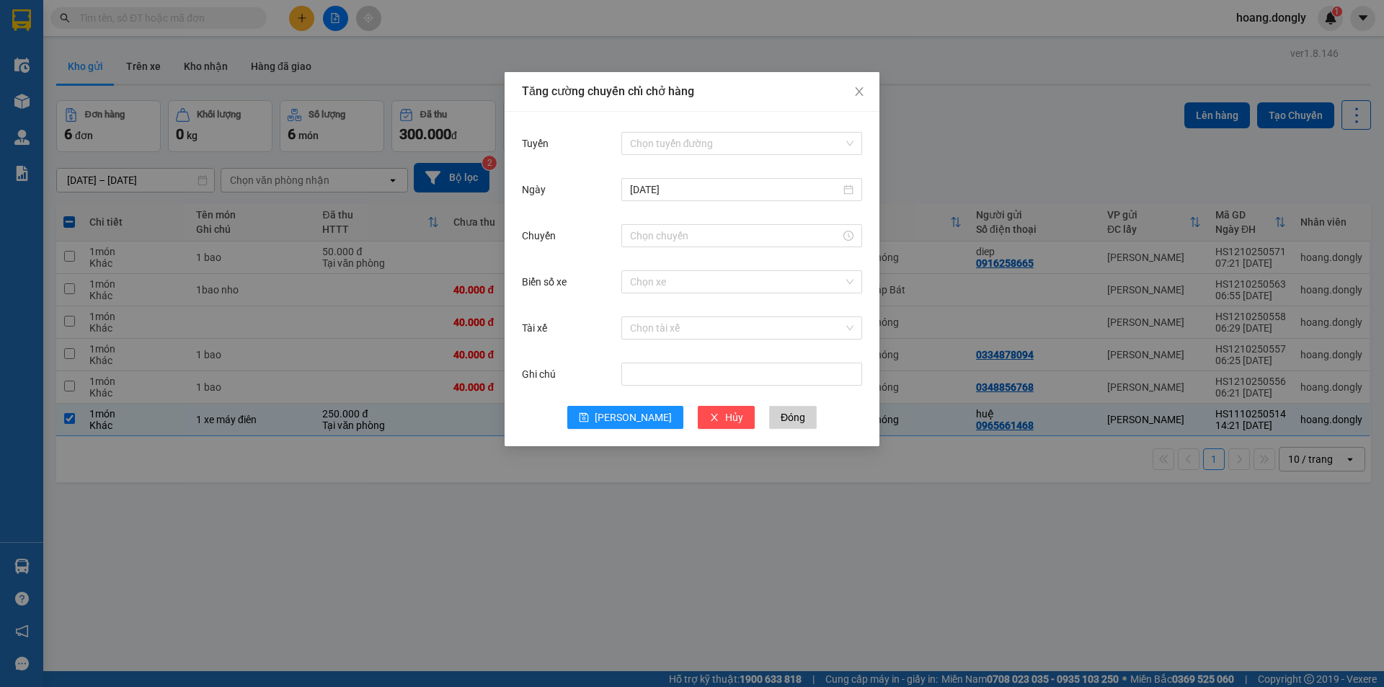
click at [1282, 128] on div "Tăng cường chuyến chỉ chở hàng Tuyến Chọn tuyến đường Ngày 12/10/2025 Chuyến Bi…" at bounding box center [692, 343] width 1384 height 687
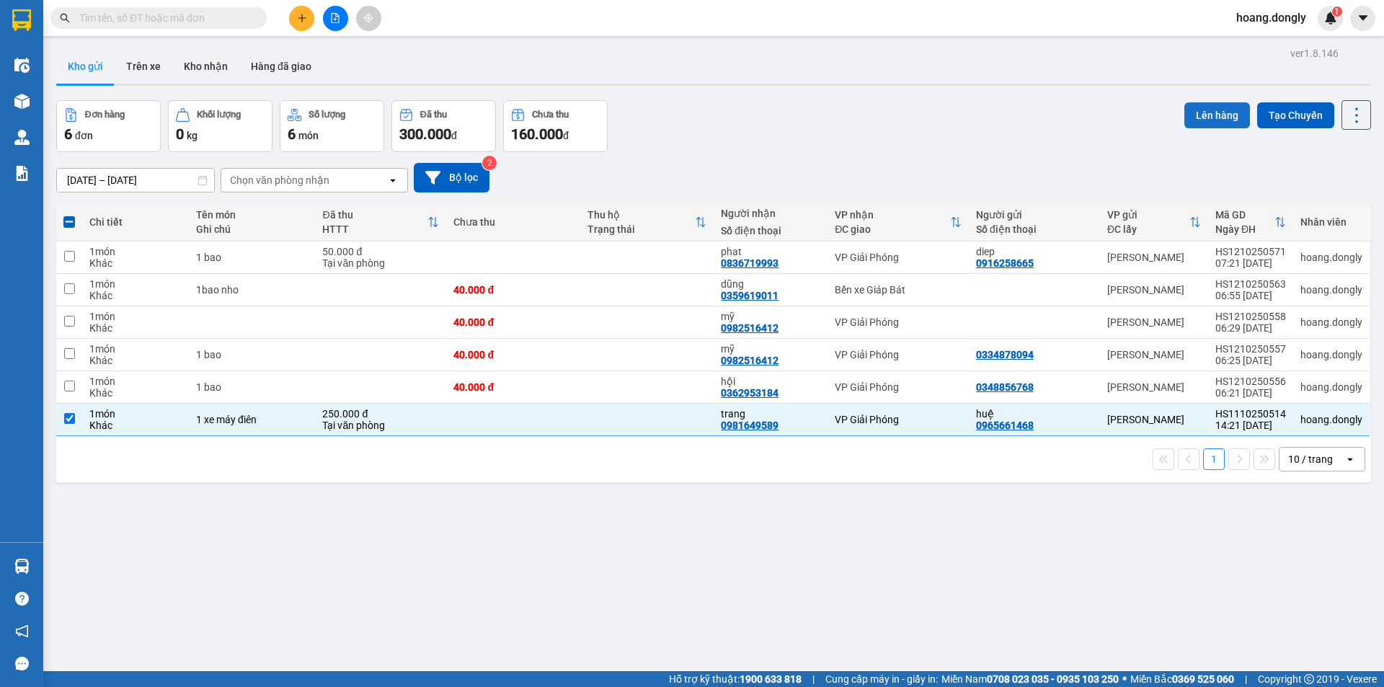
click at [1220, 117] on button "Lên hàng" at bounding box center [1217, 115] width 66 height 26
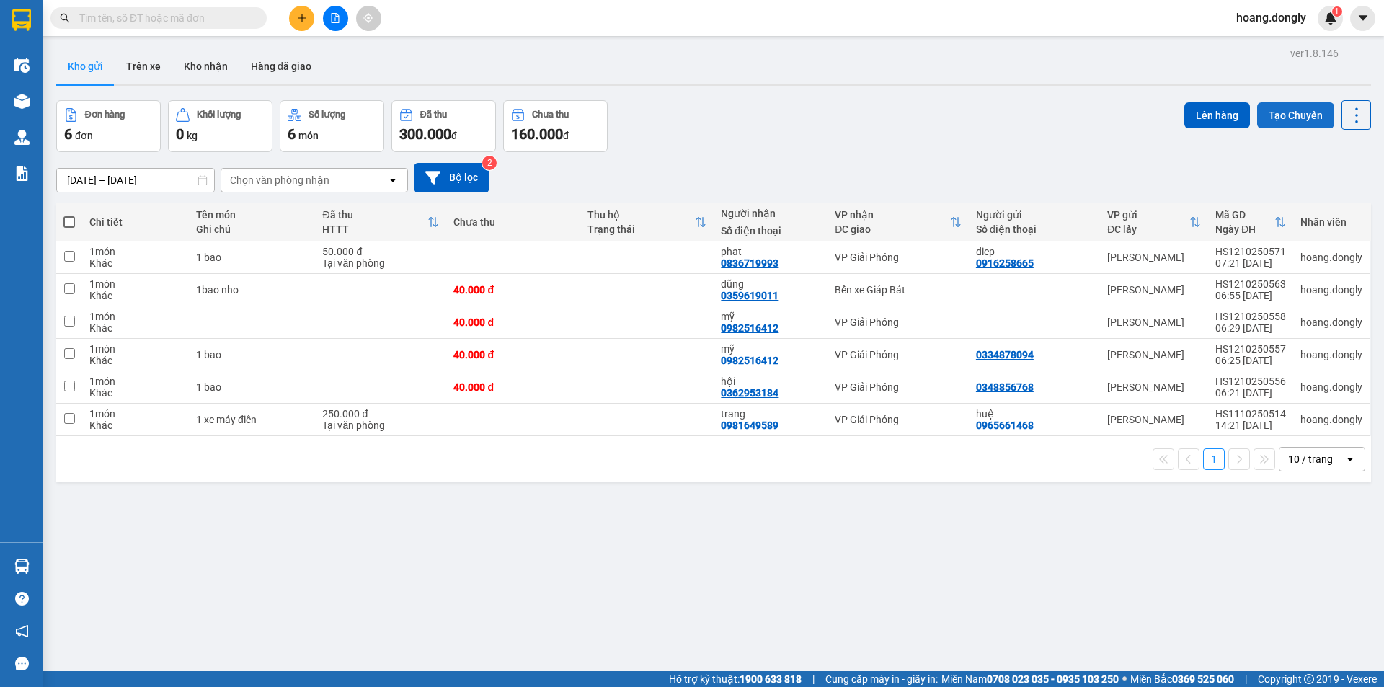
click at [1302, 116] on button "Tạo Chuyến" at bounding box center [1295, 115] width 77 height 26
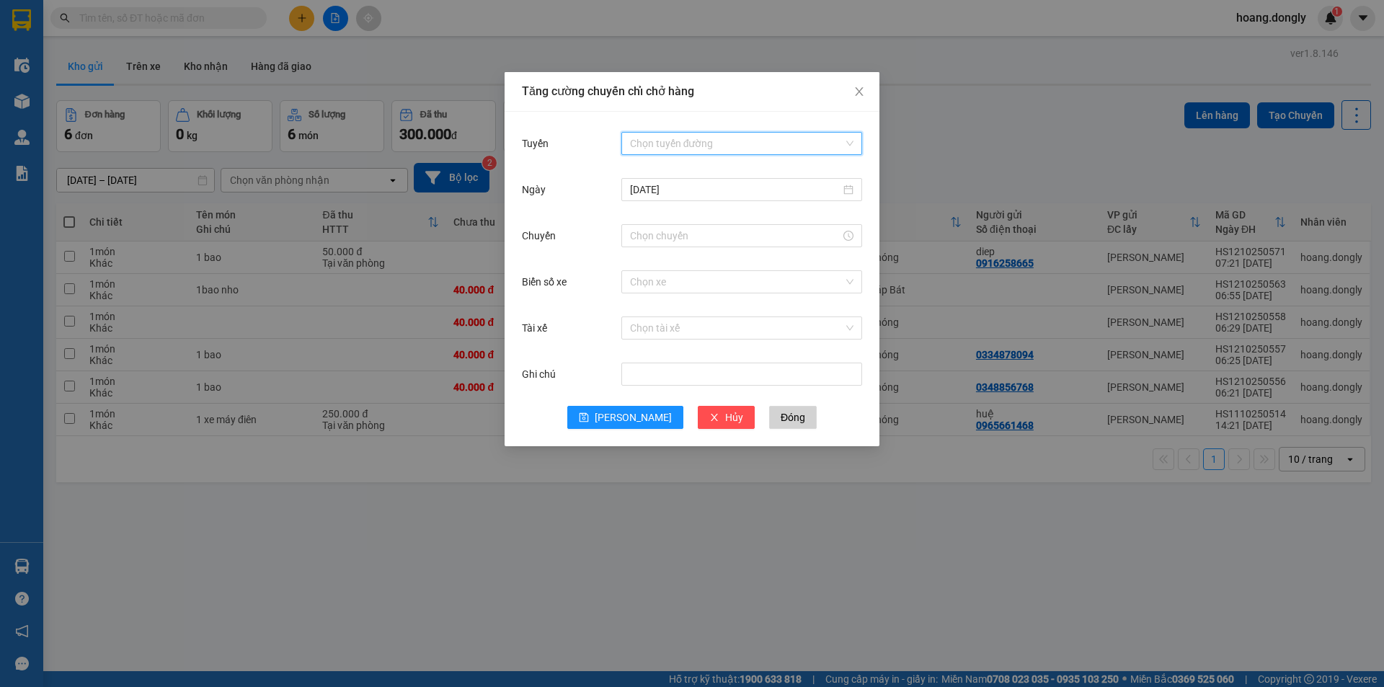
click at [669, 138] on input "Tuyến" at bounding box center [736, 144] width 213 height 22
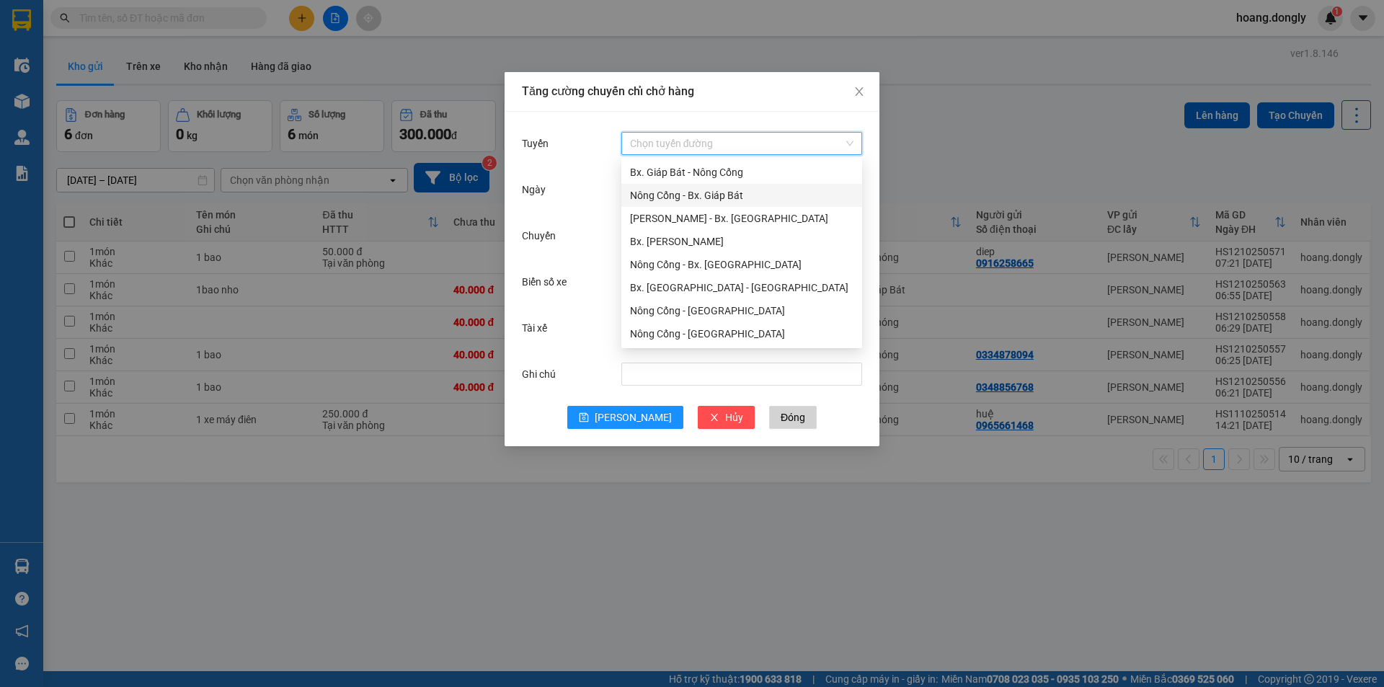
click at [677, 195] on div "Nông Cống - Bx. Giáp Bát" at bounding box center [741, 195] width 223 height 16
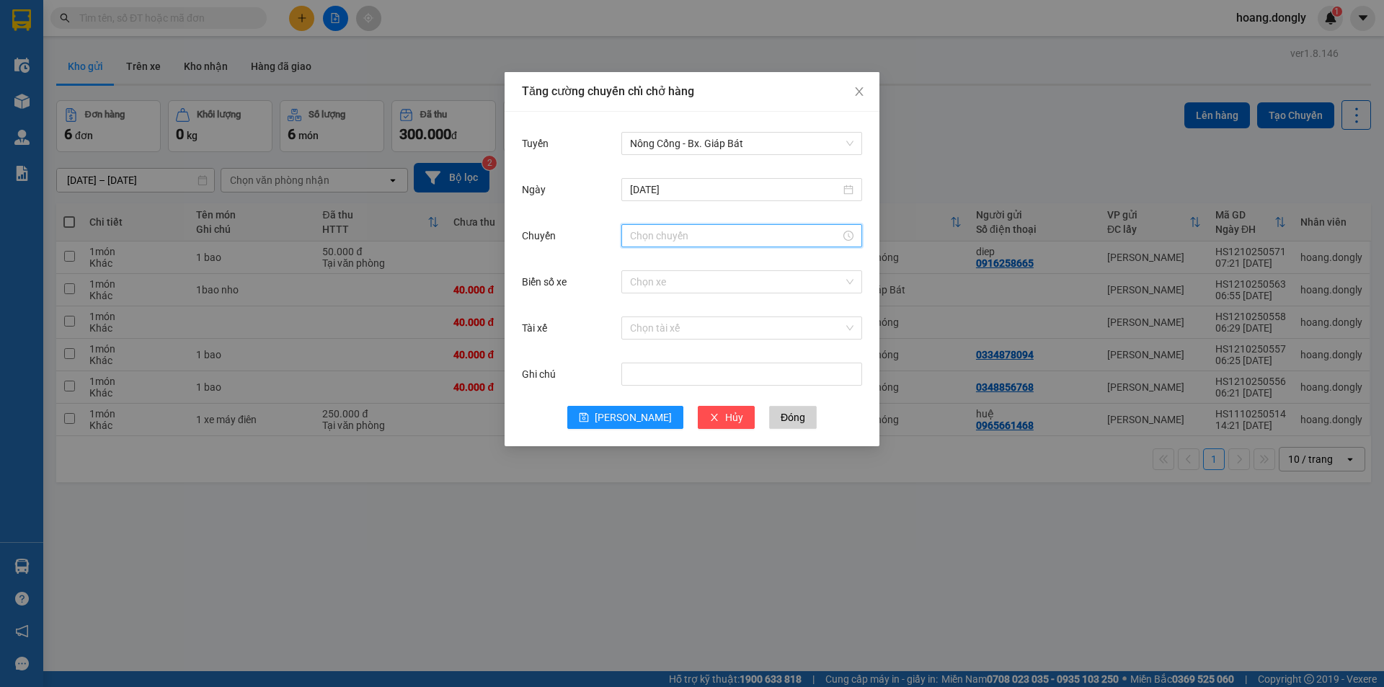
click at [693, 241] on input "Chuyến" at bounding box center [735, 236] width 210 height 16
click at [638, 408] on div "07" at bounding box center [641, 404] width 40 height 20
type input "07:00"
click at [685, 459] on span "OK" at bounding box center [681, 455] width 14 height 16
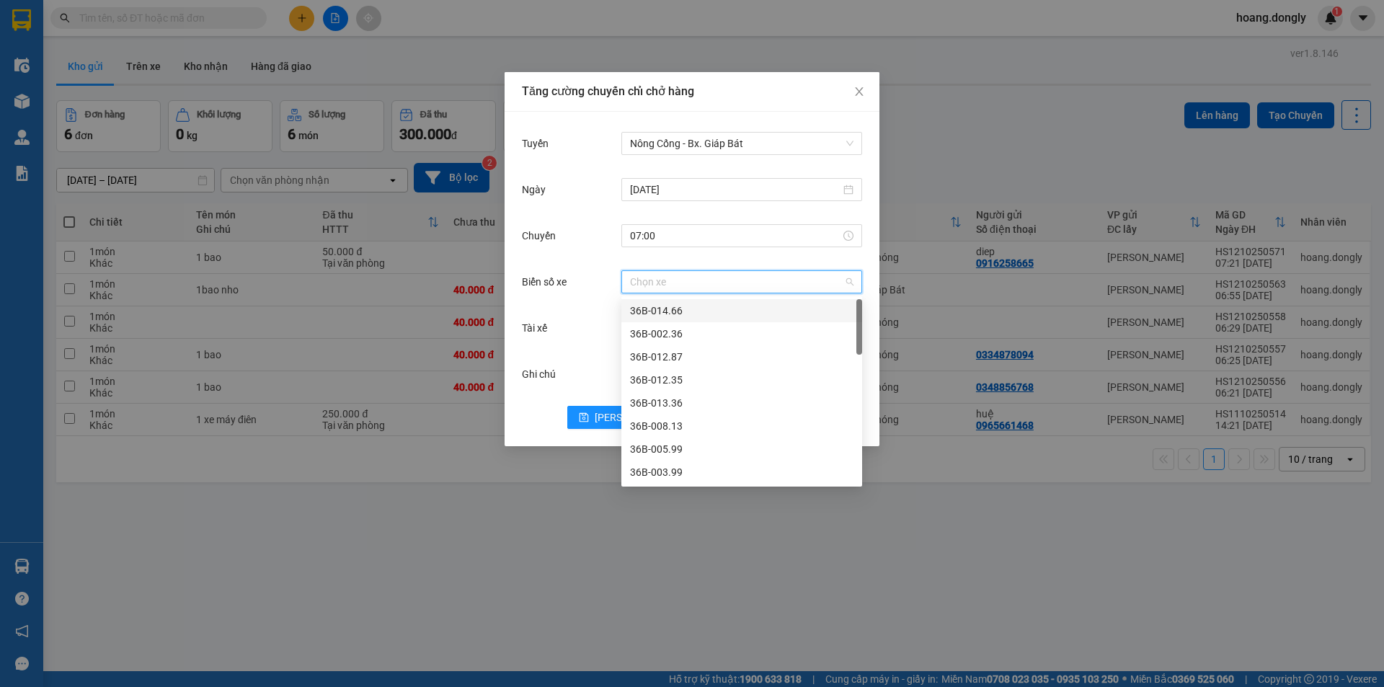
click at [706, 285] on input "Biển số xe" at bounding box center [736, 282] width 213 height 22
type input "13"
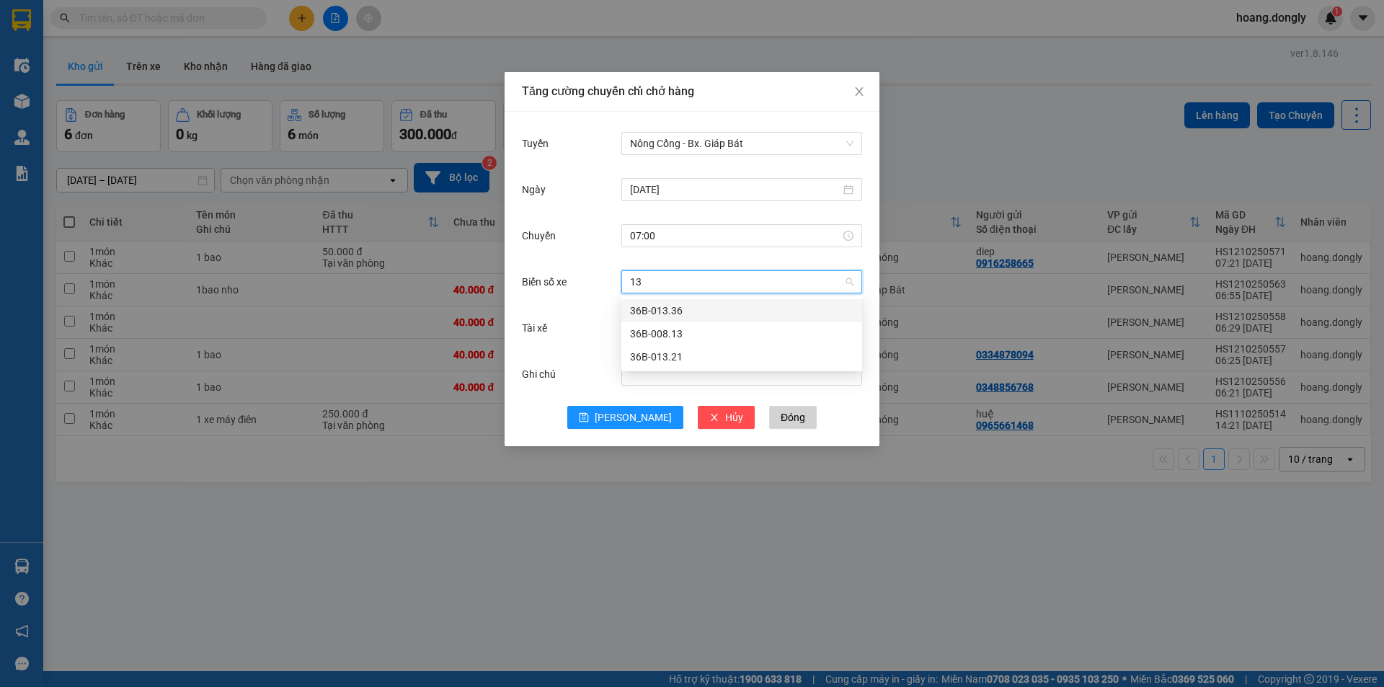
click at [683, 365] on div "36B-013.21" at bounding box center [741, 356] width 241 height 23
click at [700, 324] on input "Tài xế" at bounding box center [736, 328] width 213 height 22
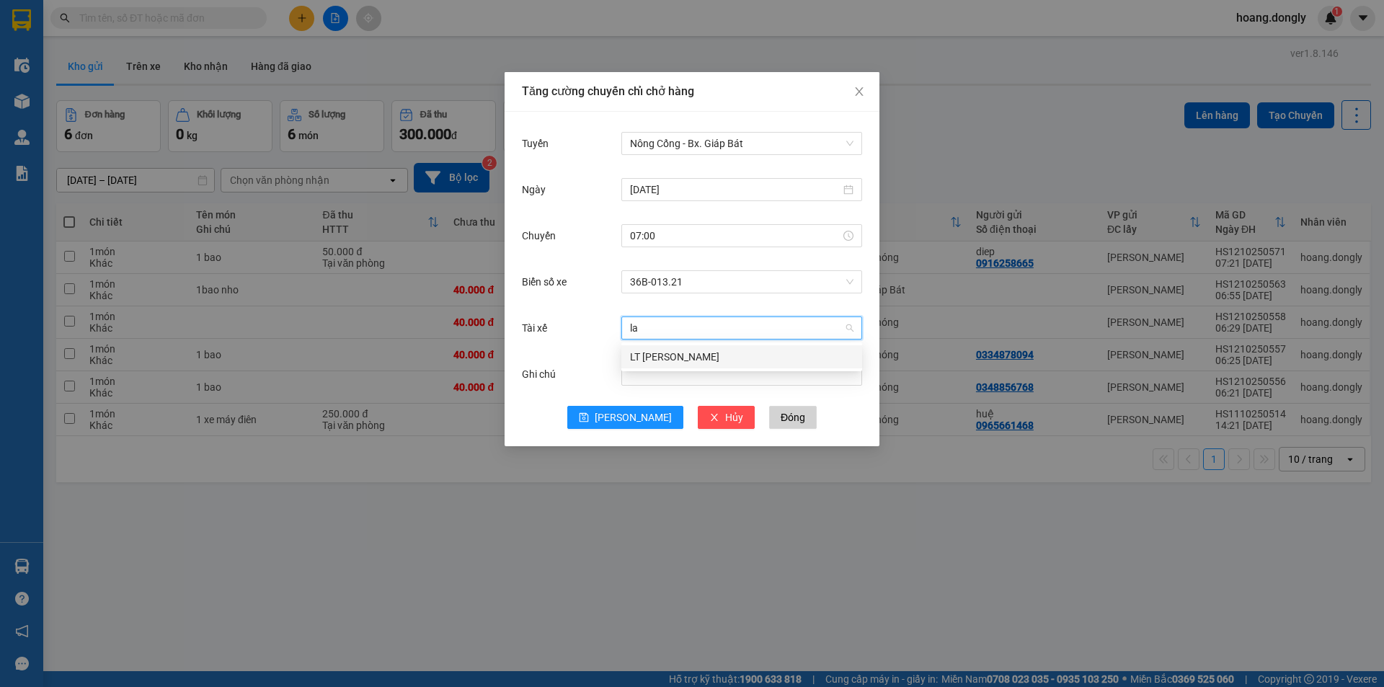
type input "lam"
click at [698, 355] on div "LT Trần Văn Lâm" at bounding box center [741, 357] width 223 height 16
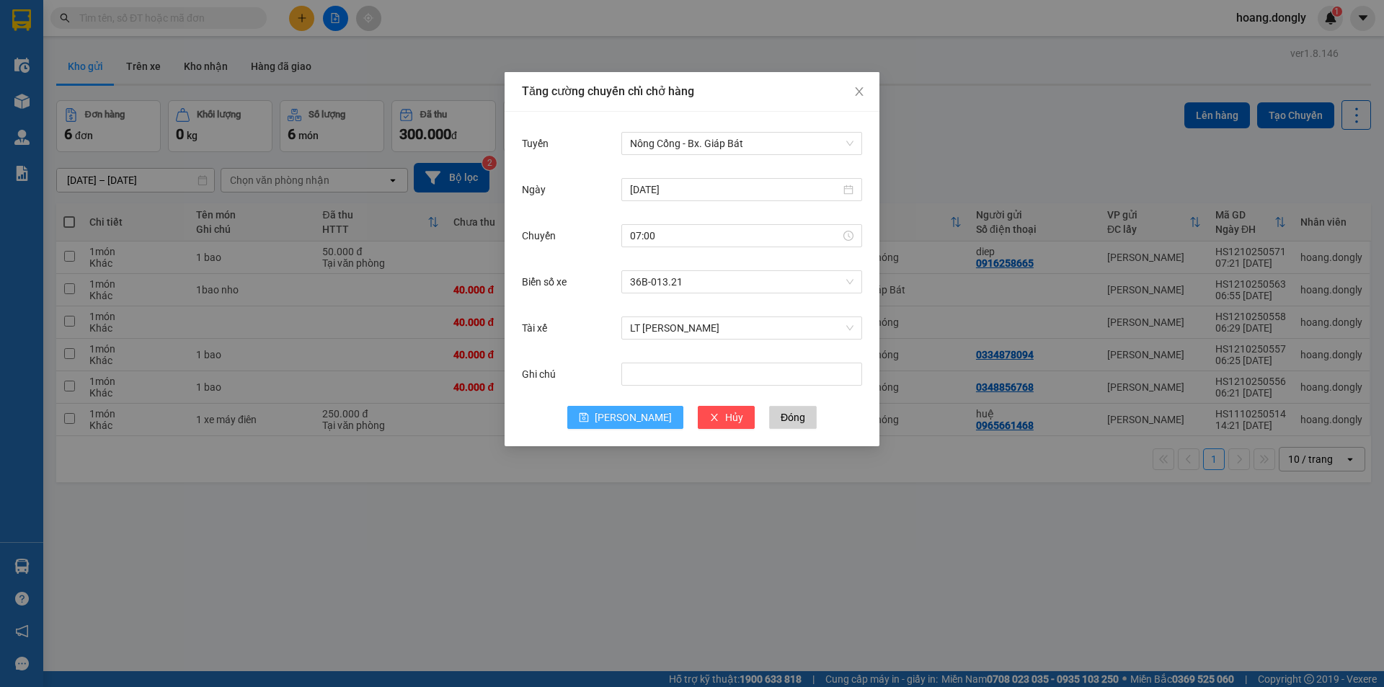
click at [641, 419] on button "[PERSON_NAME]" at bounding box center [625, 417] width 116 height 23
click at [712, 237] on input "07:00" at bounding box center [735, 236] width 210 height 16
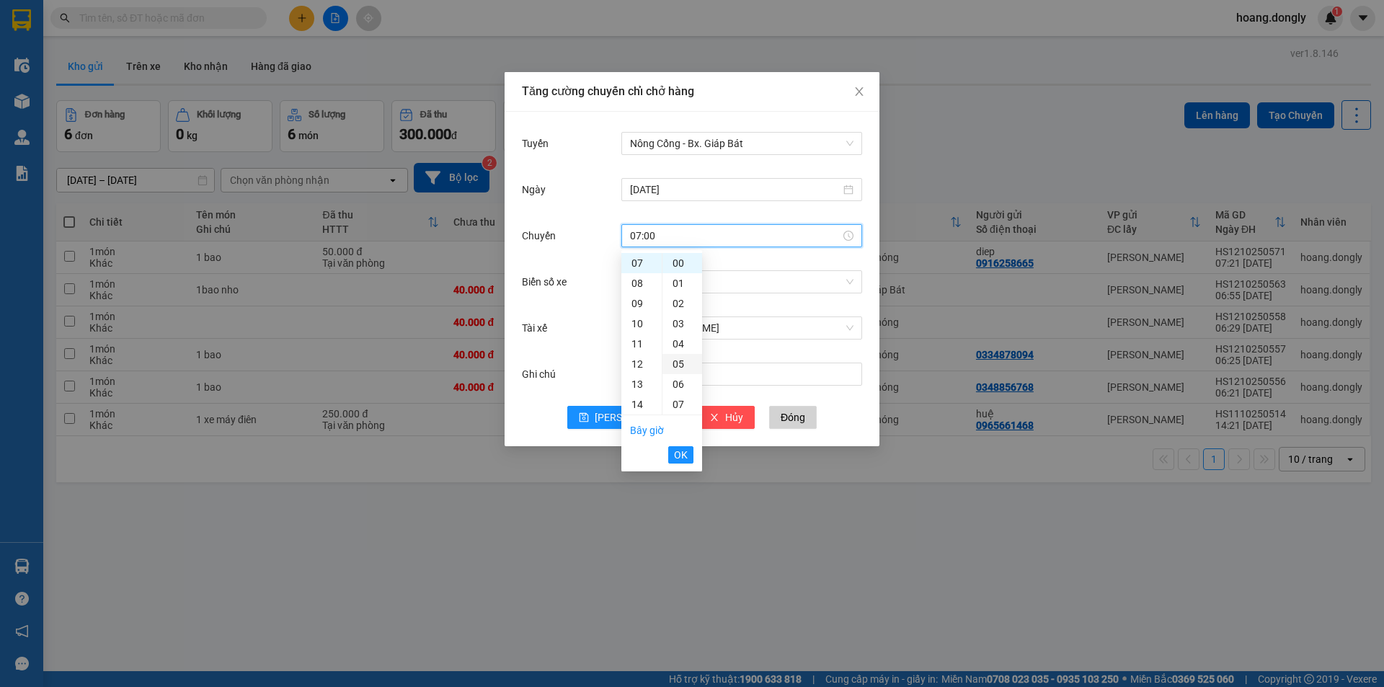
click at [680, 368] on div "05" at bounding box center [682, 364] width 40 height 20
type input "07:05"
click at [679, 458] on span "OK" at bounding box center [681, 455] width 14 height 16
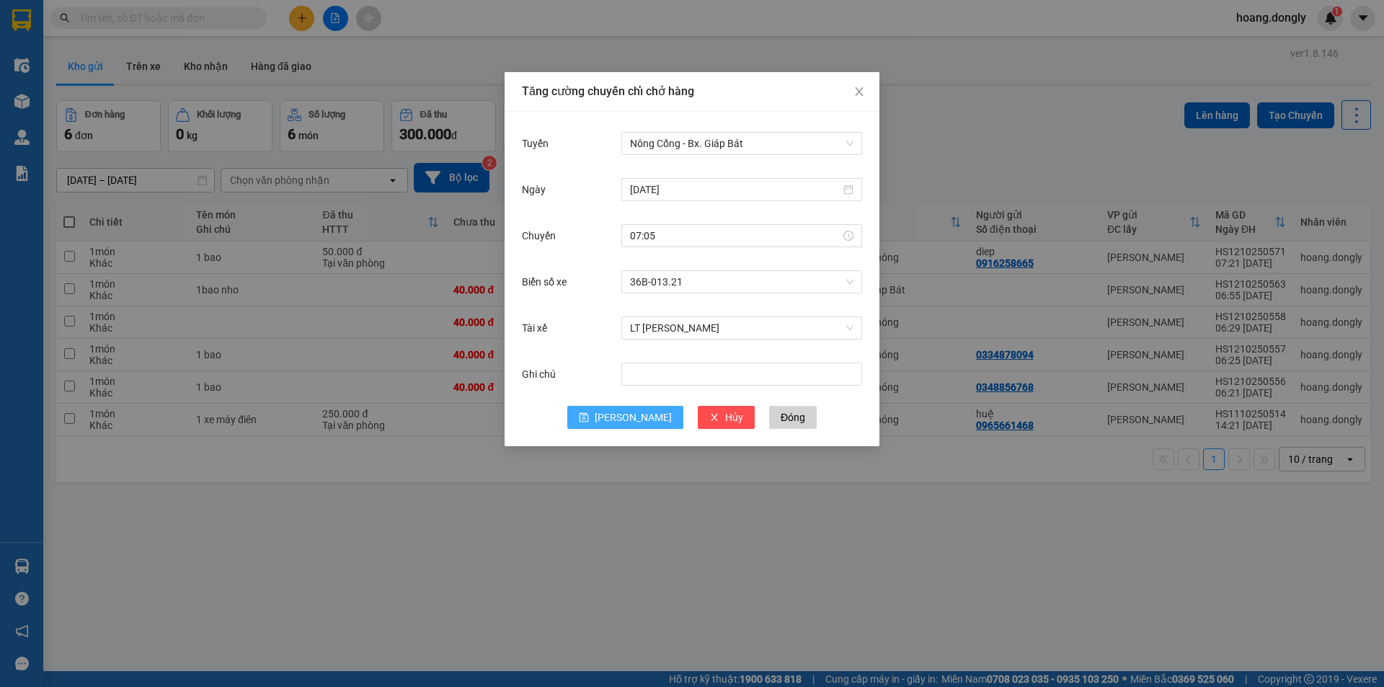
click at [633, 409] on span "[PERSON_NAME]" at bounding box center [633, 417] width 77 height 16
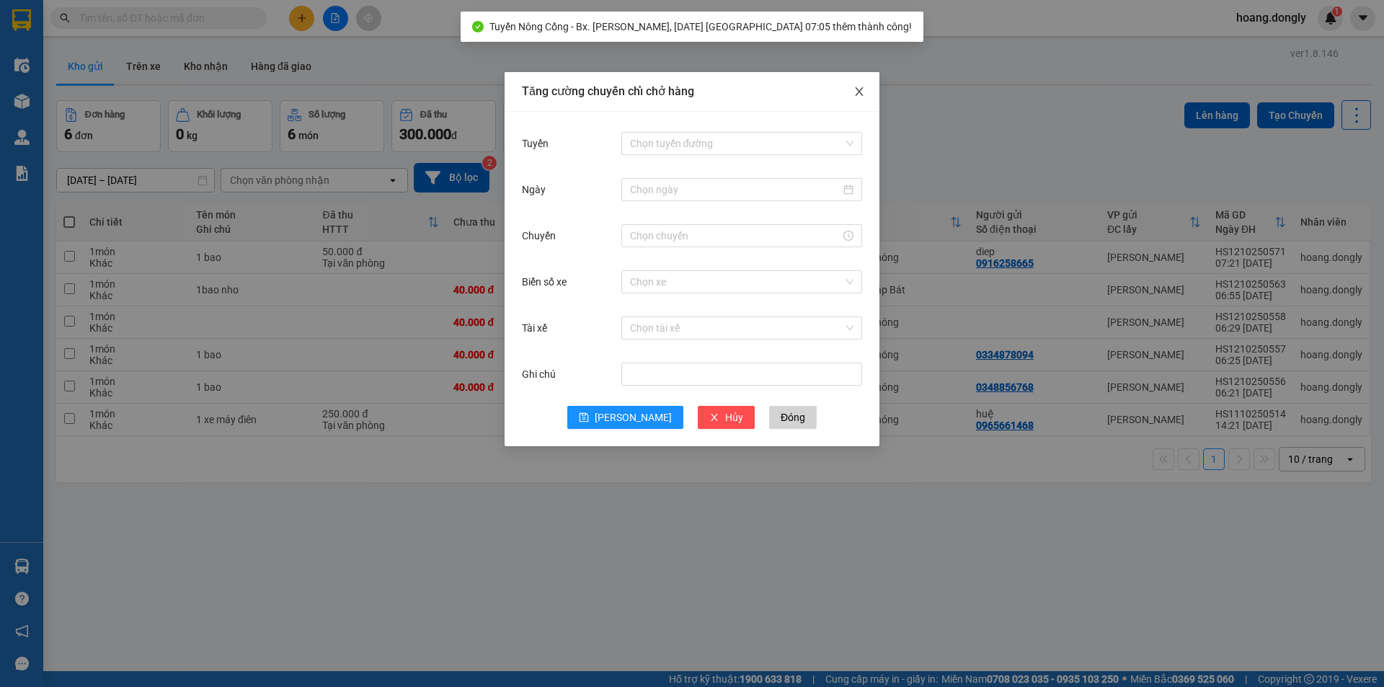
click at [865, 91] on span "Close" at bounding box center [859, 92] width 40 height 40
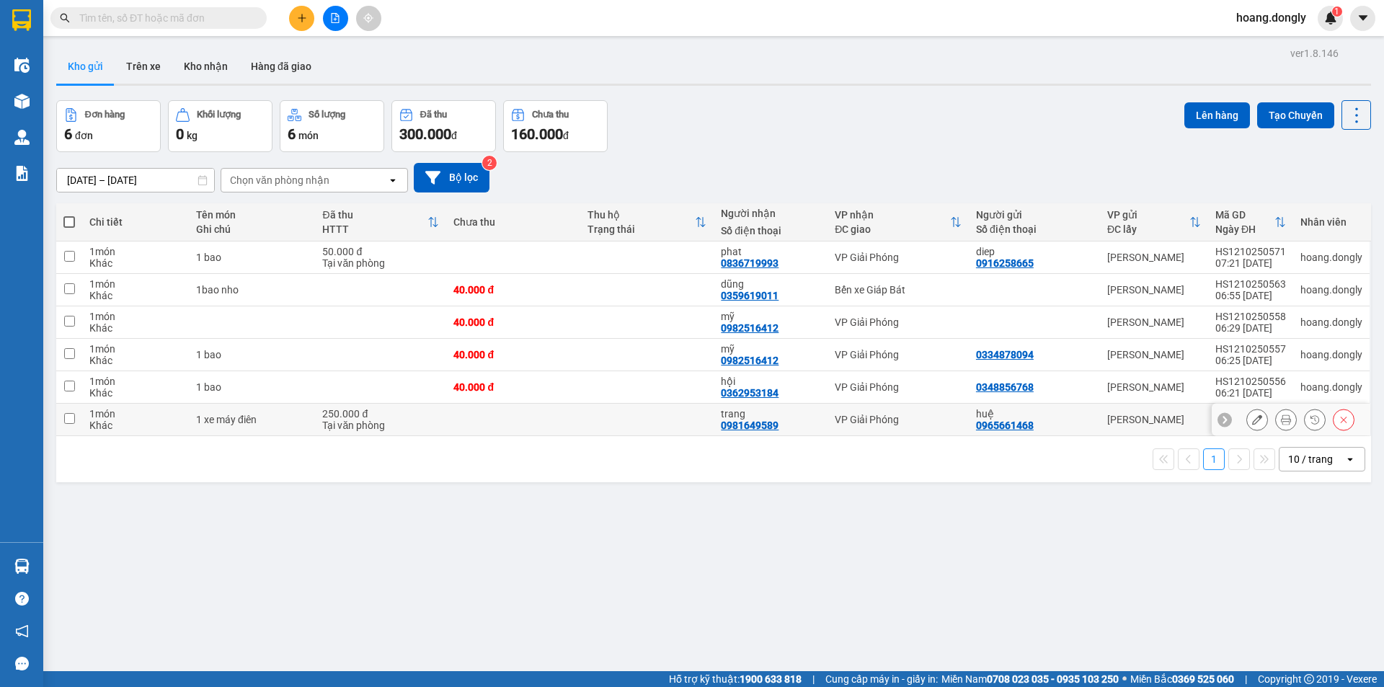
click at [555, 426] on td at bounding box center [512, 420] width 133 height 32
checkbox input "true"
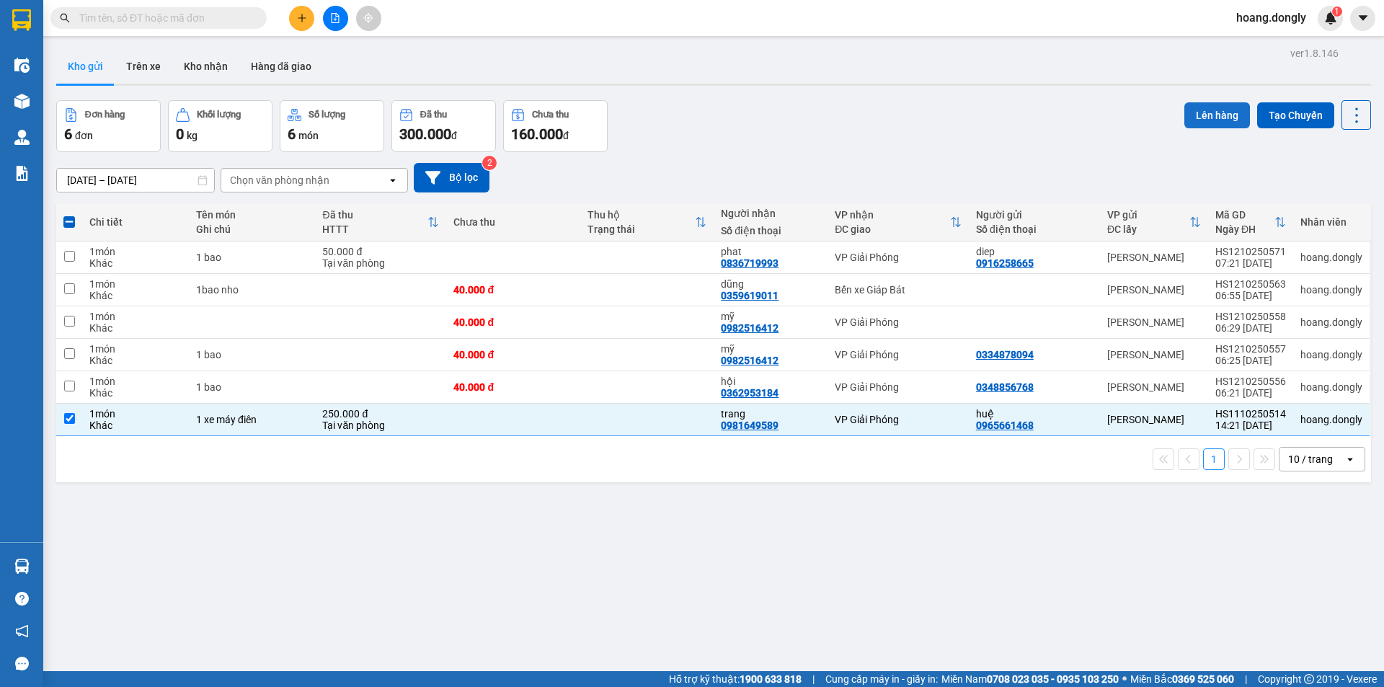
click at [1216, 119] on button "Lên hàng" at bounding box center [1217, 115] width 66 height 26
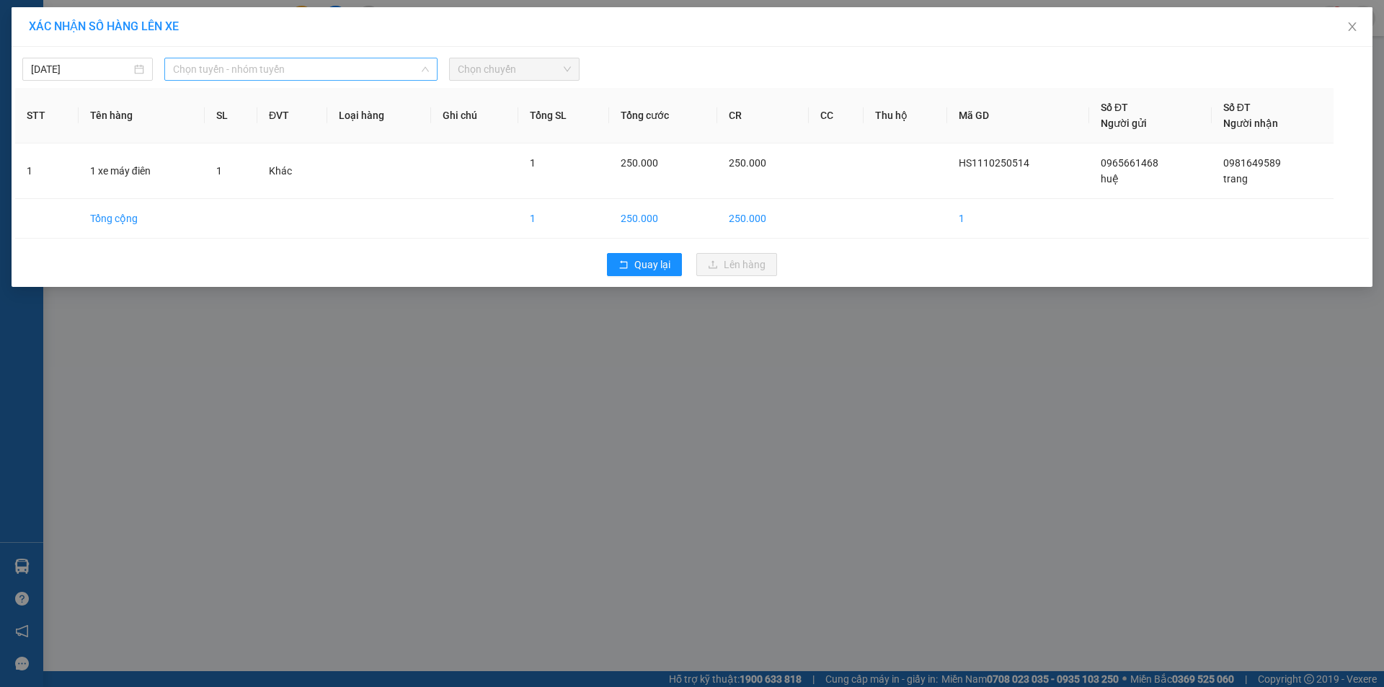
click at [306, 75] on span "Chọn tuyến - nhóm tuyến" at bounding box center [301, 69] width 256 height 22
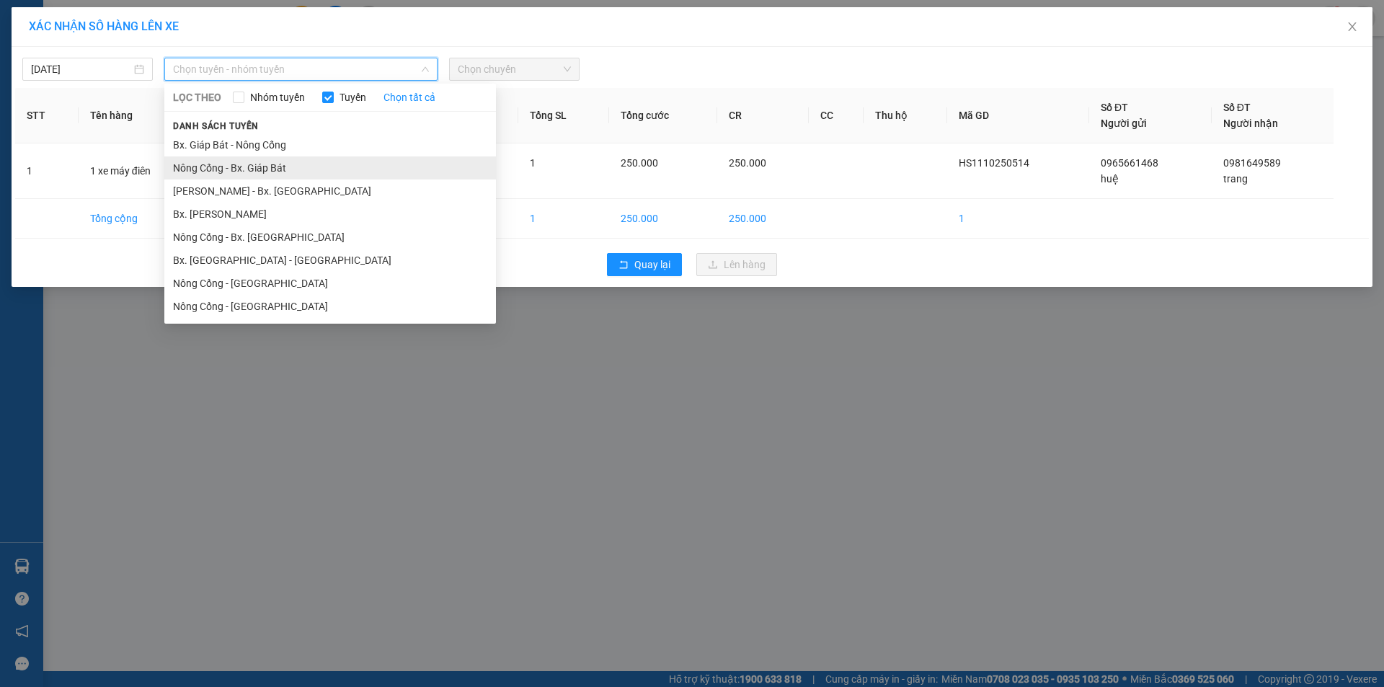
click at [295, 177] on li "Nông Cống - Bx. Giáp Bát" at bounding box center [329, 167] width 331 height 23
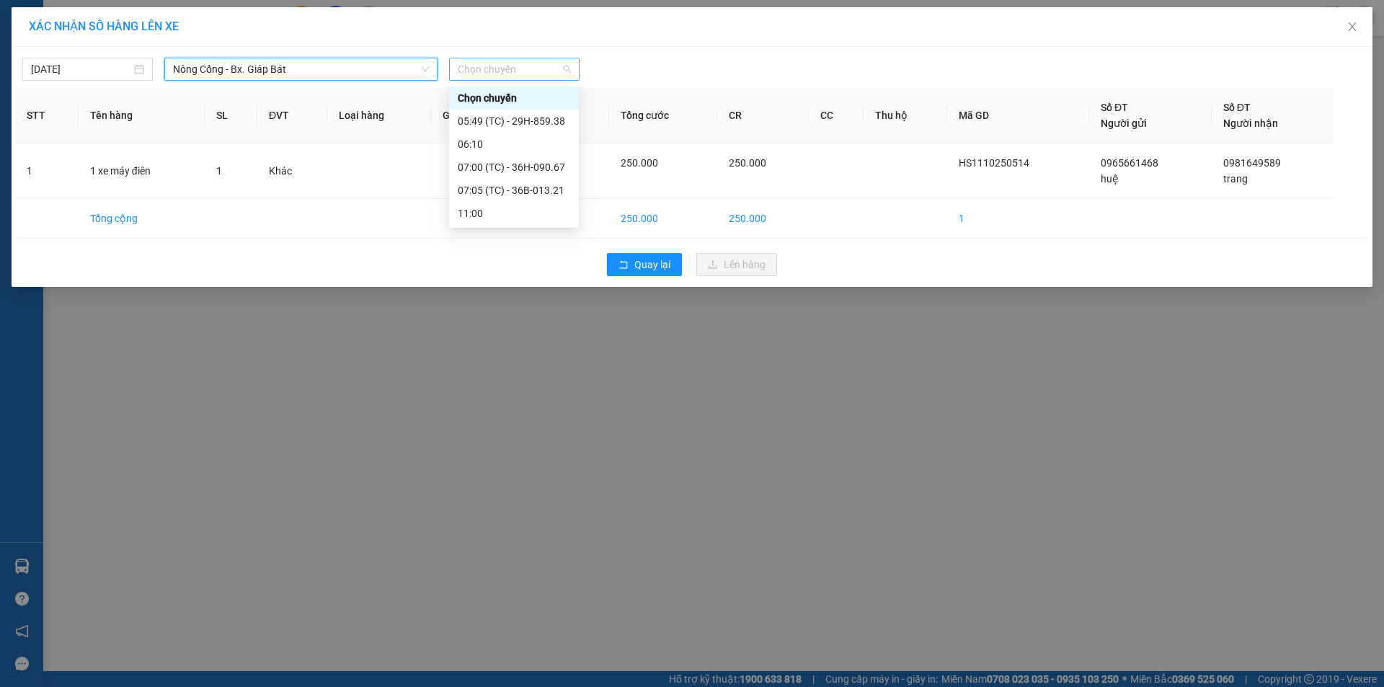
click at [557, 63] on span "Chọn chuyến" at bounding box center [514, 69] width 113 height 22
click at [530, 189] on div "07:05 (TC) - 36B-013.21" at bounding box center [514, 190] width 112 height 16
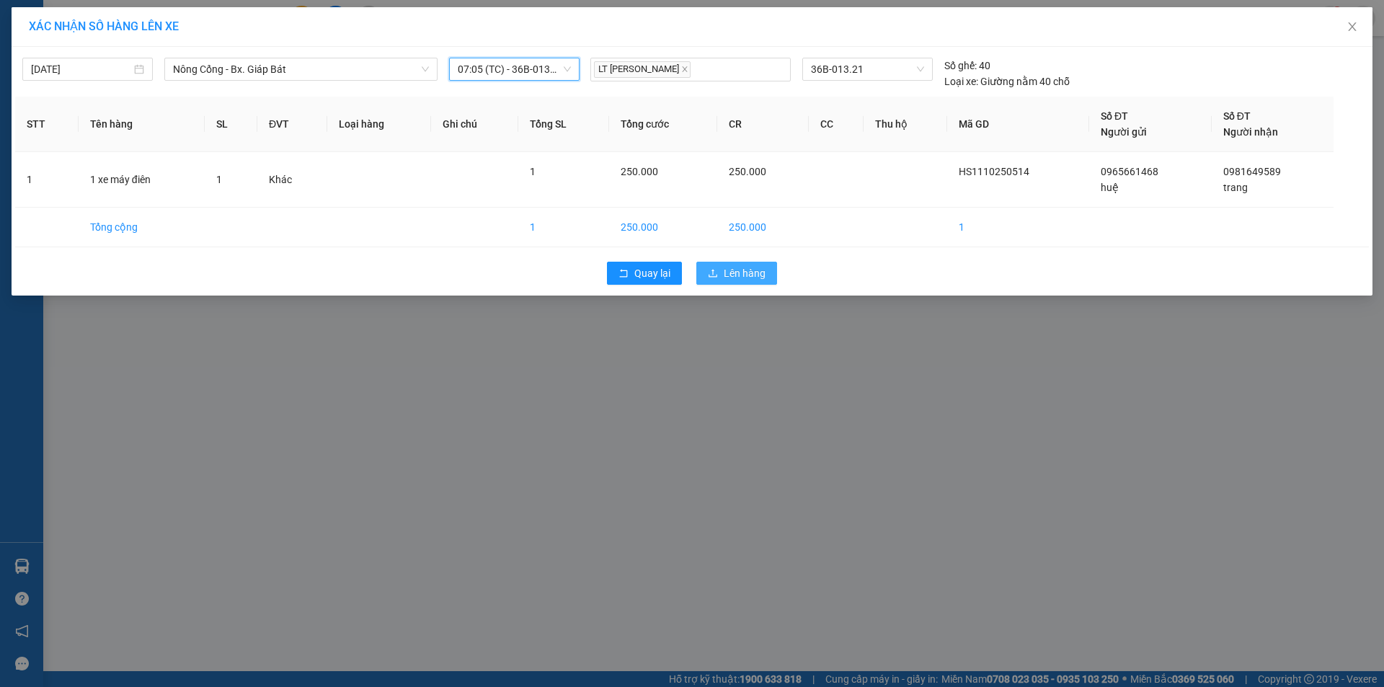
click at [736, 277] on span "Lên hàng" at bounding box center [744, 273] width 42 height 16
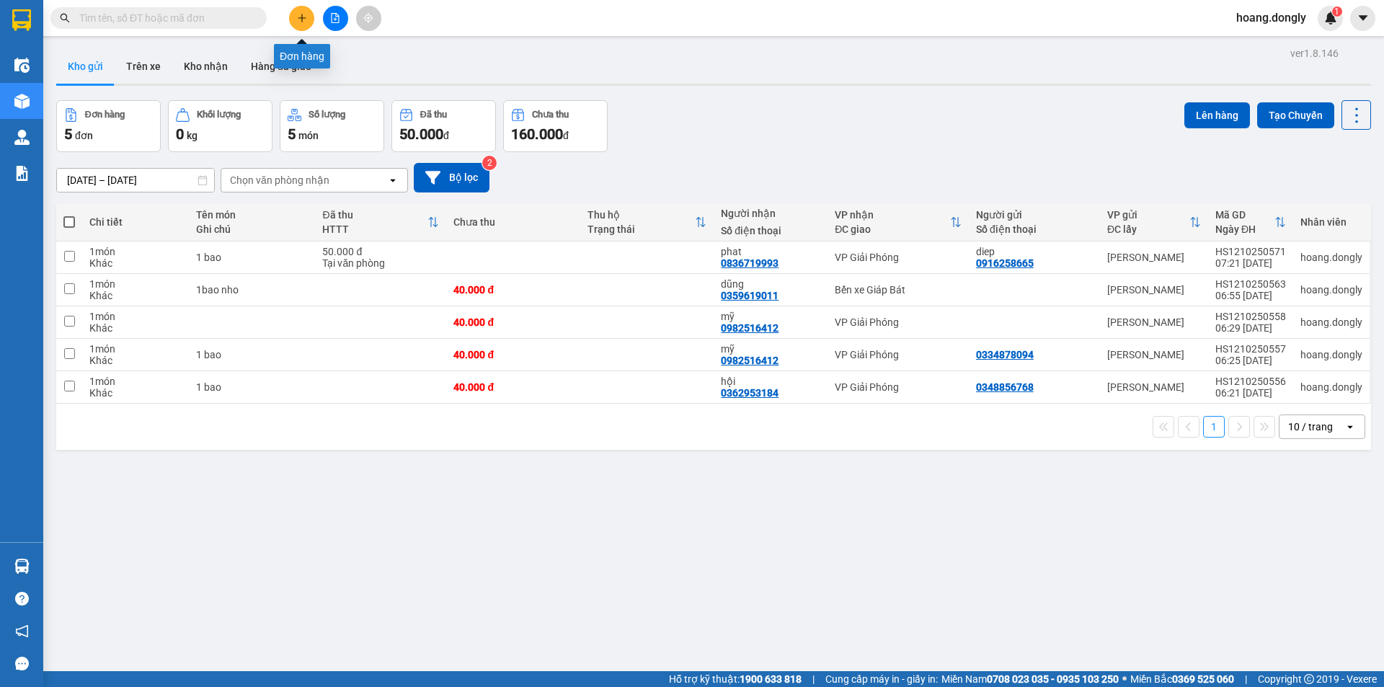
click at [302, 19] on icon "plus" at bounding box center [301, 18] width 1 height 8
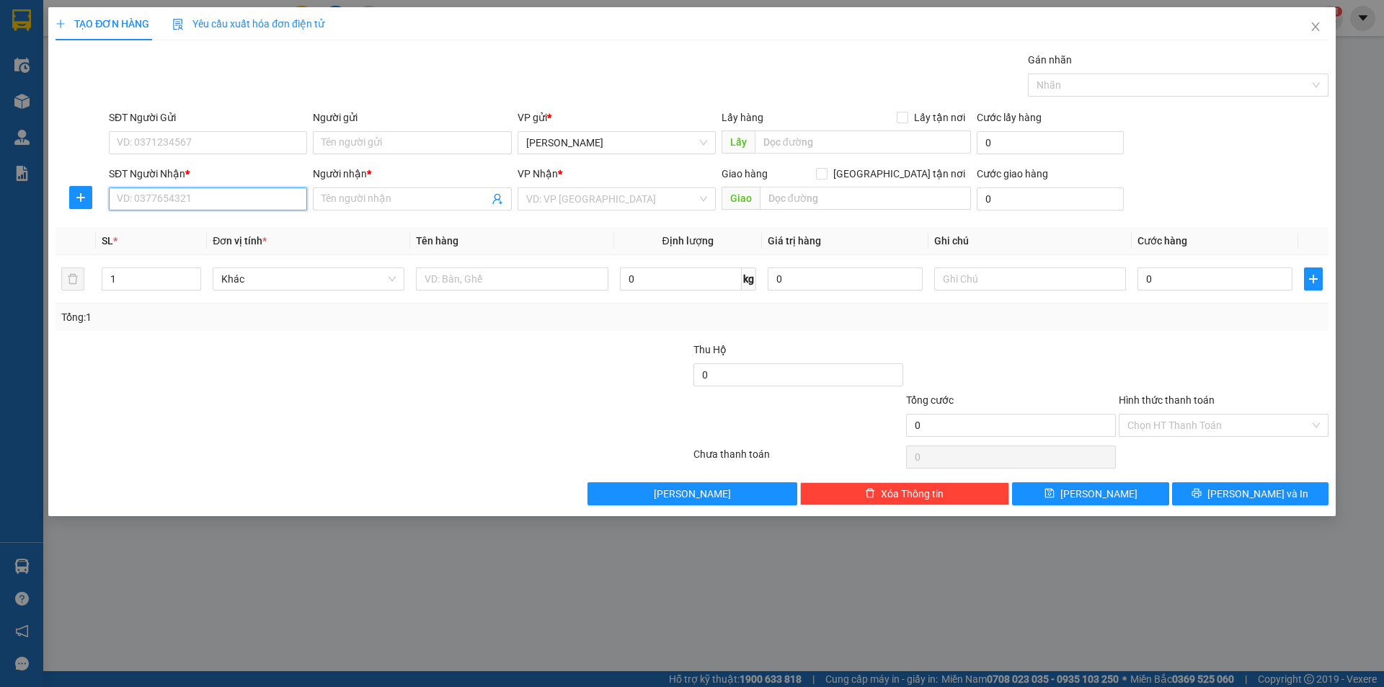
click at [282, 194] on input "SĐT Người Nhận *" at bounding box center [208, 198] width 198 height 23
type input "0"
type input "0977823150"
click at [396, 202] on input "Người nhận *" at bounding box center [404, 199] width 166 height 16
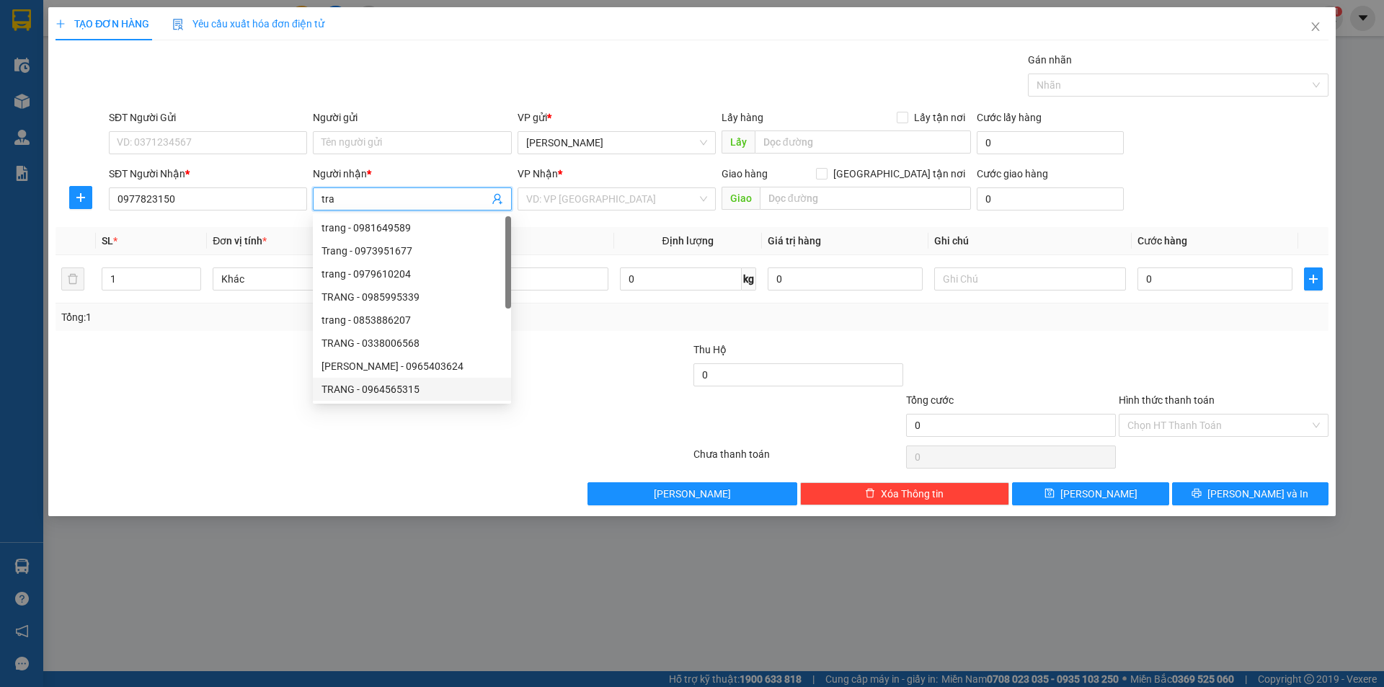
type input "tra"
click at [638, 392] on div at bounding box center [585, 367] width 213 height 50
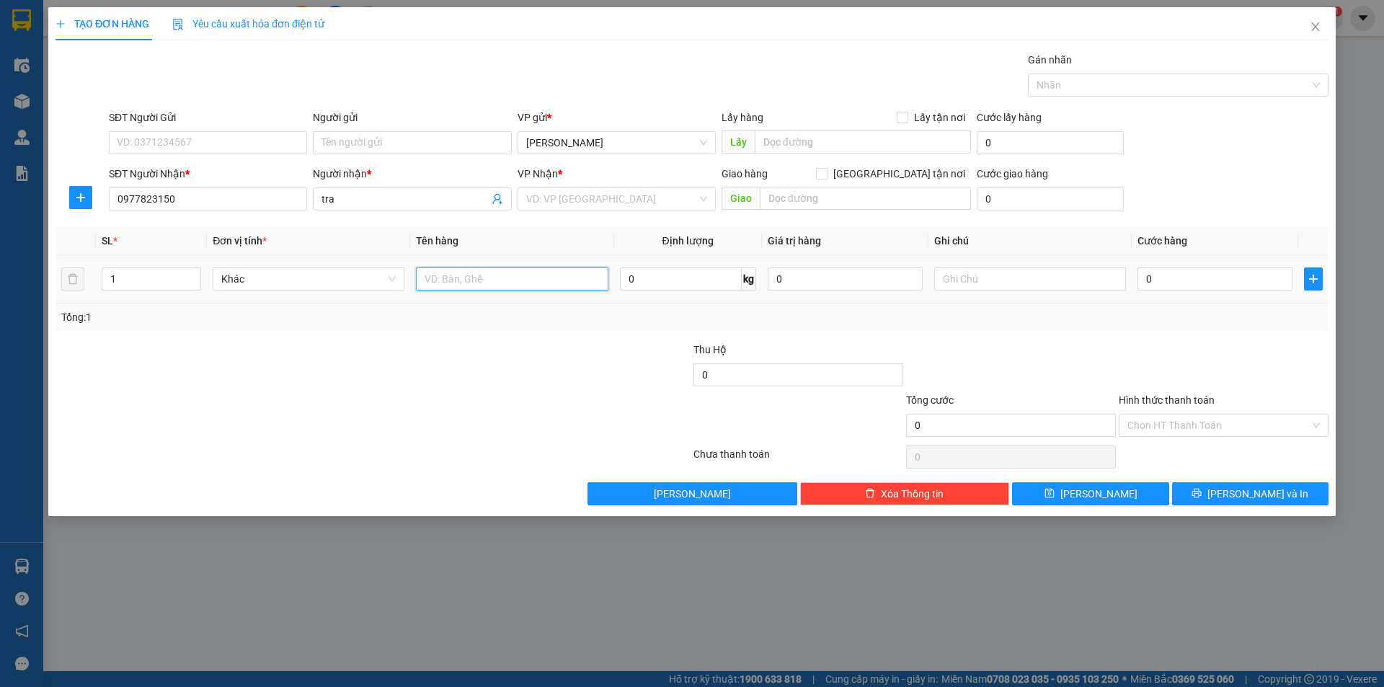
click at [572, 279] on input "text" at bounding box center [512, 278] width 192 height 23
type input "1 xôp"
click at [546, 339] on div "Transit Pickup Surcharge Ids Transit Deliver Surcharge Ids Transit Deliver Surc…" at bounding box center [691, 278] width 1273 height 453
drag, startPoint x: 1239, startPoint y: 279, endPoint x: 1170, endPoint y: 266, distance: 70.4
click at [1239, 278] on input "0" at bounding box center [1214, 278] width 155 height 23
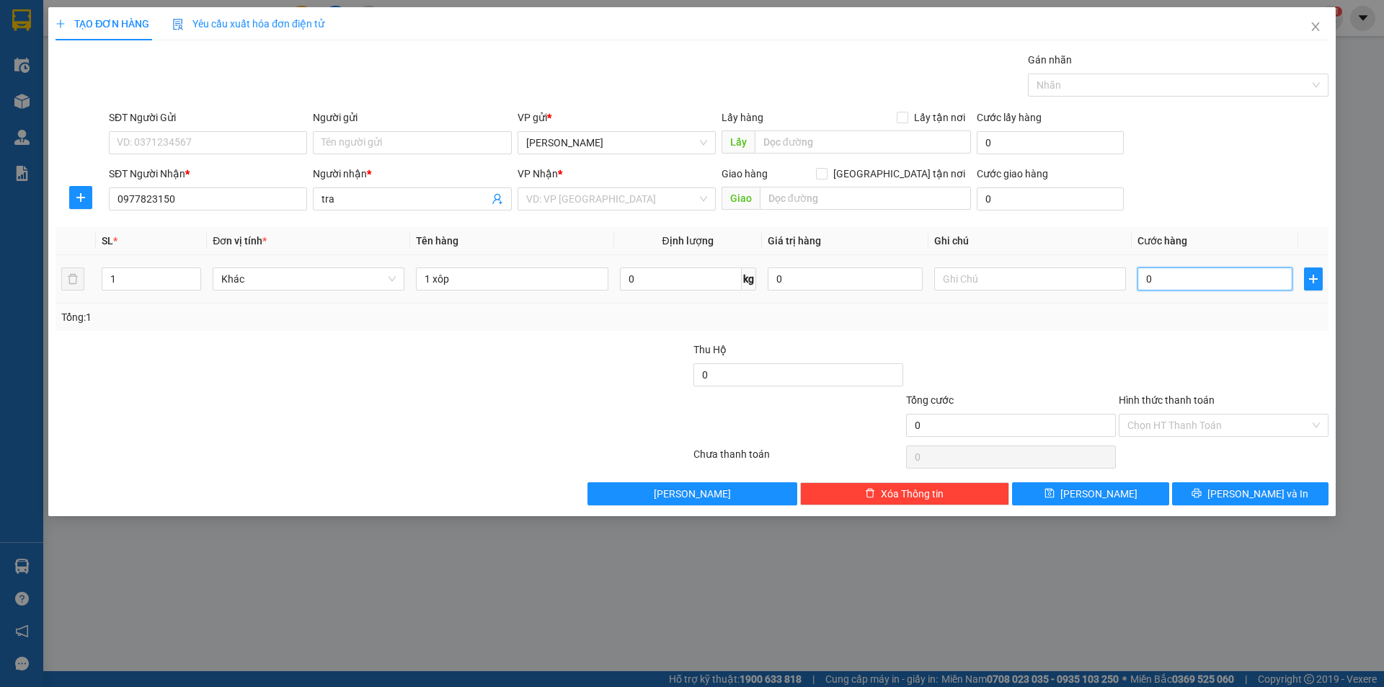
click at [1141, 274] on input "0" at bounding box center [1214, 278] width 155 height 23
type input "470"
type input "40"
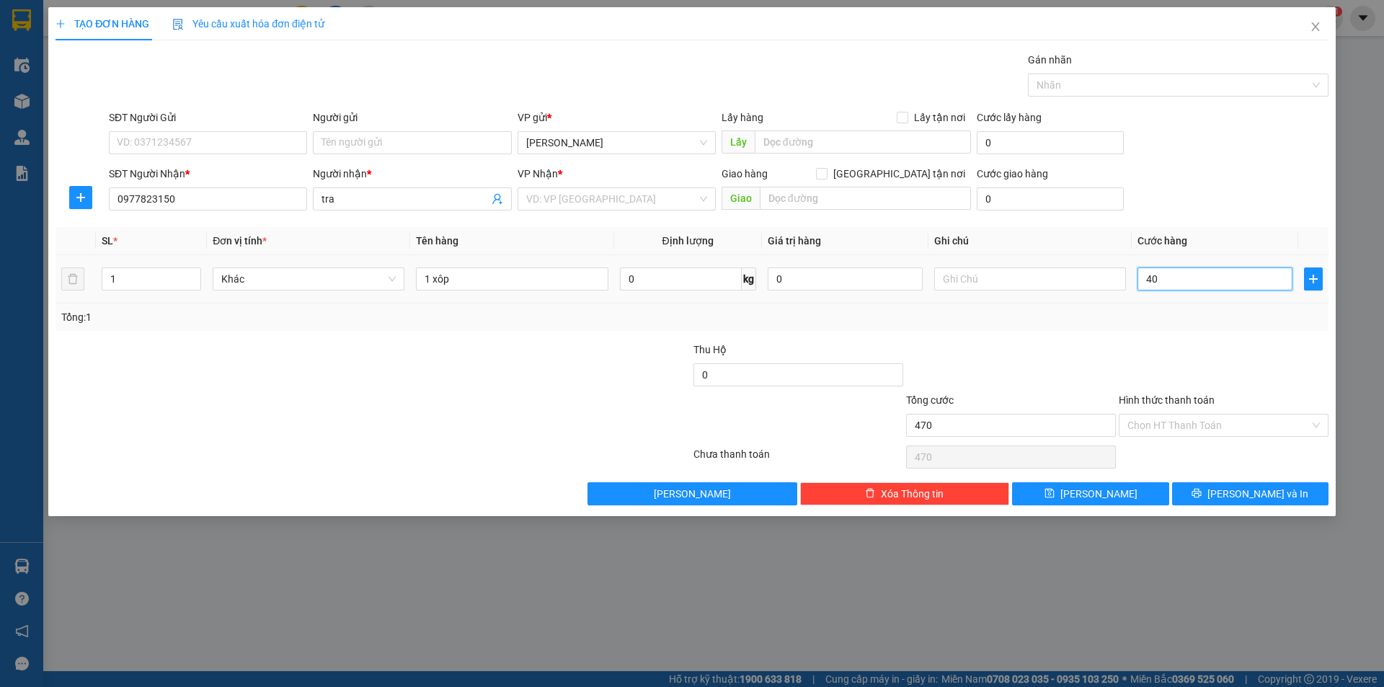
type input "40"
click at [1171, 360] on div at bounding box center [1223, 367] width 213 height 50
type input "40.000"
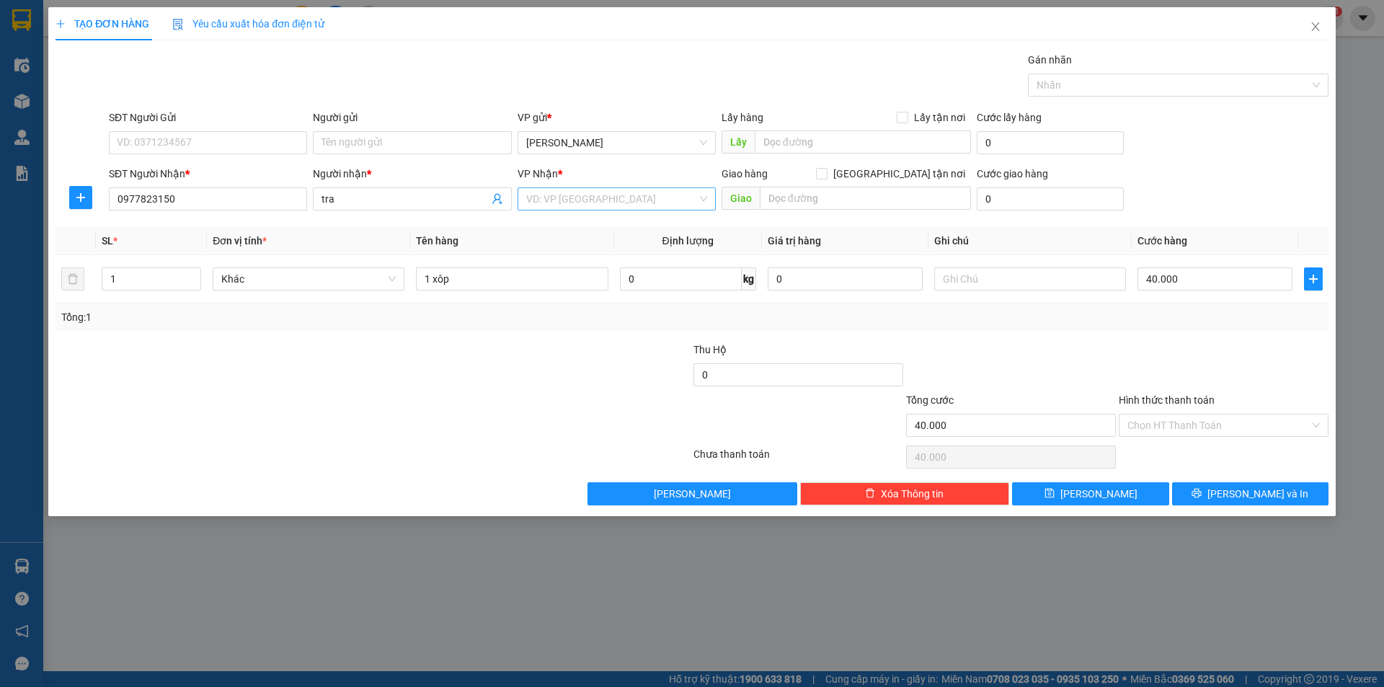
click at [627, 200] on input "search" at bounding box center [611, 199] width 171 height 22
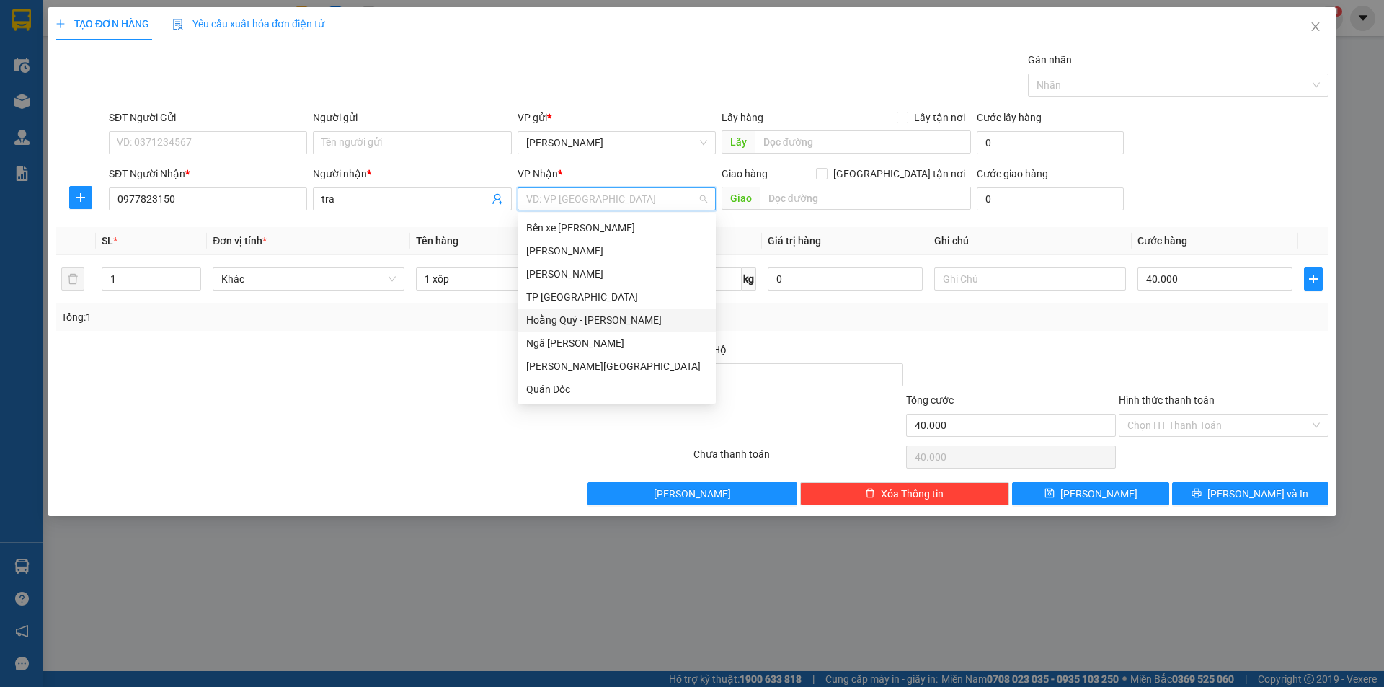
scroll to position [208, 0]
click at [643, 361] on div "VP Giải Phóng" at bounding box center [616, 366] width 181 height 16
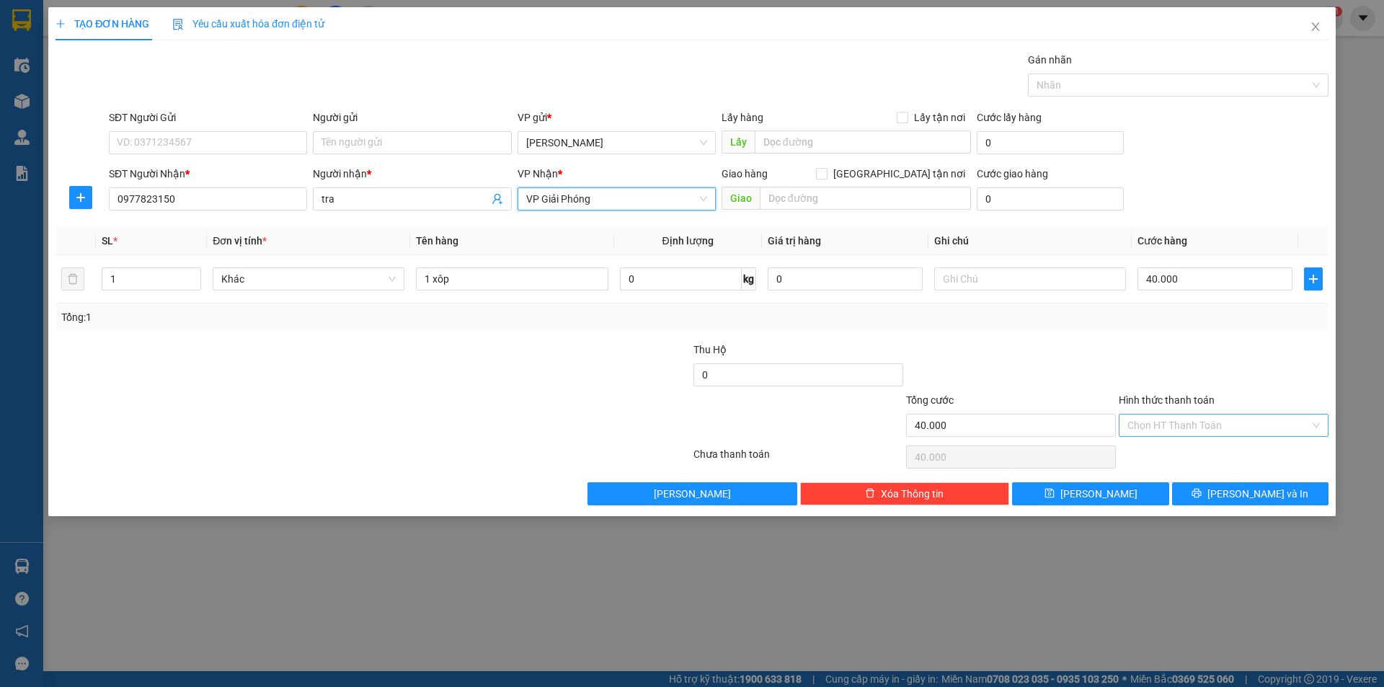
click at [1275, 431] on input "Hình thức thanh toán" at bounding box center [1218, 425] width 182 height 22
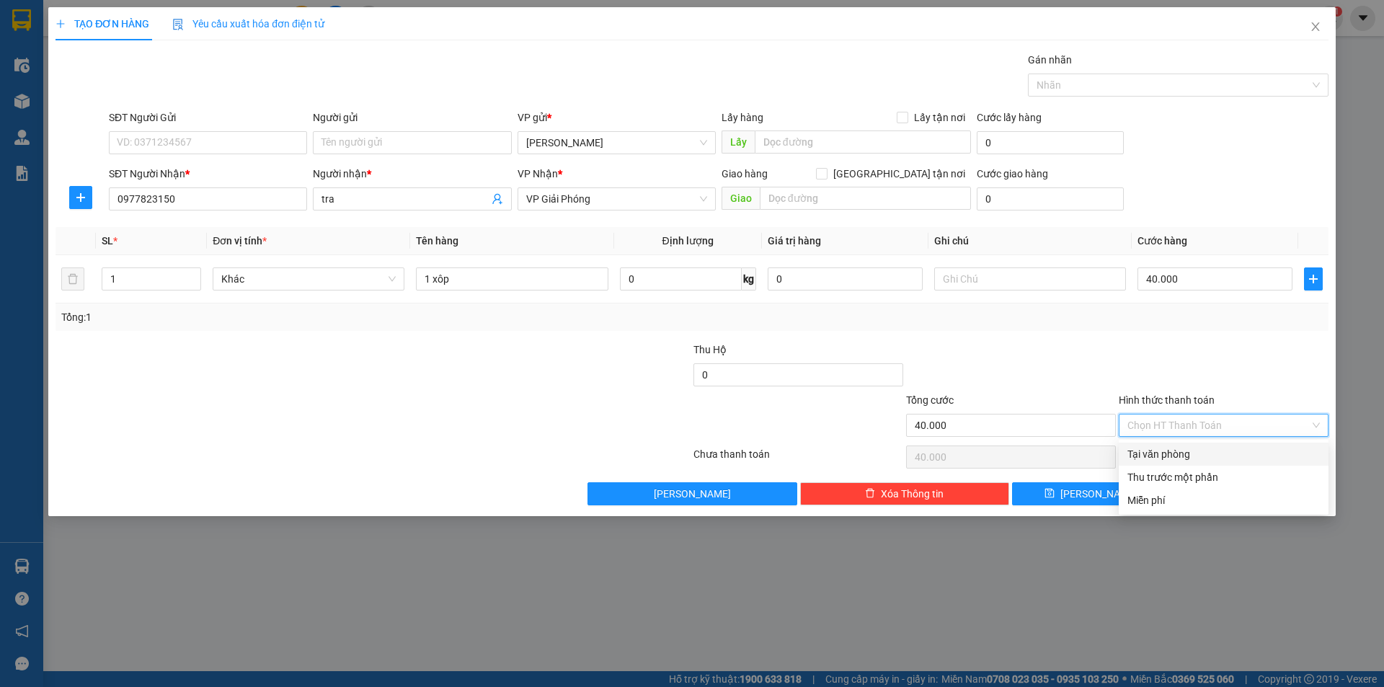
click at [1212, 447] on div "Tại văn phòng" at bounding box center [1223, 454] width 192 height 16
type input "0"
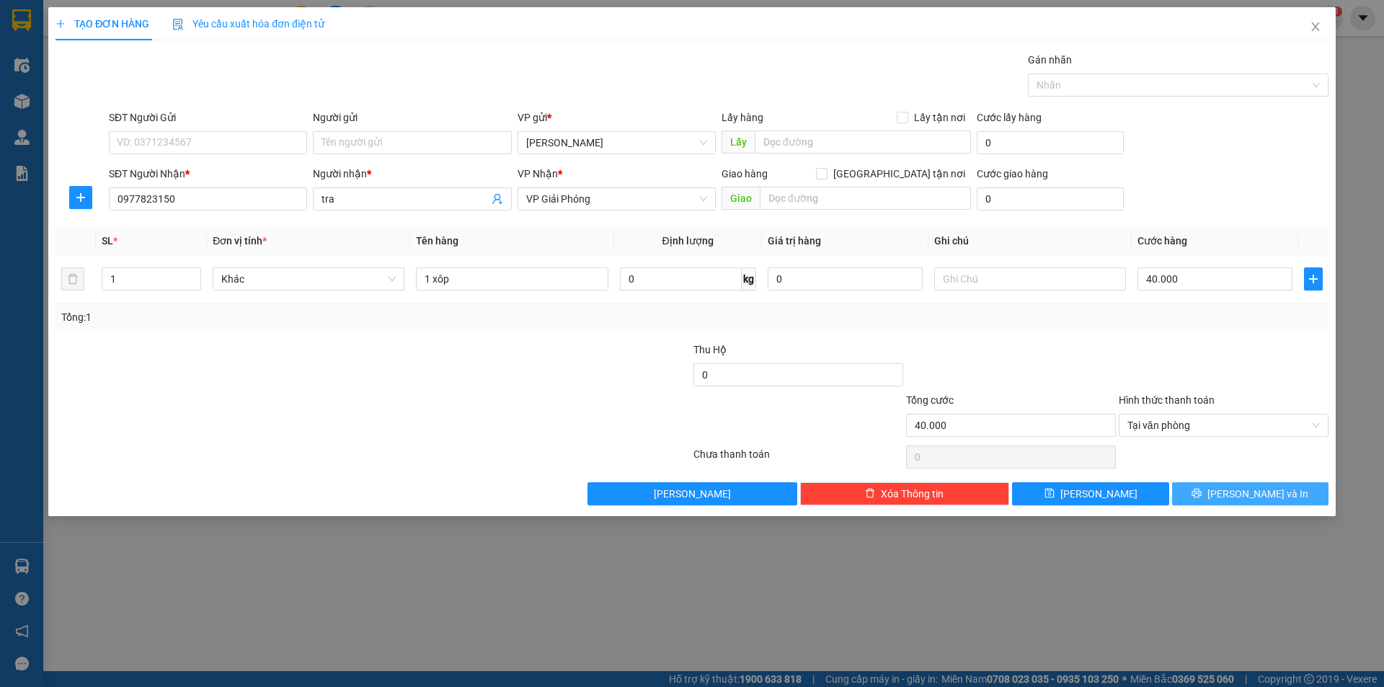
click at [1219, 484] on button "[PERSON_NAME] và In" at bounding box center [1250, 493] width 156 height 23
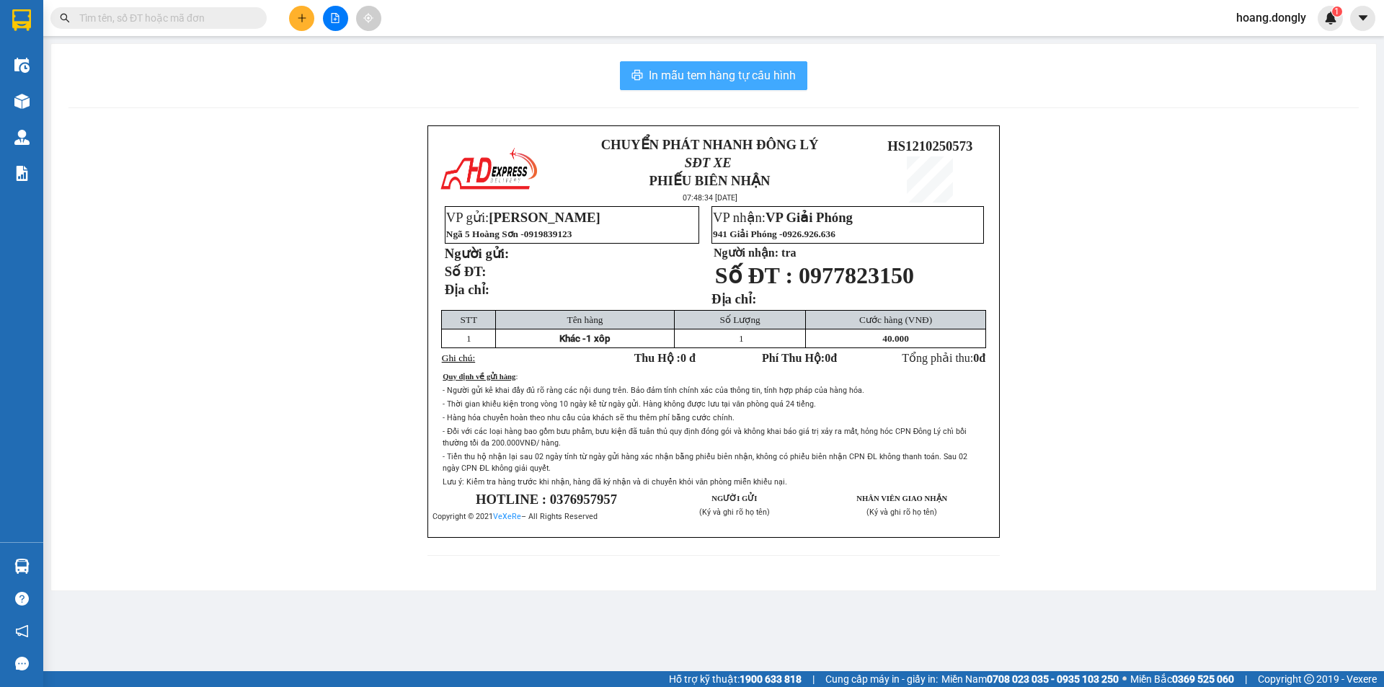
click at [760, 73] on span "In mẫu tem hàng tự cấu hình" at bounding box center [722, 75] width 147 height 18
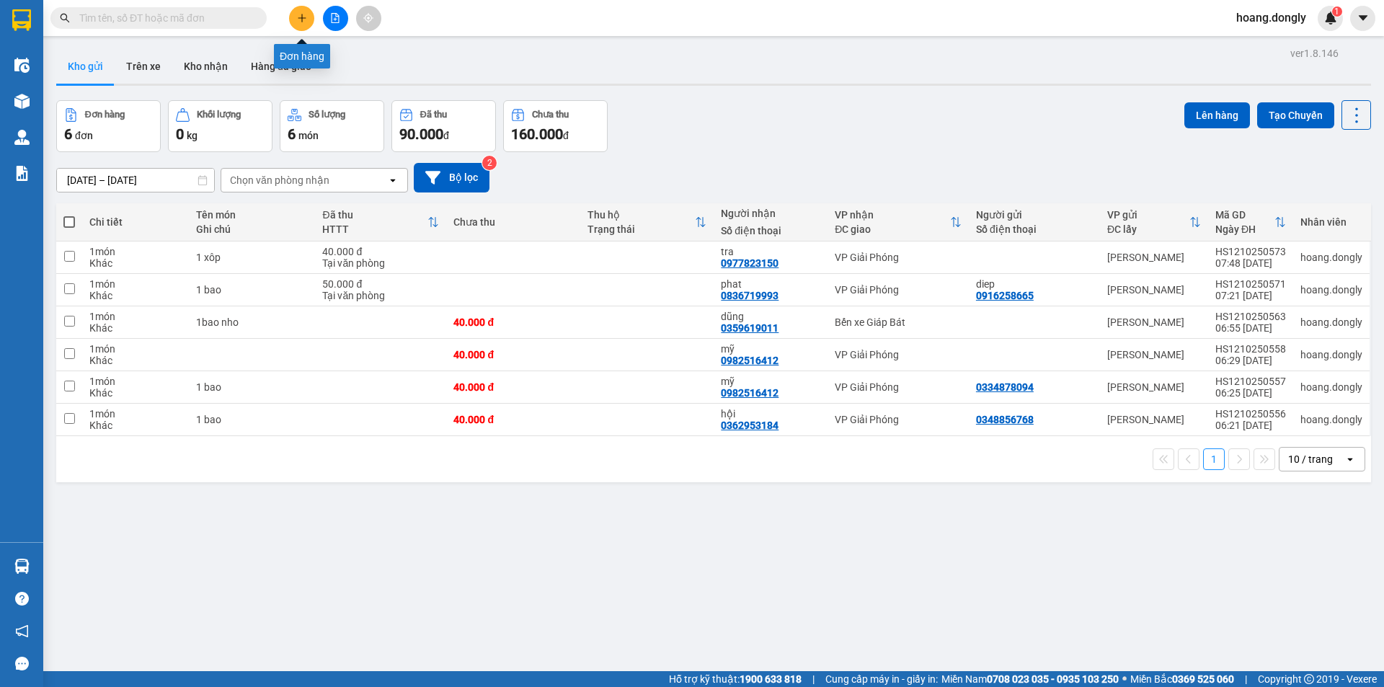
click at [293, 18] on button at bounding box center [301, 18] width 25 height 25
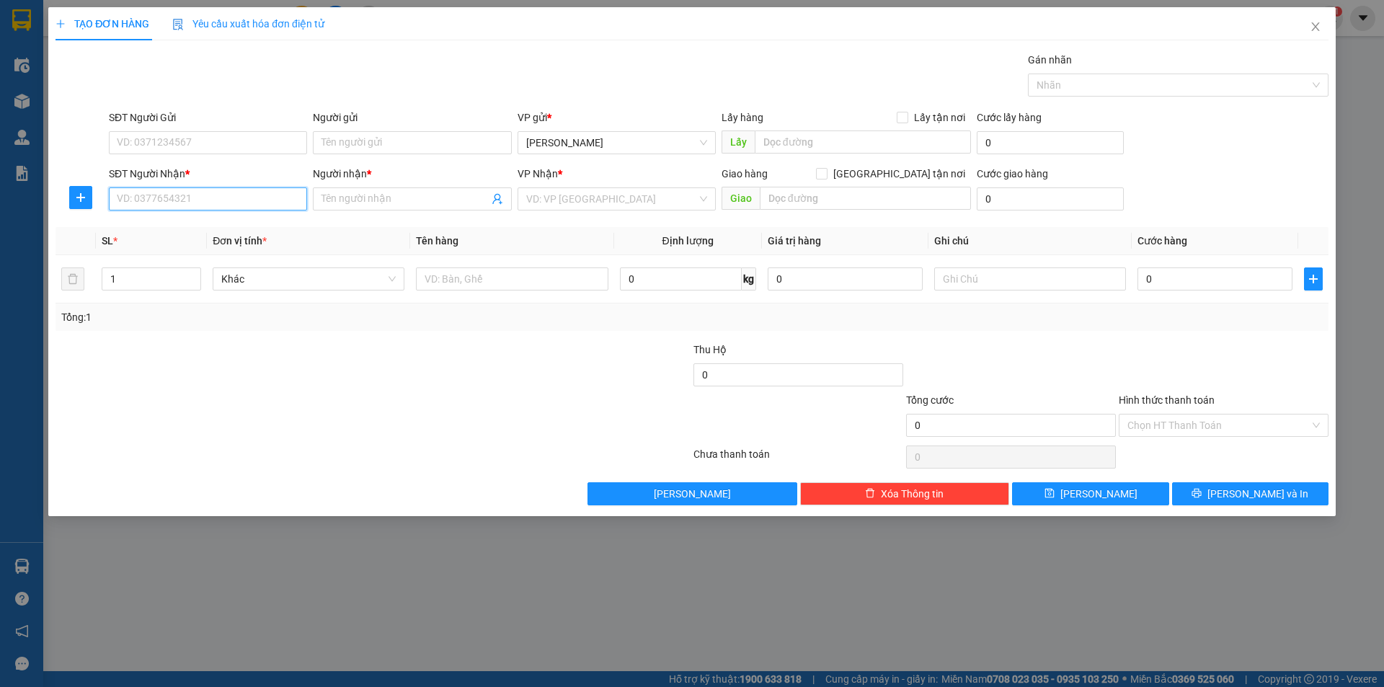
click at [256, 200] on input "SĐT Người Nhận *" at bounding box center [208, 198] width 198 height 23
click at [257, 197] on input "SĐT Người Nhận *" at bounding box center [208, 198] width 198 height 23
drag, startPoint x: 244, startPoint y: 143, endPoint x: 228, endPoint y: 143, distance: 15.1
click at [243, 143] on input "SĐT Người Gửi" at bounding box center [208, 142] width 198 height 23
click at [228, 143] on input "03489" at bounding box center [208, 142] width 198 height 23
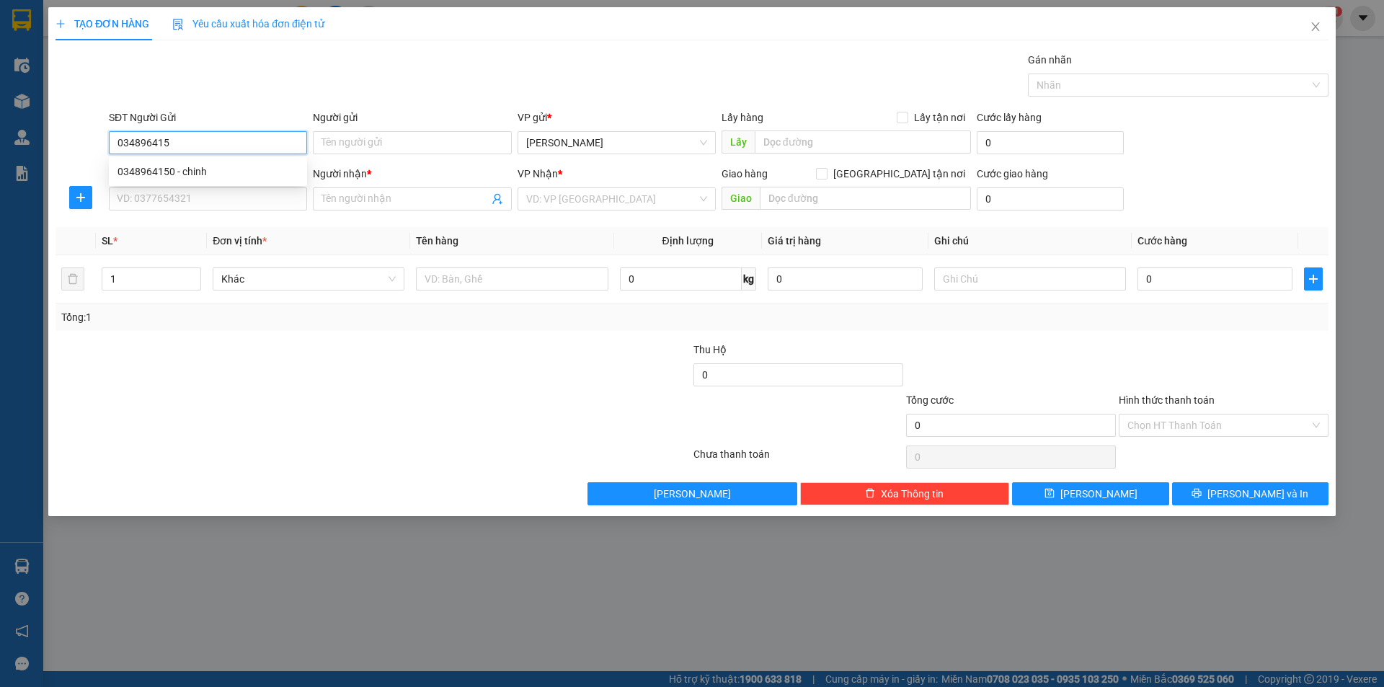
type input "0348964150"
click at [233, 171] on div "0348964150 - chinh" at bounding box center [207, 172] width 181 height 16
type input "chinh"
type input "0348964150"
click at [239, 202] on input "SĐT Người Nhận *" at bounding box center [208, 198] width 198 height 23
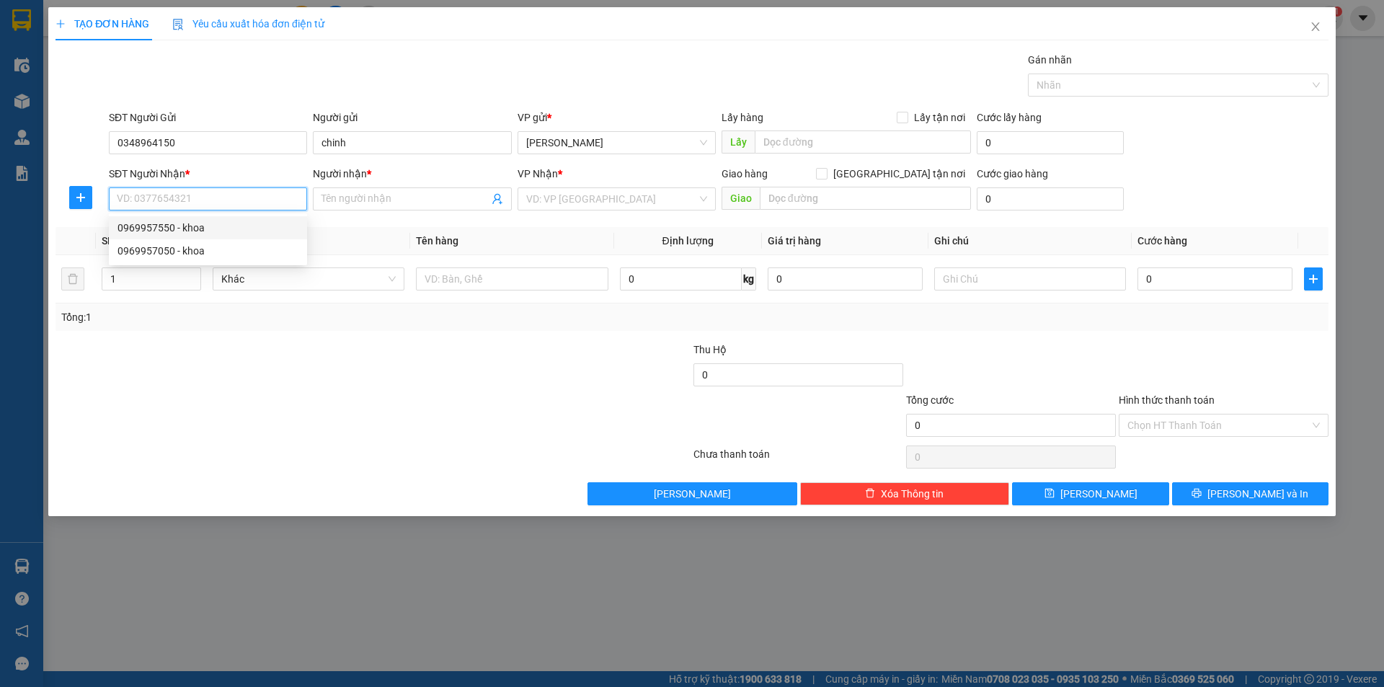
click at [251, 226] on div "0969957550 - khoa" at bounding box center [207, 228] width 181 height 16
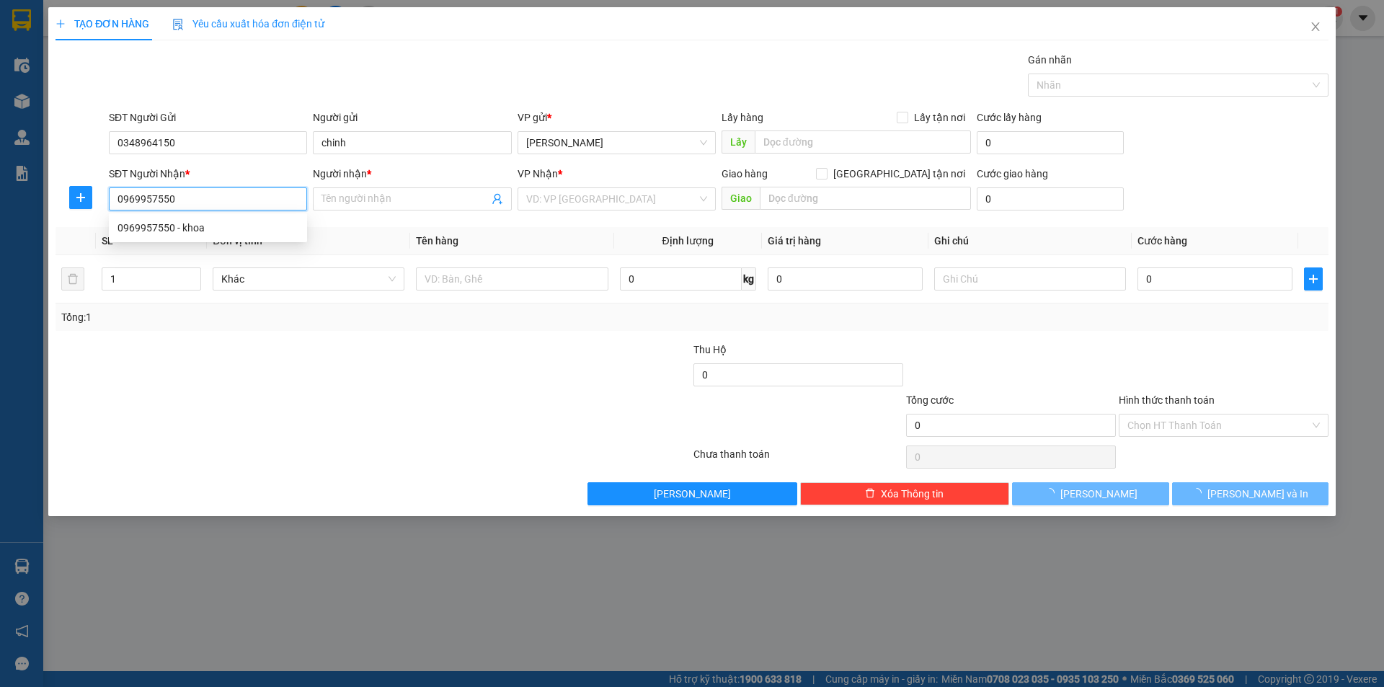
type input "0969957550"
type input "khoa"
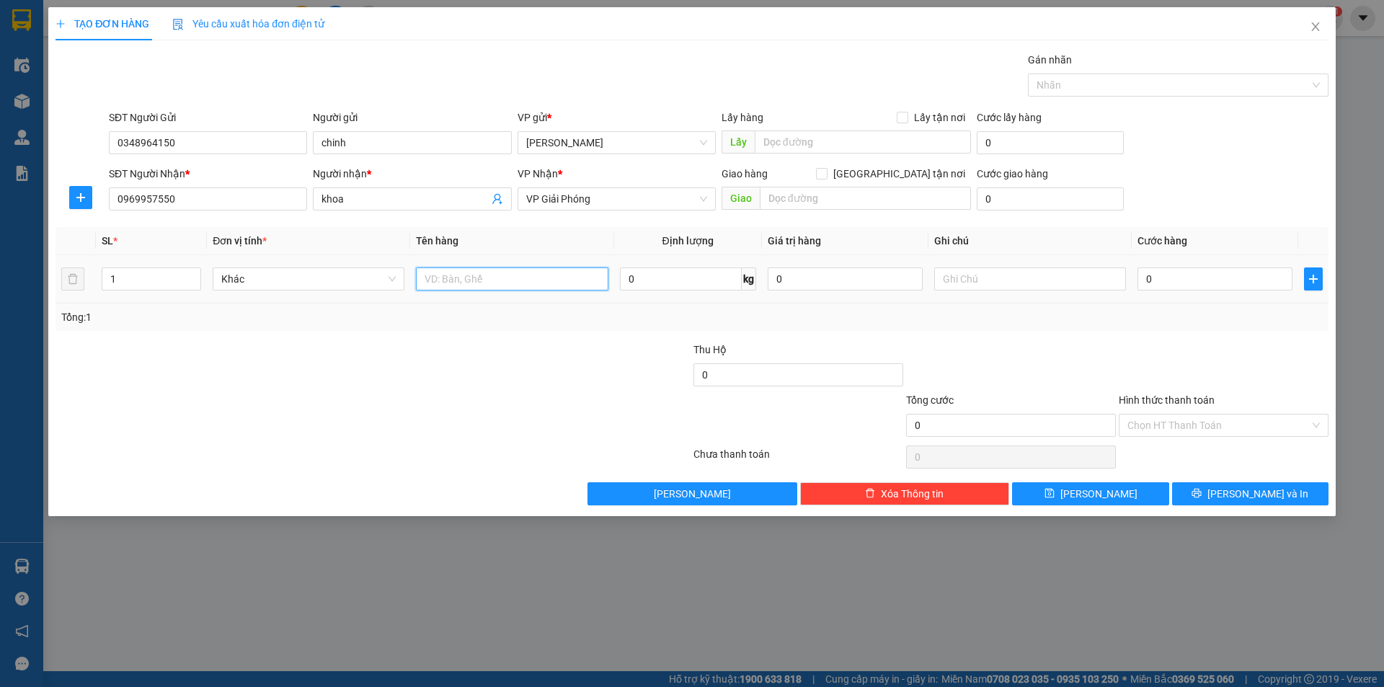
click at [588, 280] on input "text" at bounding box center [512, 278] width 192 height 23
type input "1 bao gao nho"
click at [559, 337] on div "Transit Pickup Surcharge Ids Transit Deliver Surcharge Ids Transit Deliver Surc…" at bounding box center [691, 278] width 1273 height 453
click at [1178, 424] on input "Hình thức thanh toán" at bounding box center [1218, 425] width 182 height 22
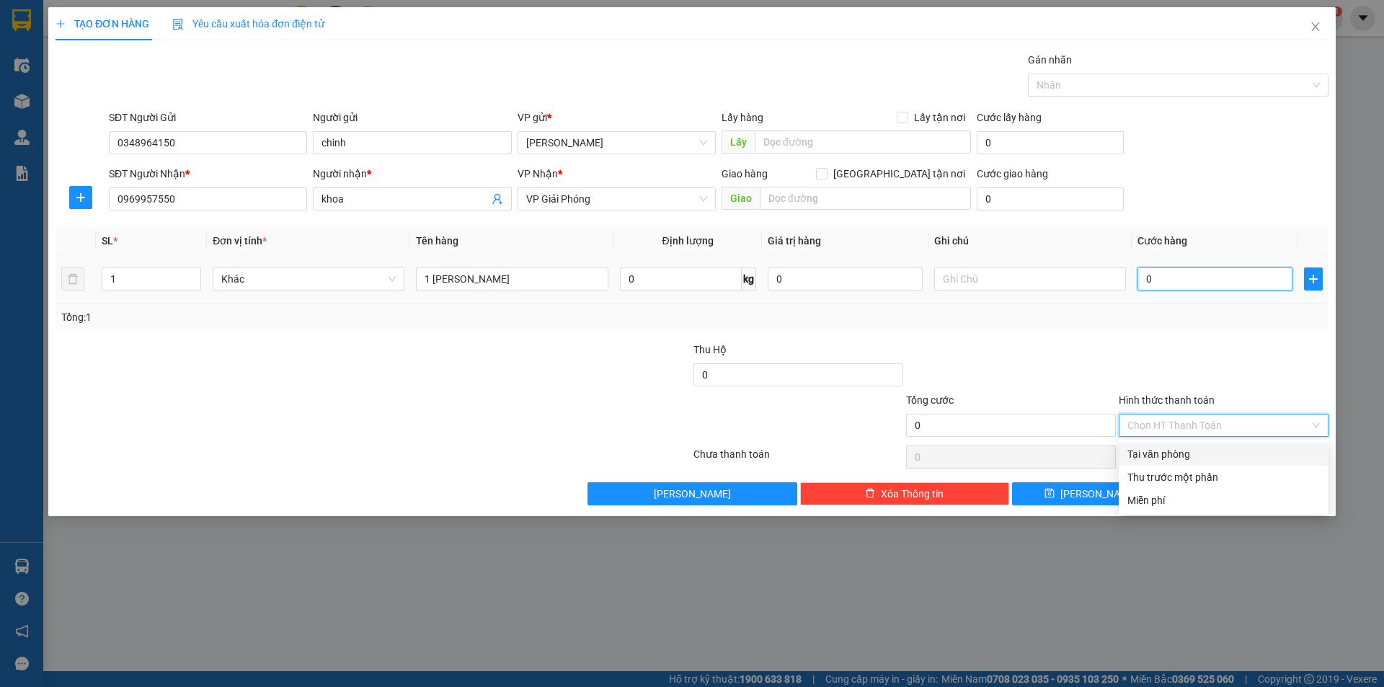
click at [1143, 282] on input "0" at bounding box center [1214, 278] width 155 height 23
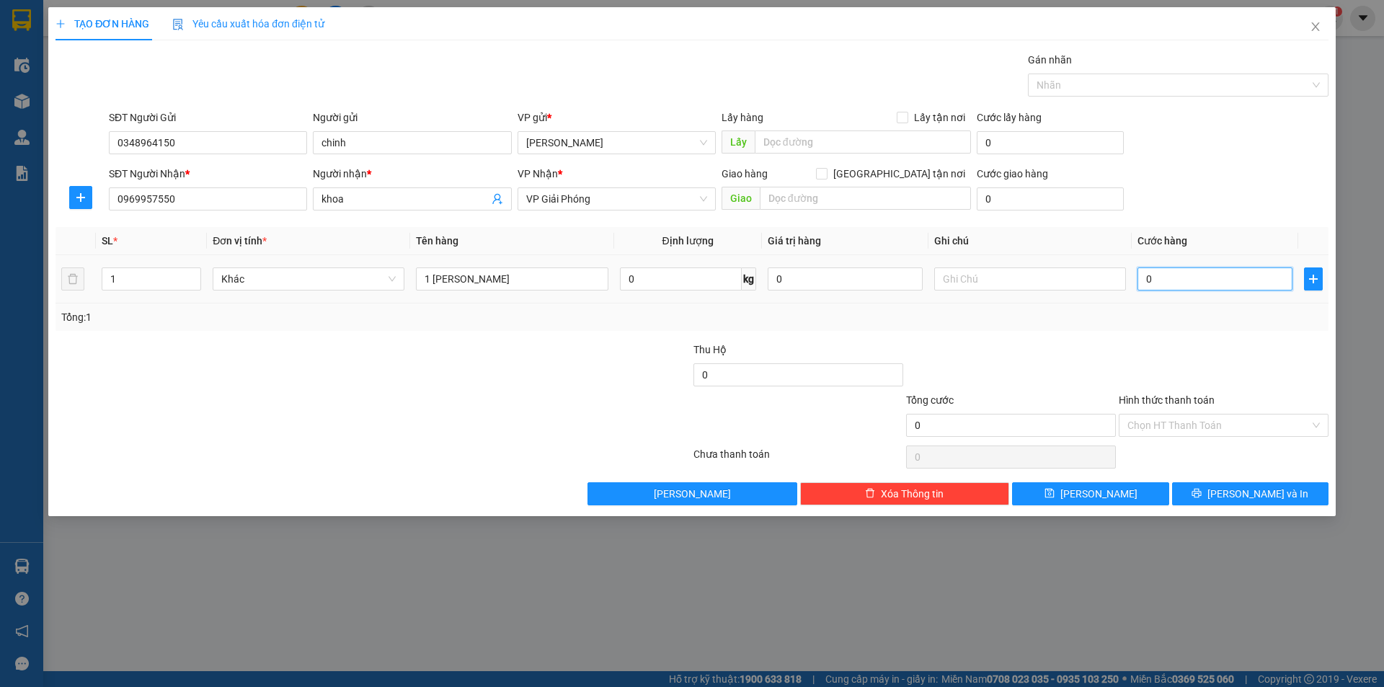
click at [1140, 270] on input "0" at bounding box center [1214, 278] width 155 height 23
type input "40"
type input "40.000"
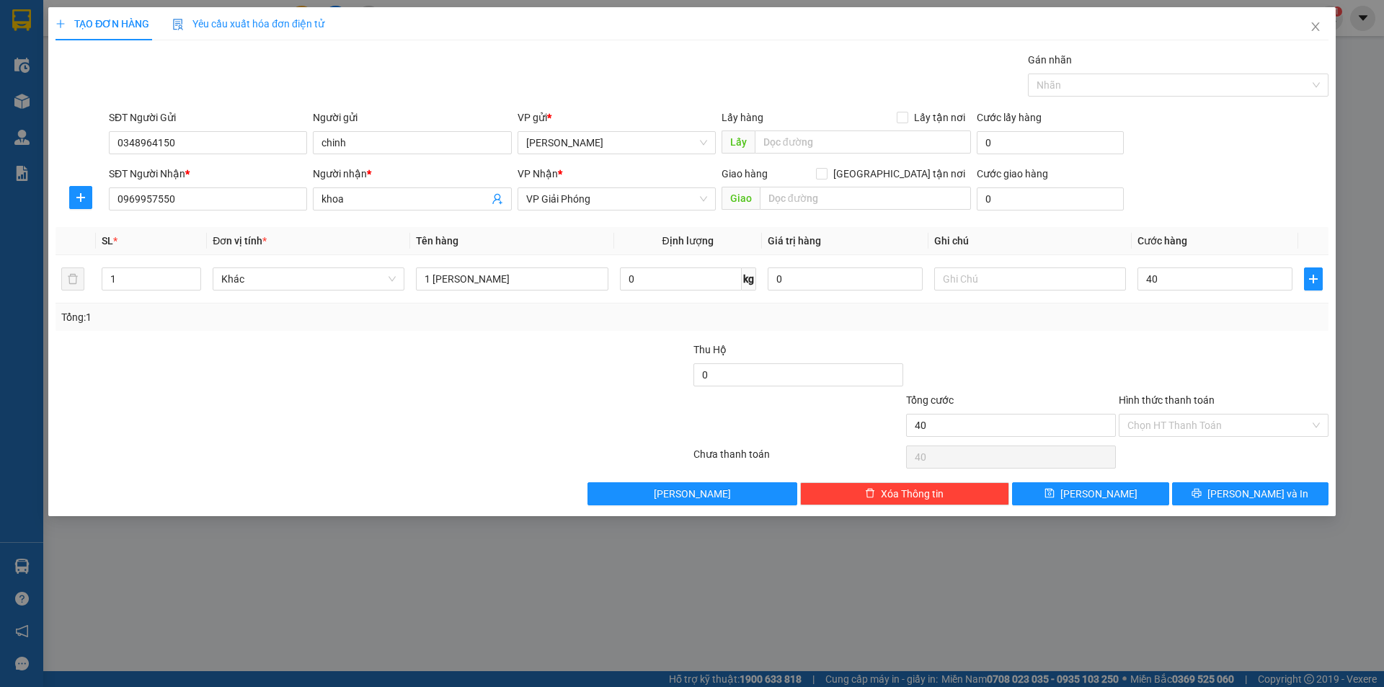
type input "40.000"
click at [1151, 362] on div at bounding box center [1223, 367] width 213 height 50
click at [1185, 421] on input "Hình thức thanh toán" at bounding box center [1218, 425] width 182 height 22
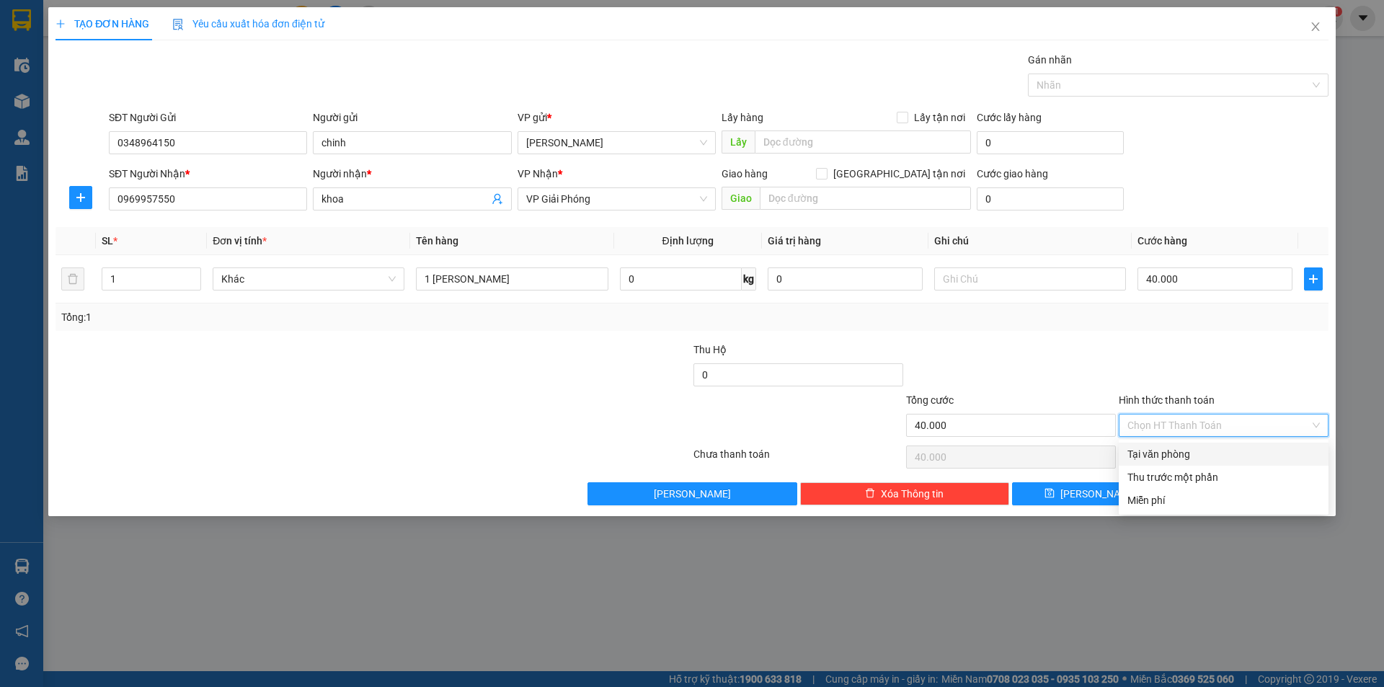
click at [1180, 455] on div "Tại văn phòng" at bounding box center [1223, 454] width 192 height 16
type input "0"
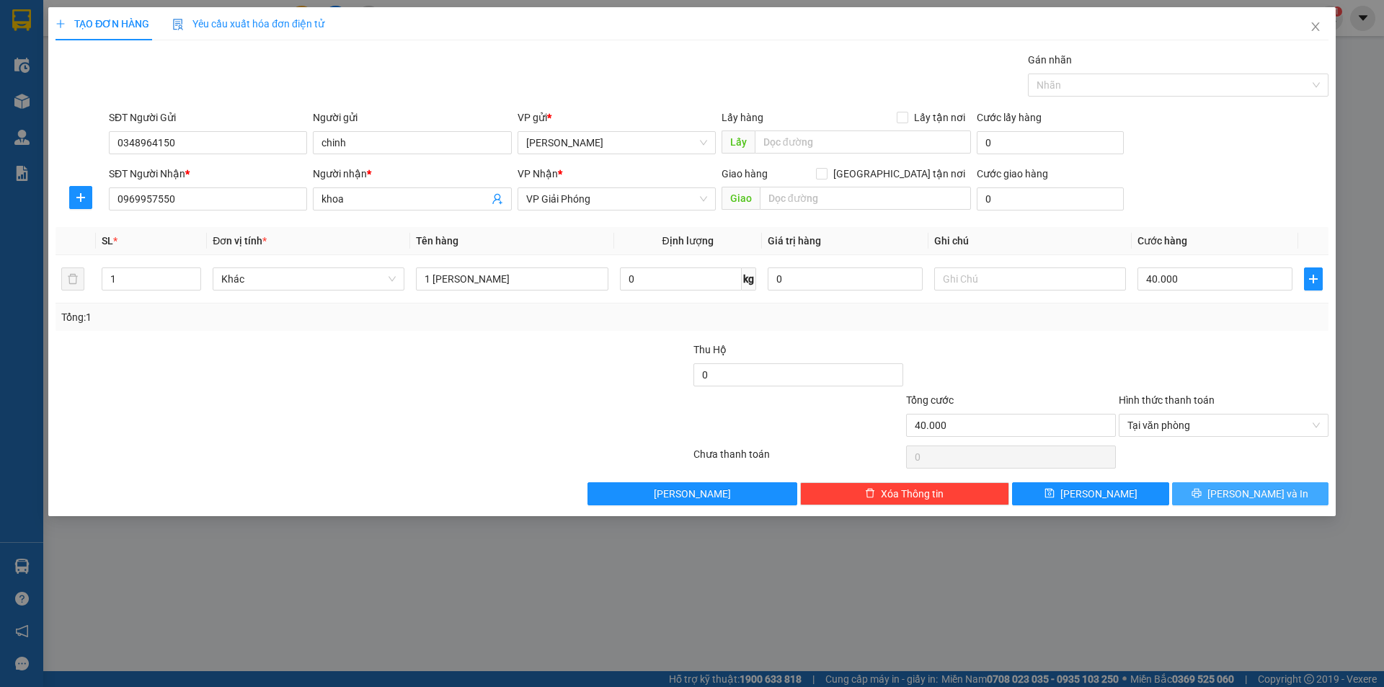
click at [1205, 497] on button "[PERSON_NAME] và In" at bounding box center [1250, 493] width 156 height 23
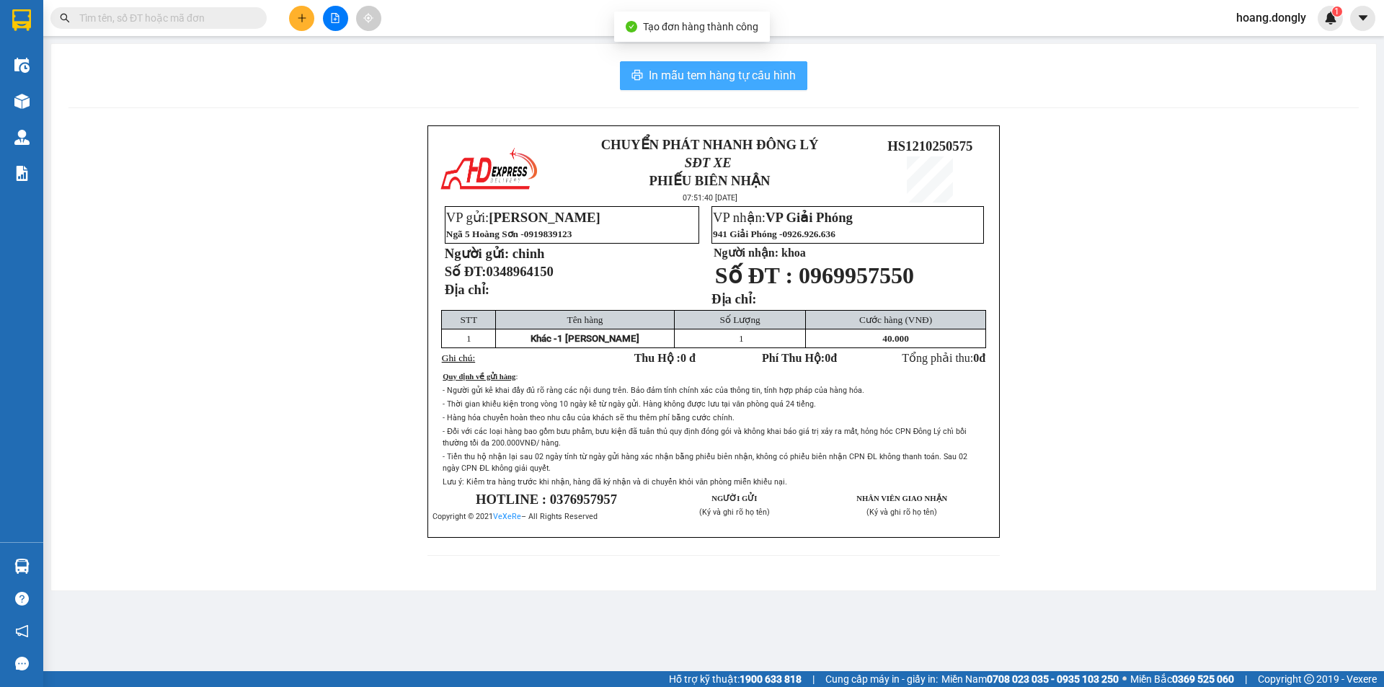
click at [780, 79] on span "In mẫu tem hàng tự cấu hình" at bounding box center [722, 75] width 147 height 18
